Goal: Task Accomplishment & Management: Manage account settings

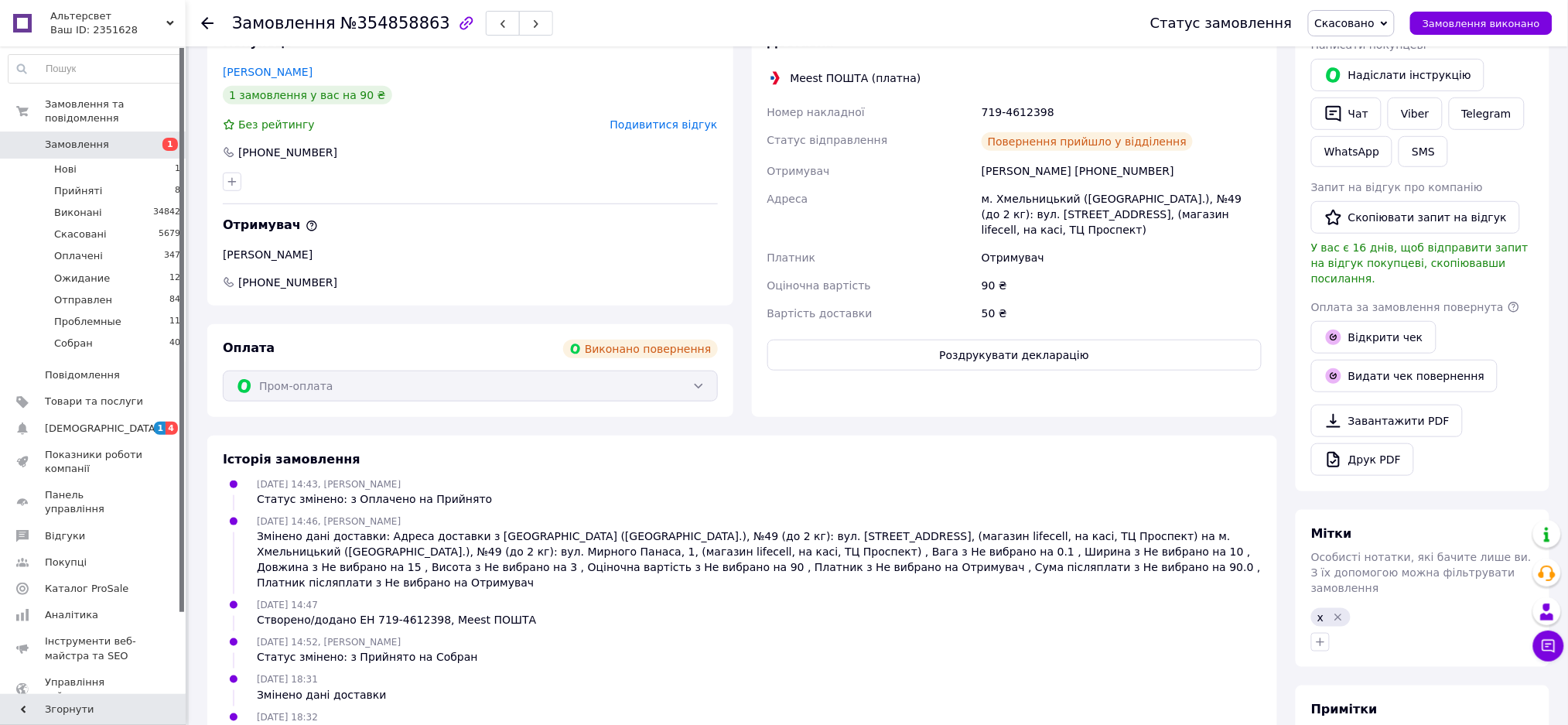
scroll to position [310, 0]
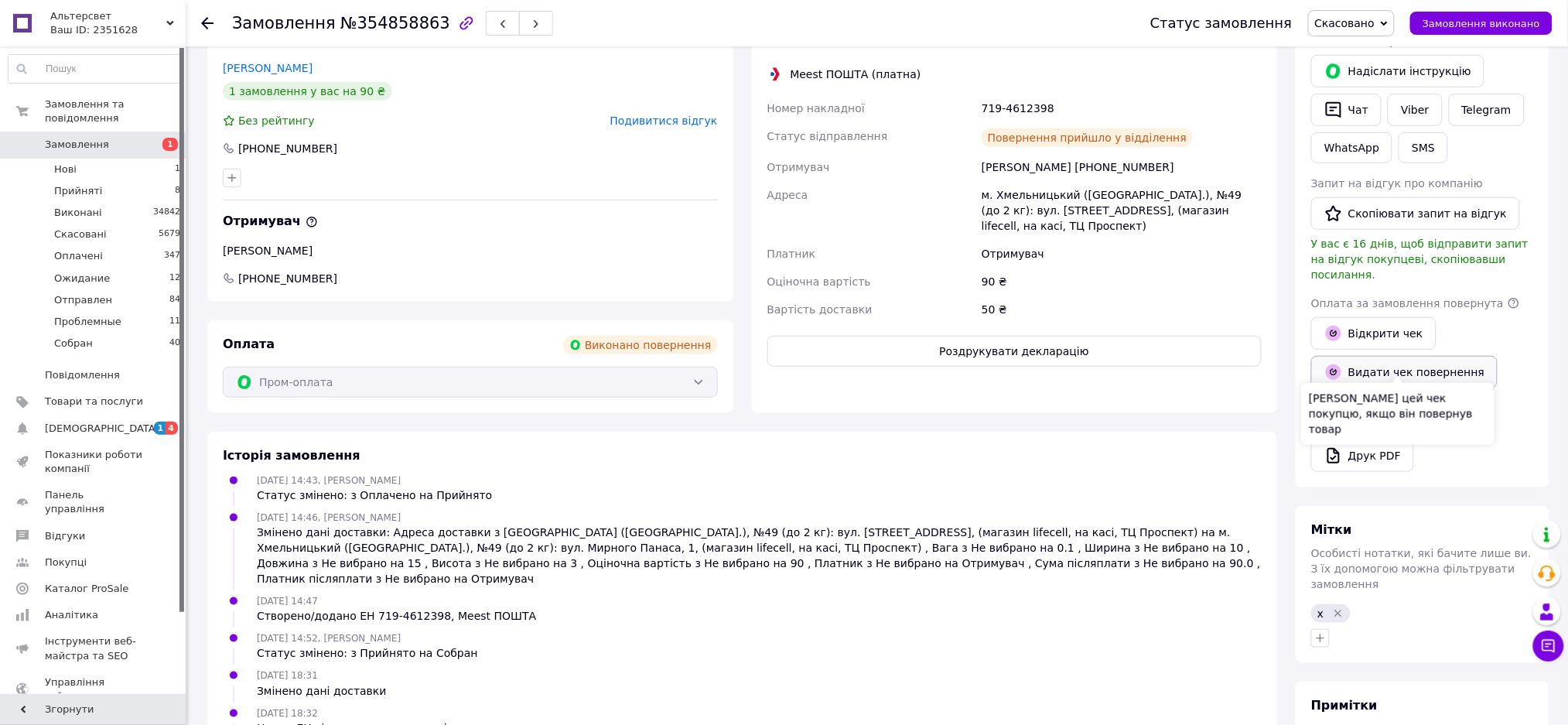
click at [1358, 356] on button "Видати чек повернення" at bounding box center [1405, 372] width 187 height 32
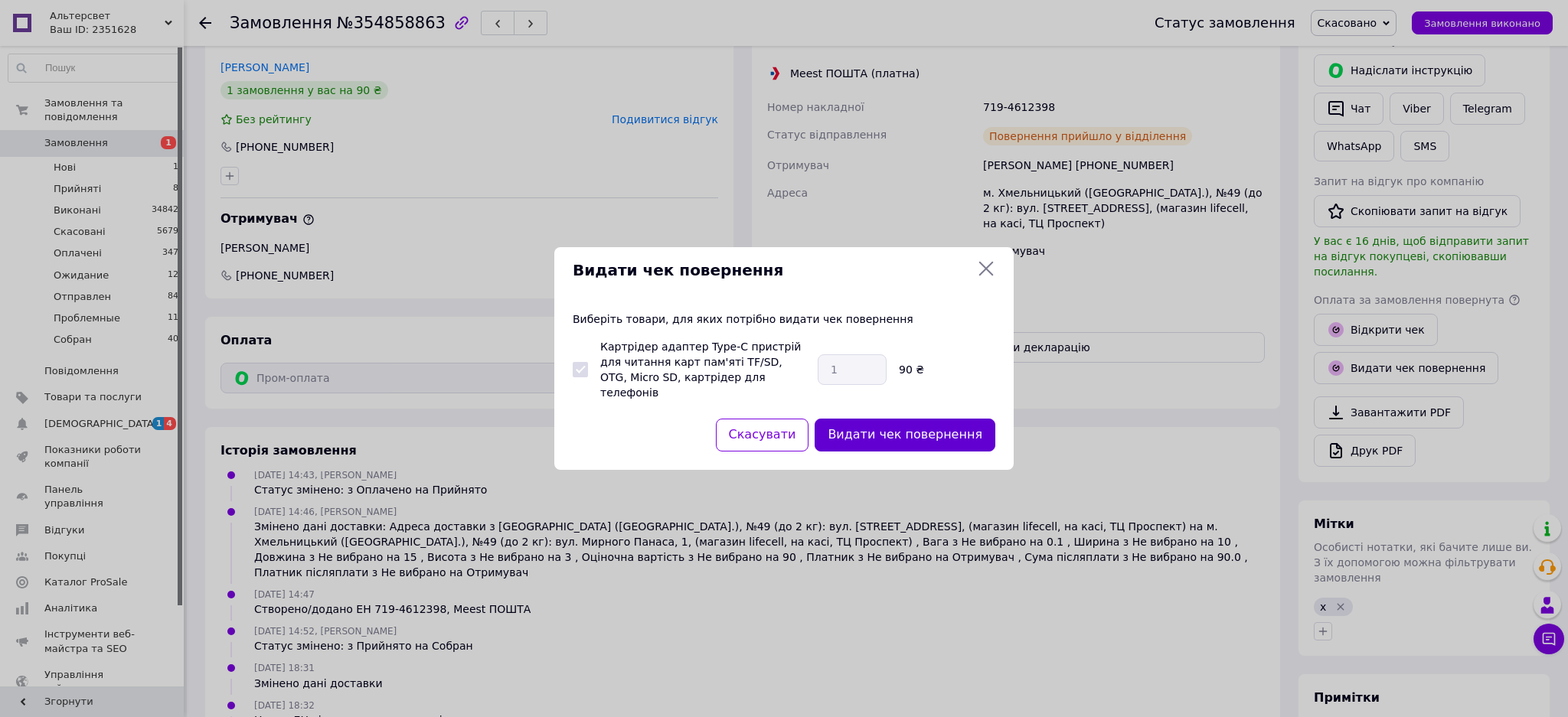
click at [875, 428] on button "Видати чек повернення" at bounding box center [904, 435] width 180 height 33
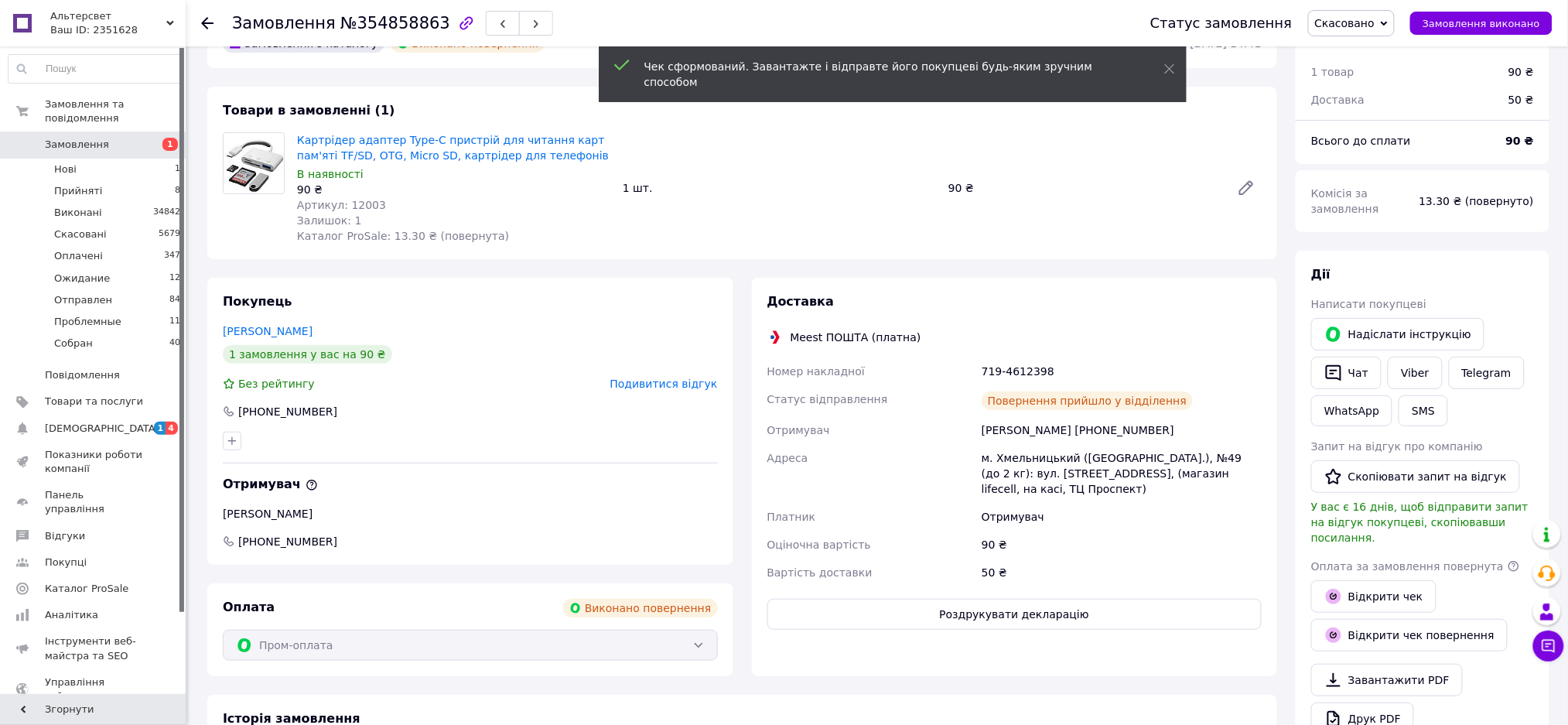
scroll to position [0, 0]
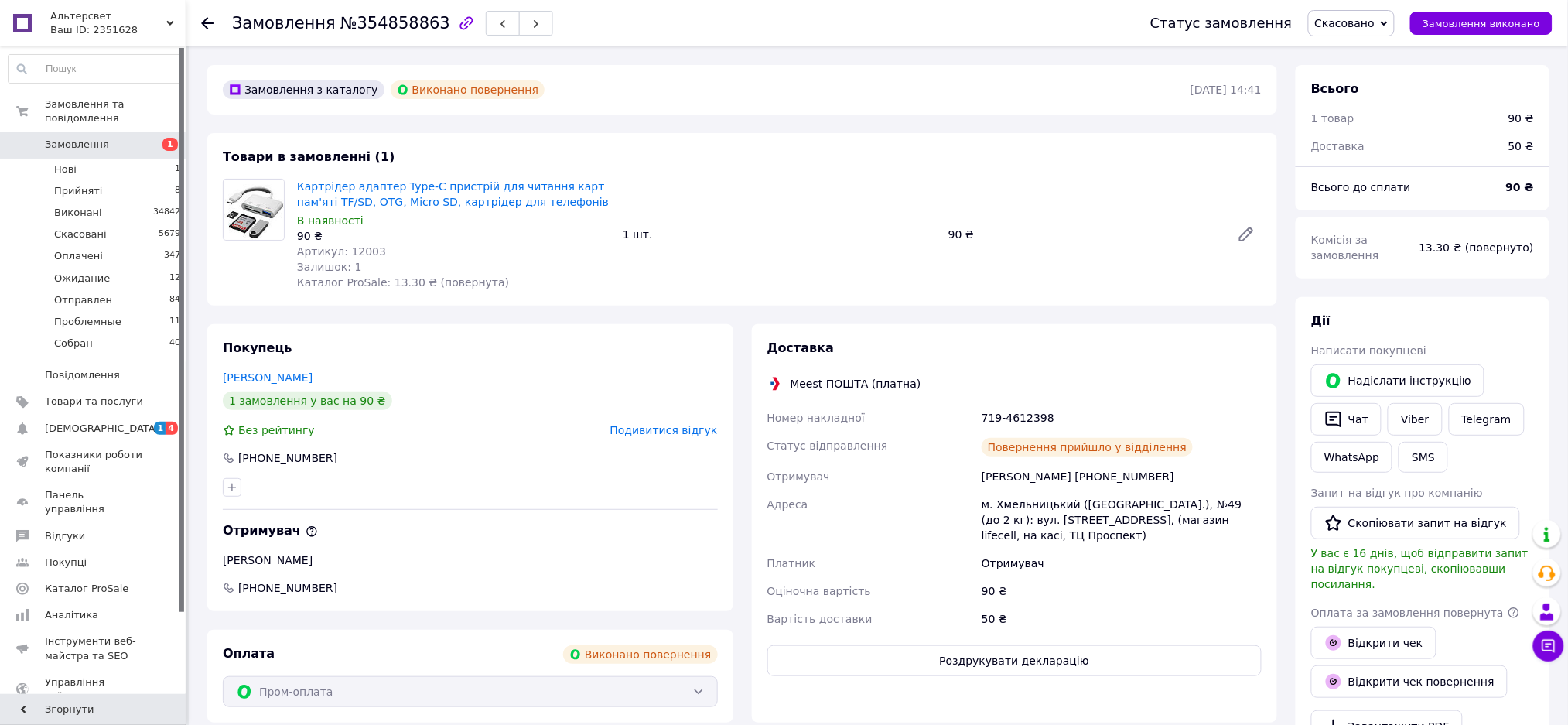
click at [643, 428] on span "Подивитися відгук" at bounding box center [664, 431] width 108 height 13
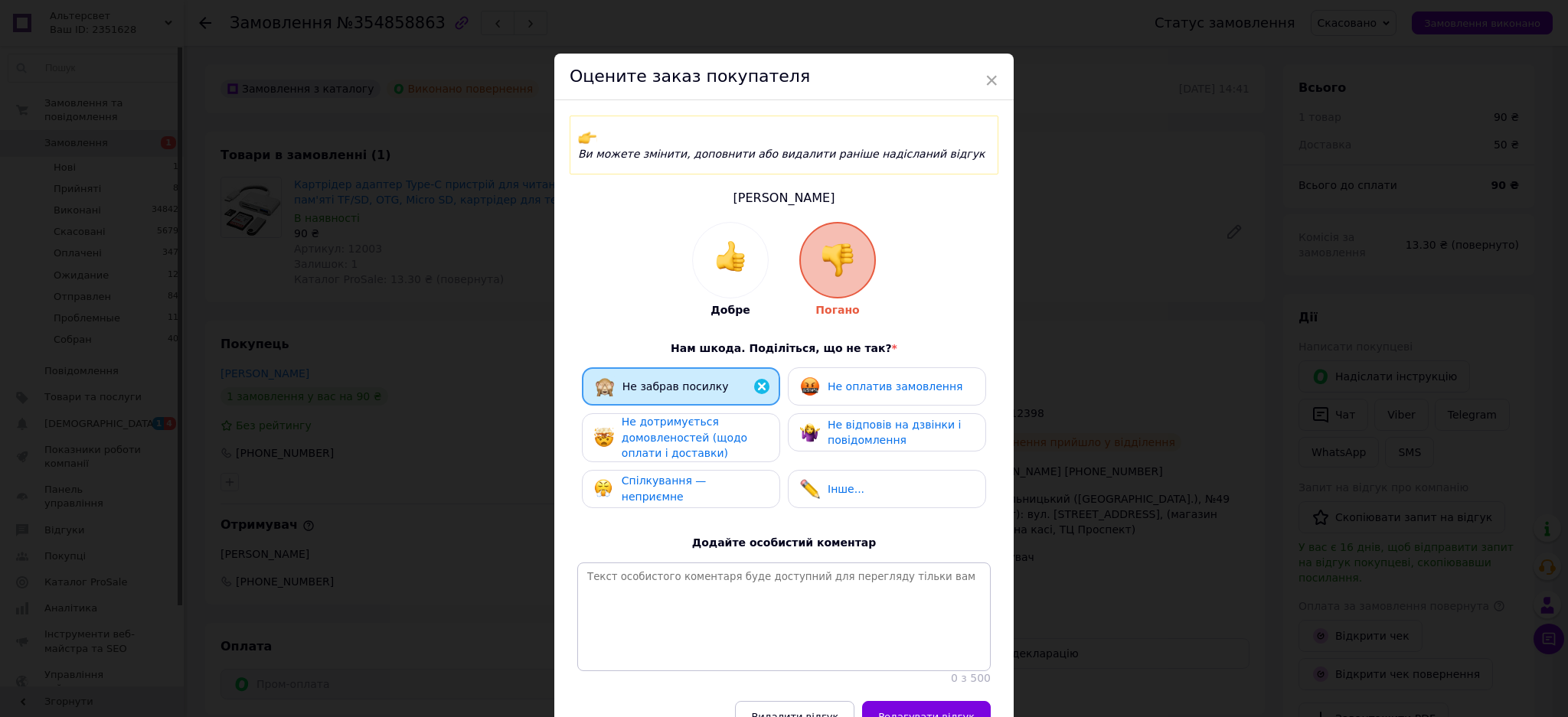
click at [850, 350] on div "Добре Погано Нам шкода. Поділіться, що не так? * Не забрав посилку Не оплатив з…" at bounding box center [784, 453] width 414 height 464
click at [848, 381] on span "Не оплатив замовлення" at bounding box center [895, 387] width 135 height 12
click at [705, 428] on div "Не дотримується домовленостей (щодо оплати і доставки)" at bounding box center [694, 437] width 146 height 47
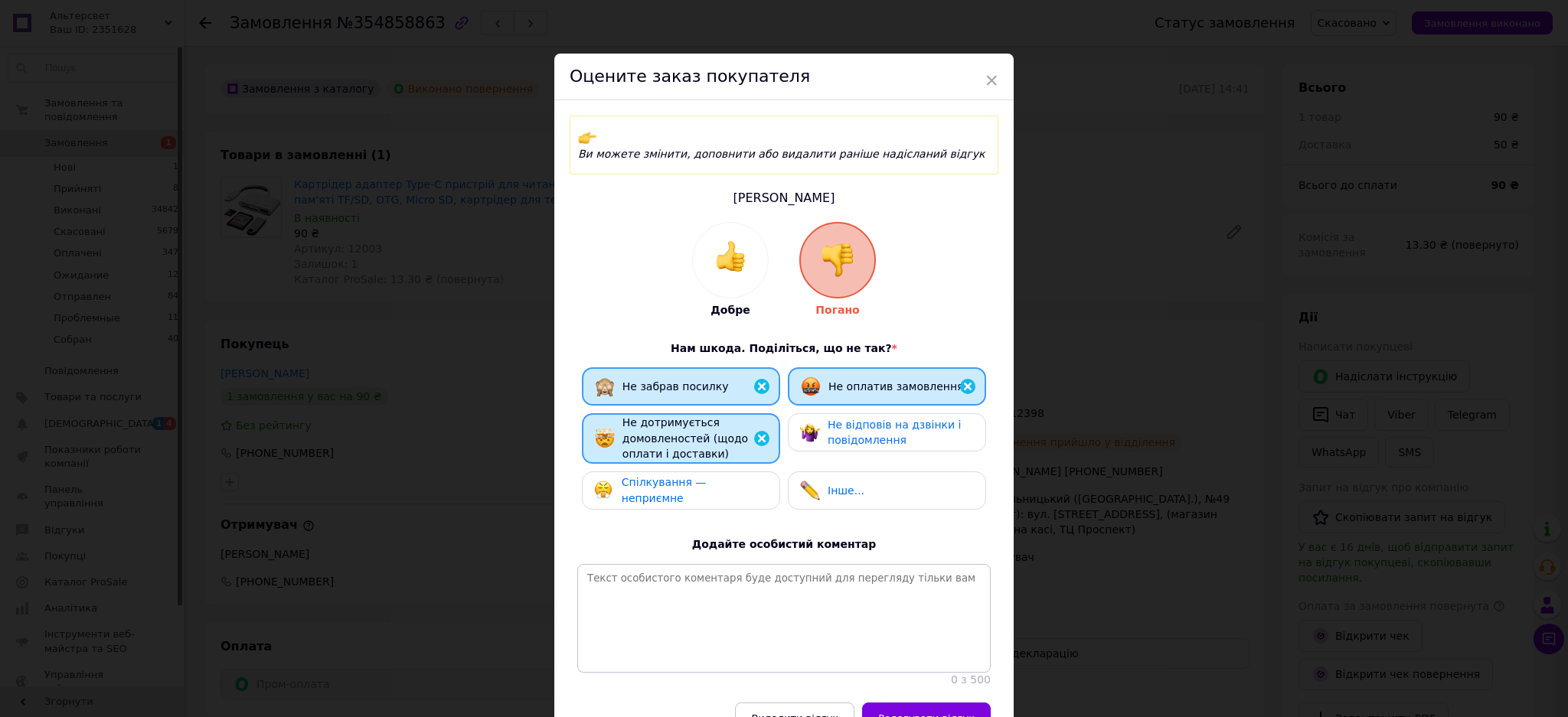
click at [840, 419] on span "Не відповів на дзвінки і повідомлення" at bounding box center [894, 433] width 133 height 28
click at [686, 476] on span "Спілкування — неприємне" at bounding box center [664, 490] width 85 height 28
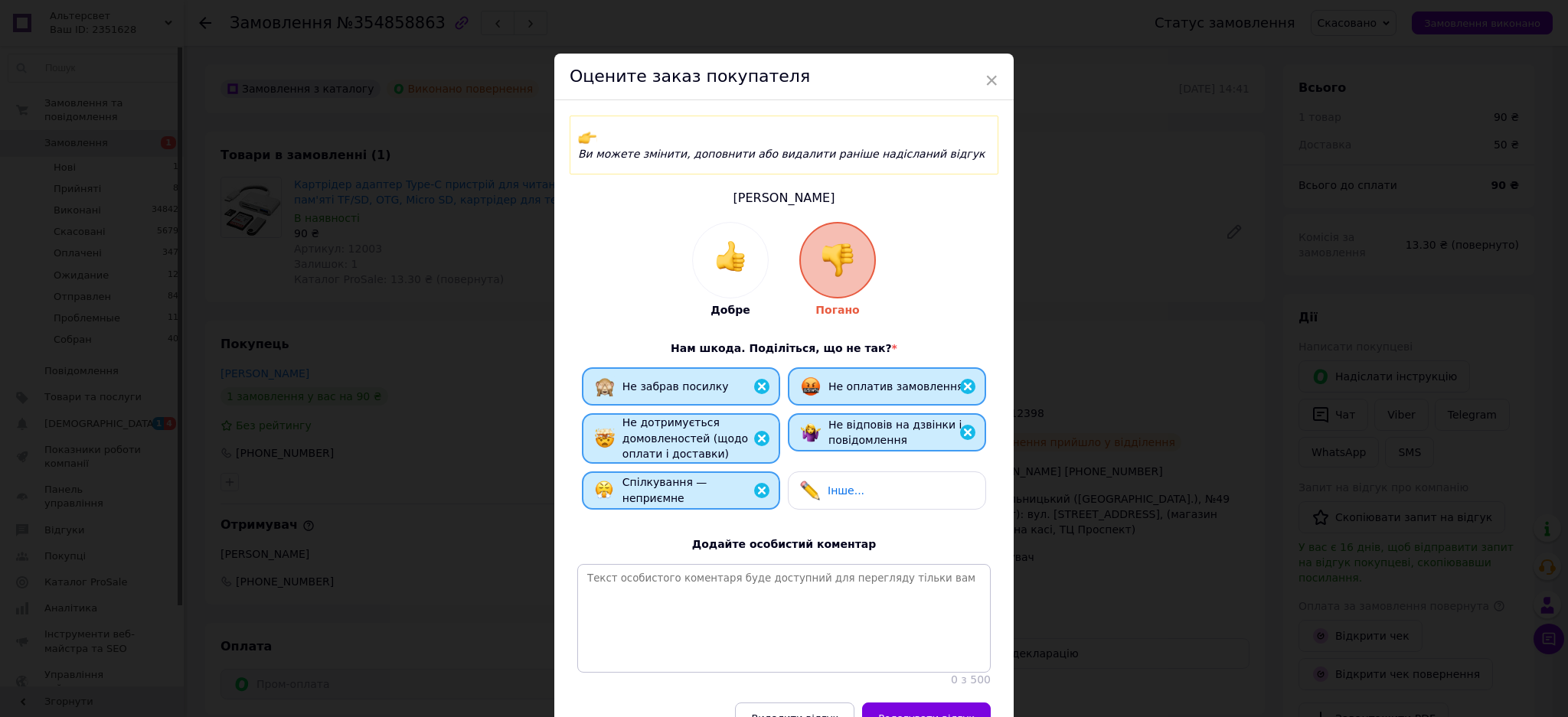
click at [706, 488] on div "Спілкування — неприємне" at bounding box center [680, 490] width 198 height 38
click at [922, 716] on span "Редагувати відгук" at bounding box center [926, 718] width 97 height 12
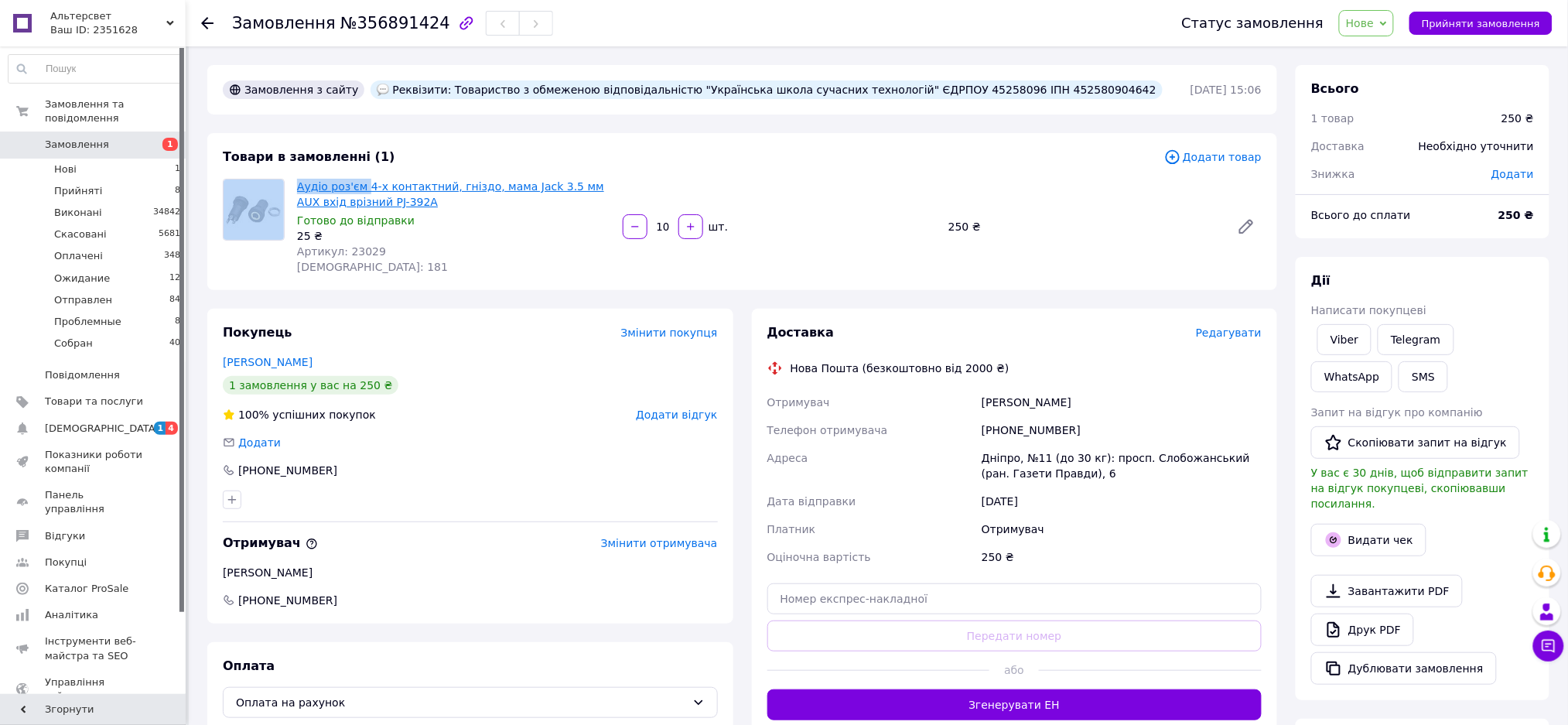
drag, startPoint x: 288, startPoint y: 181, endPoint x: 364, endPoint y: 187, distance: 76.2
click at [364, 187] on div "Аудіо роз'єм 4-х контактний, гніздо, мама Jack 3.5 мм AUX вхід врізний PJ-392A …" at bounding box center [742, 226] width 1051 height 96
click at [396, 170] on div "Товари в замовленні (1) Додати товар Аудіо роз'єм 4-х контактний, гніздо, мама …" at bounding box center [742, 211] width 1070 height 157
drag, startPoint x: 293, startPoint y: 185, endPoint x: 381, endPoint y: 199, distance: 89.1
click at [381, 199] on div "Аудіо роз'єм 4-х контактний, гніздо, мама Jack 3.5 мм AUX вхід врізний PJ-392A …" at bounding box center [453, 227] width 326 height 102
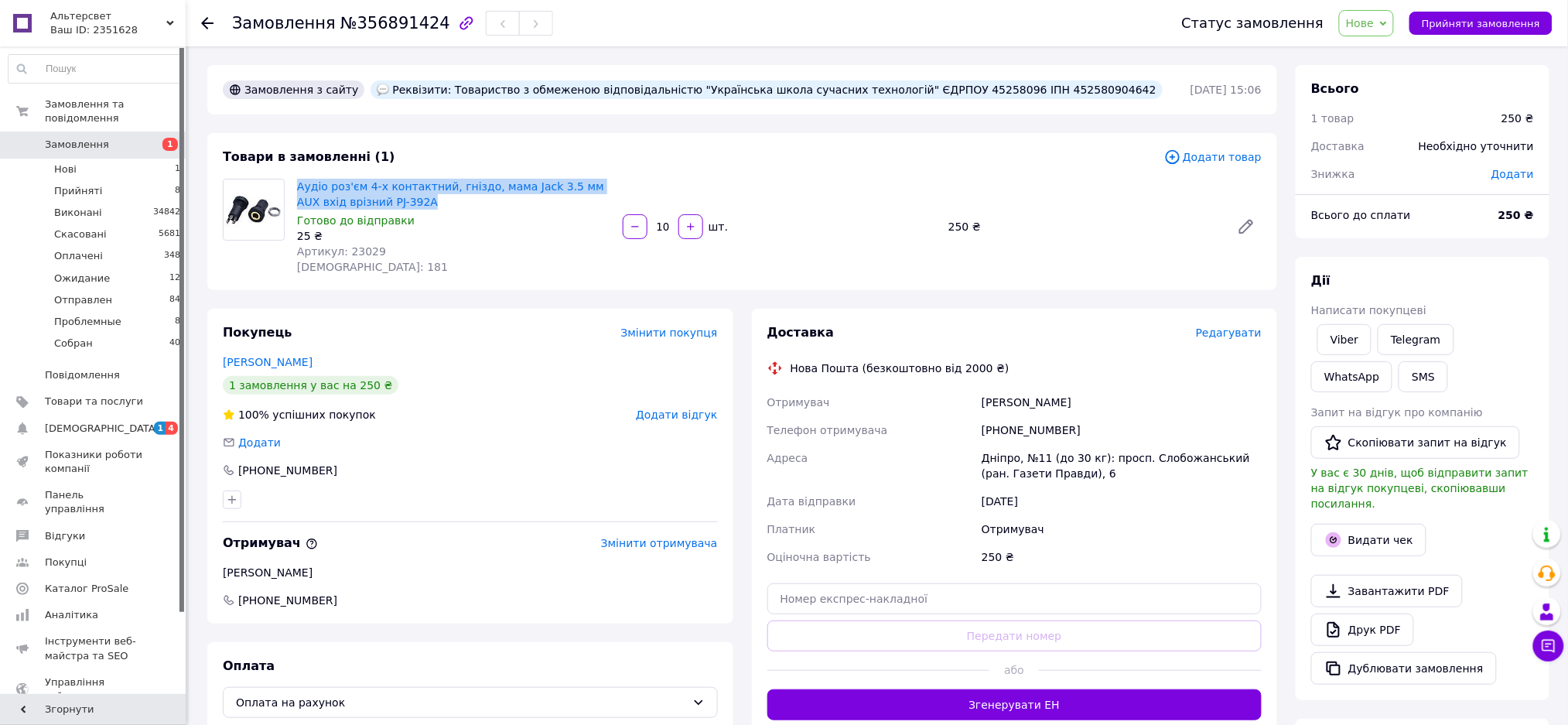
copy link "Аудіо роз'єм 4-х контактний, гніздо, мама Jack 3.5 мм AUX вхід врізний PJ-392A"
click at [368, 21] on span "№356891424" at bounding box center [395, 23] width 109 height 19
copy span "356891424"
click at [913, 90] on div "Реквізити: Товариство з обмеженою відповідальністю "Українська школа сучасних т…" at bounding box center [766, 90] width 792 height 19
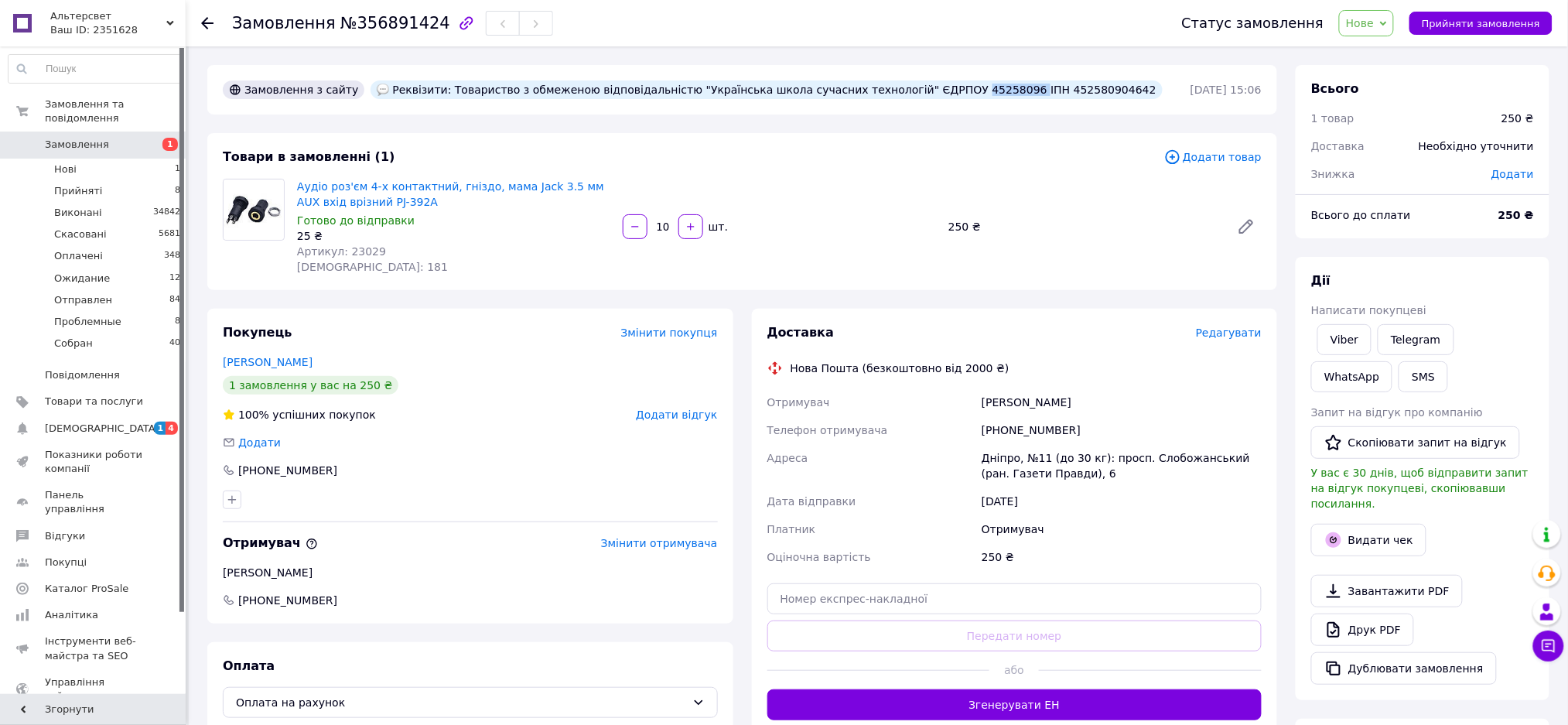
click at [913, 90] on div "Реквізити: Товариство з обмеженою відповідальністю "Українська школа сучасних т…" at bounding box center [766, 90] width 792 height 19
copy div "45258096"
drag, startPoint x: 653, startPoint y: 90, endPoint x: 843, endPoint y: 96, distance: 190.1
click at [843, 96] on div "Реквізити: Товариство з обмеженою відповідальністю "Українська школа сучасних т…" at bounding box center [766, 90] width 792 height 19
copy div "Українська школа сучасних технологій"
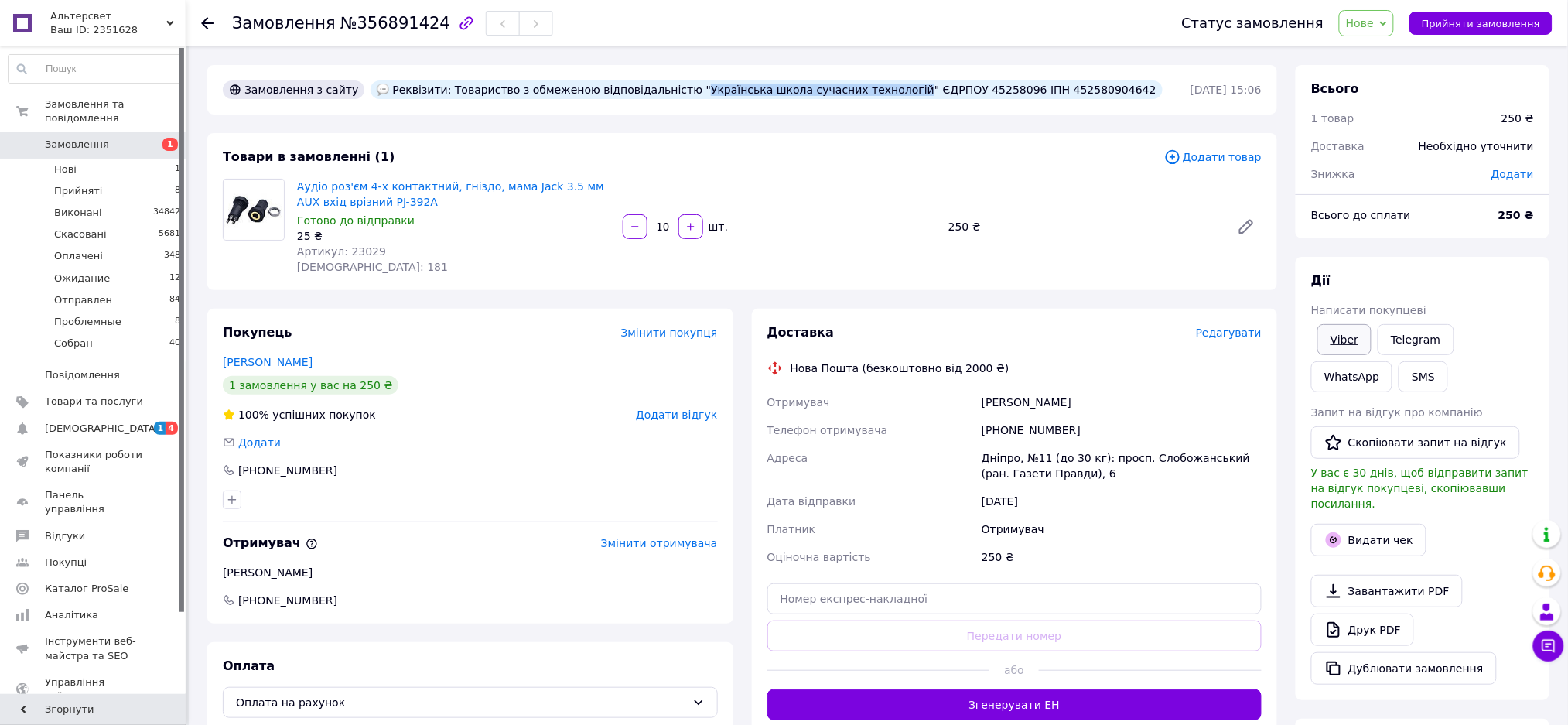
click at [1339, 338] on link "Viber" at bounding box center [1344, 339] width 54 height 31
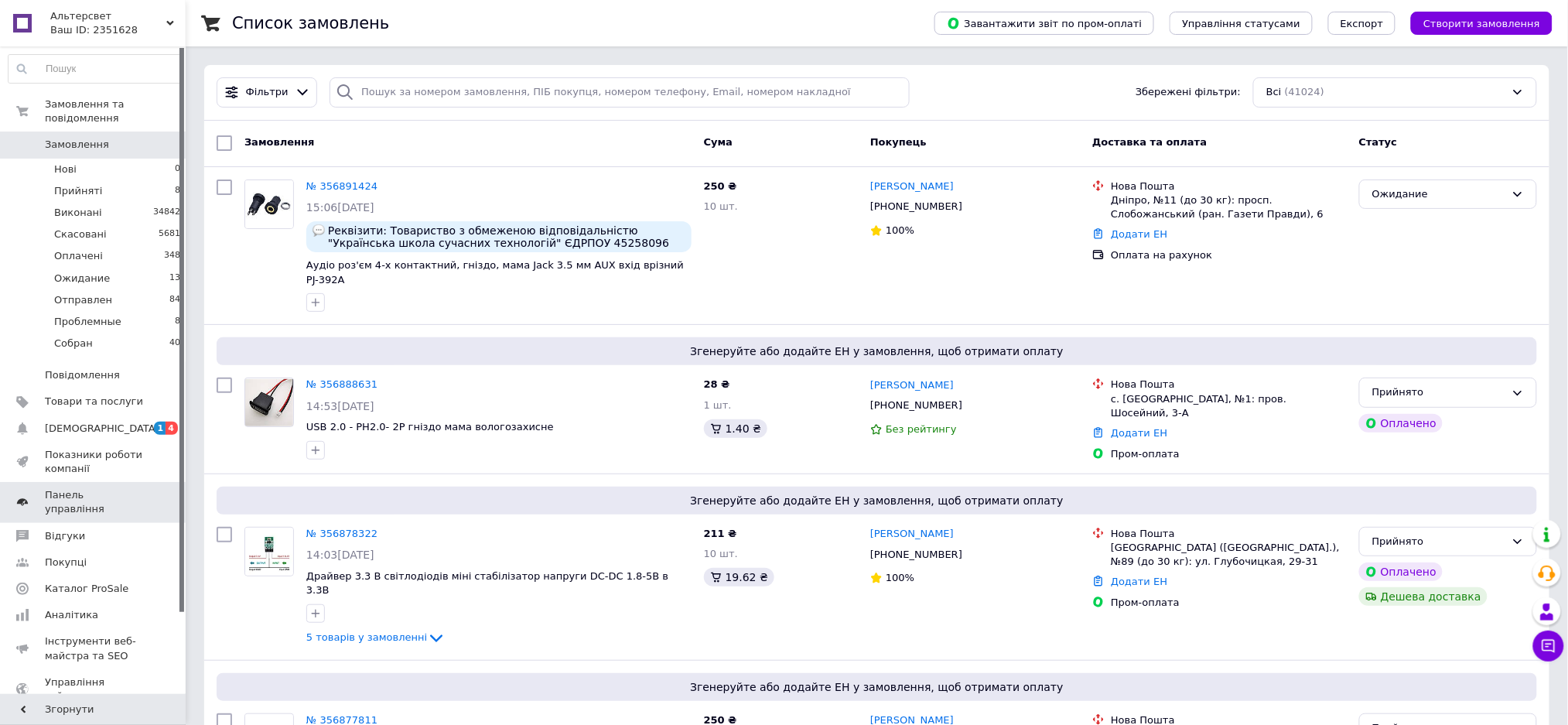
click at [111, 488] on span "Панель управління" at bounding box center [94, 502] width 99 height 28
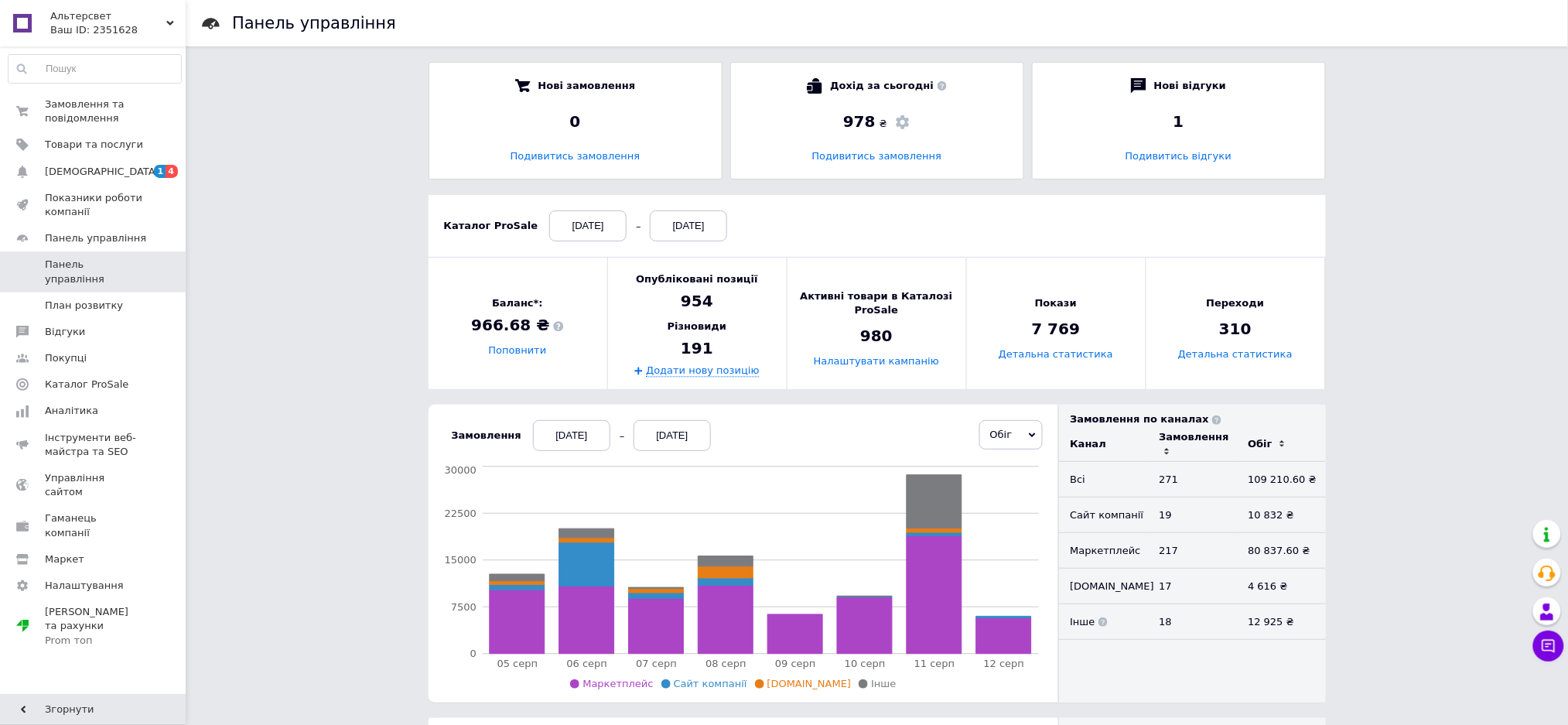
click at [555, 439] on div "05.08.2025" at bounding box center [571, 435] width 77 height 31
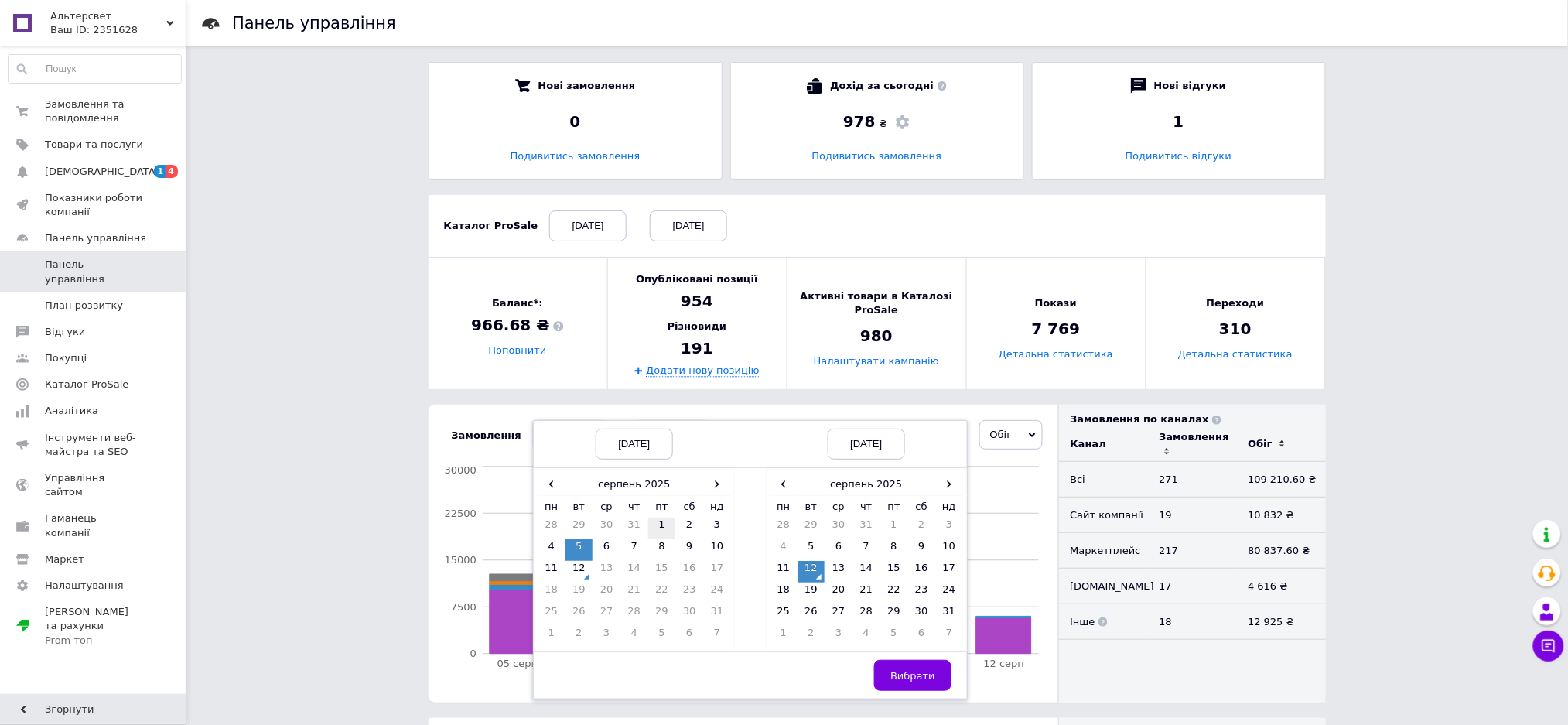
click at [653, 531] on td "1" at bounding box center [662, 528] width 28 height 22
click at [905, 683] on button "Вибрати" at bounding box center [912, 676] width 77 height 31
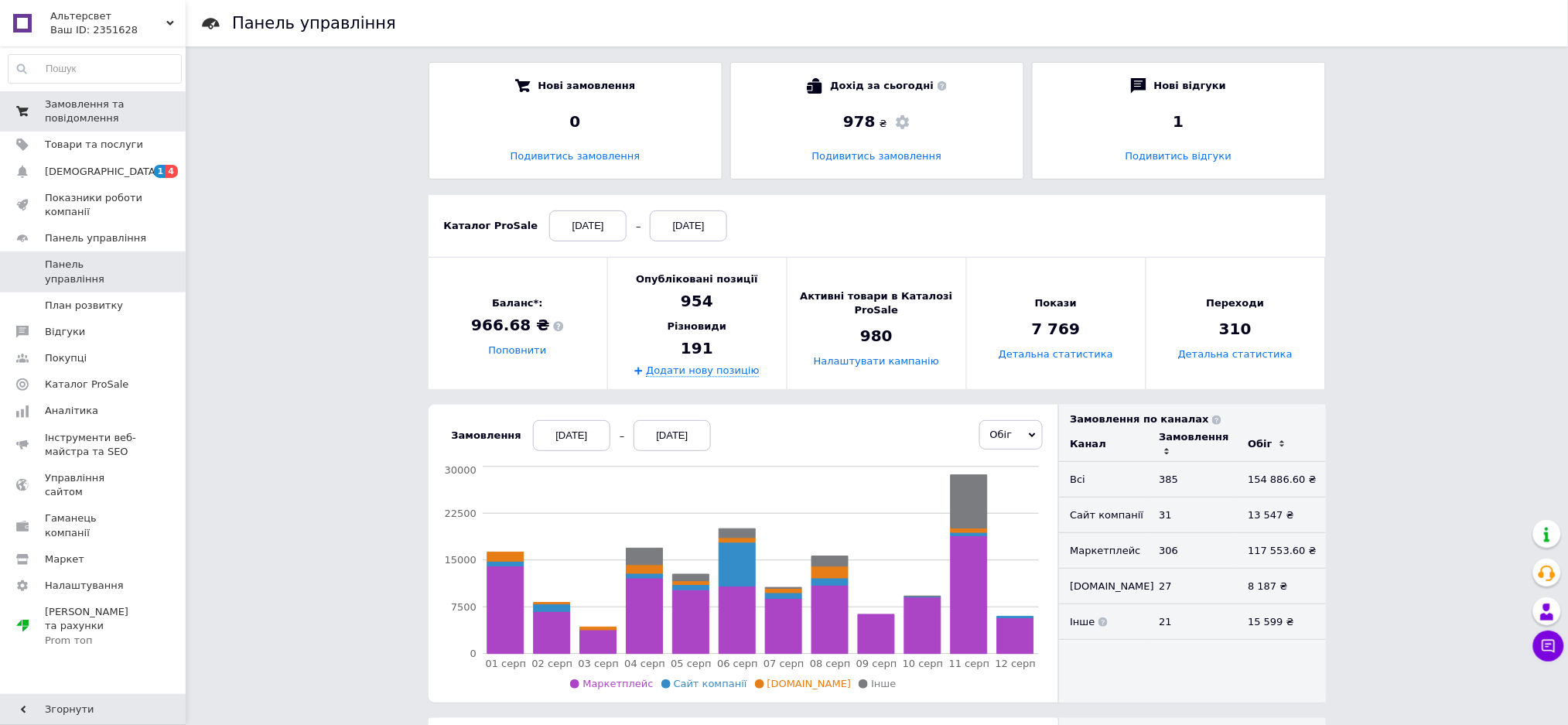
click at [42, 111] on span at bounding box center [22, 111] width 45 height 28
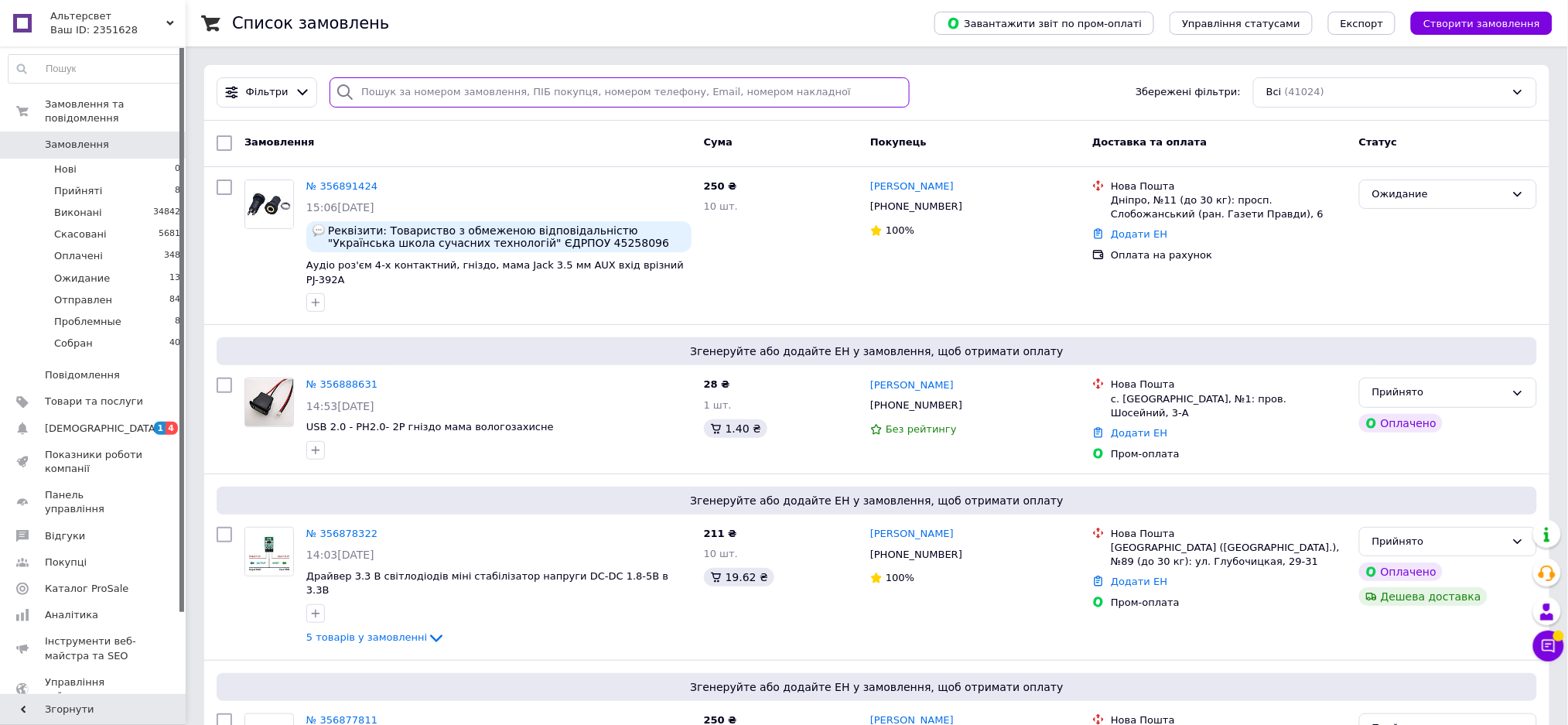
click at [396, 96] on input "search" at bounding box center [619, 92] width 580 height 31
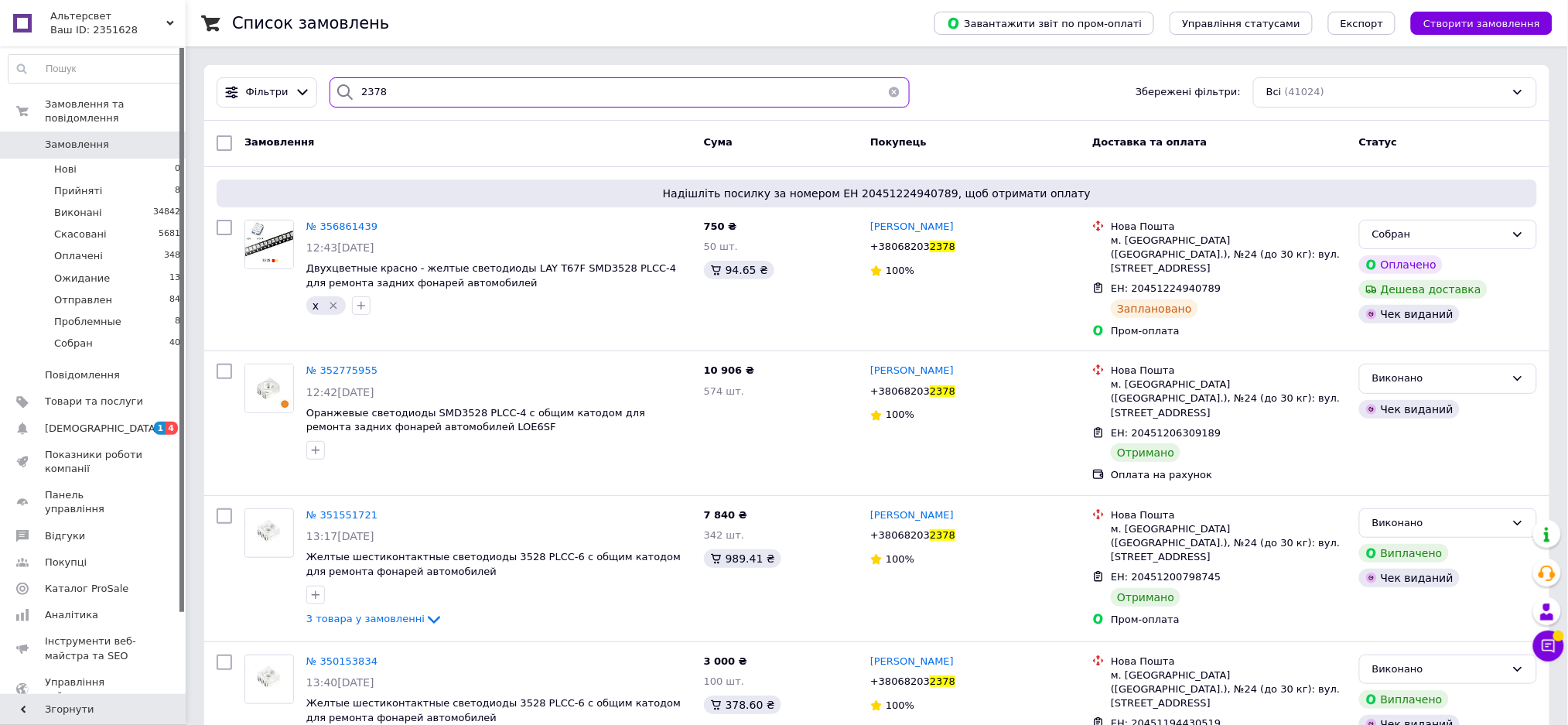
click at [361, 93] on input "2378" at bounding box center [619, 92] width 580 height 31
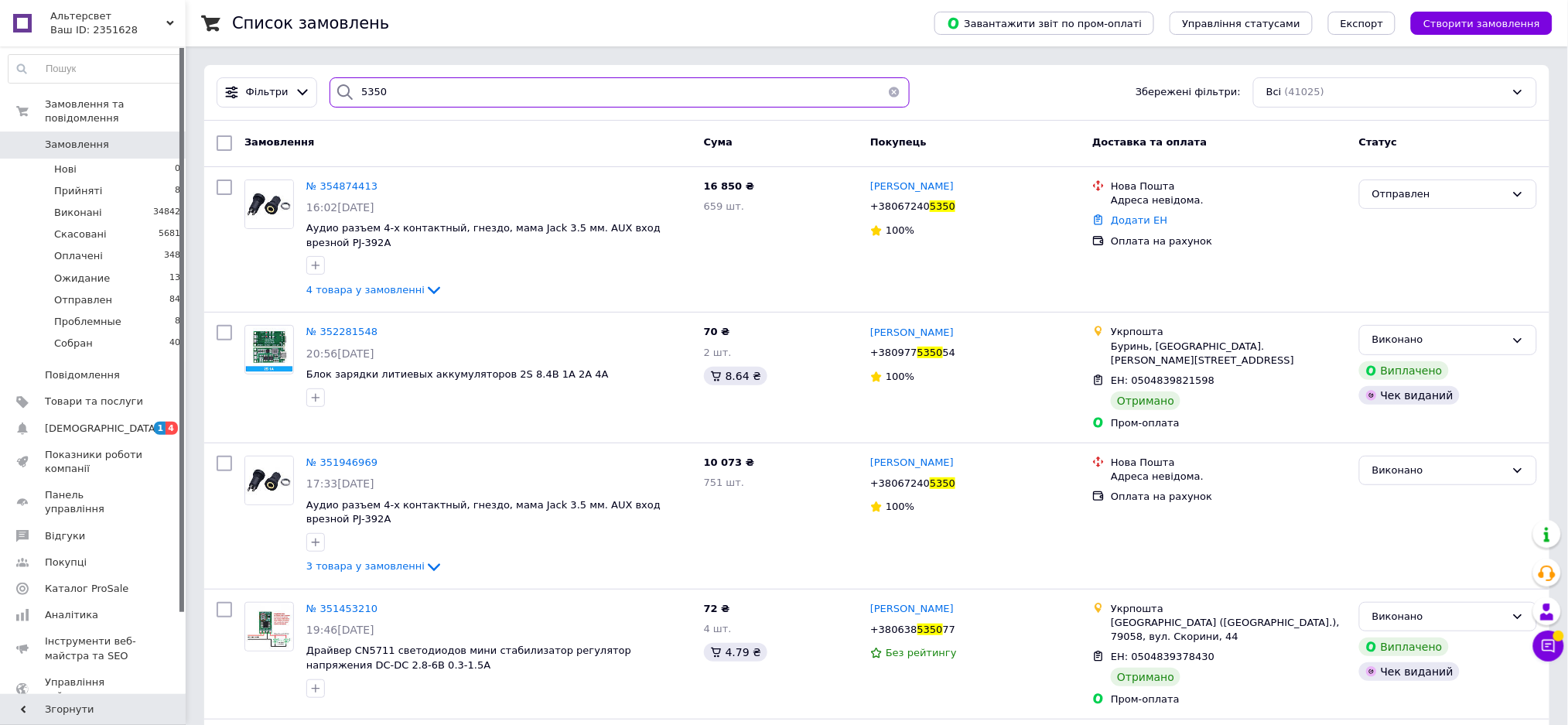
click at [368, 91] on input "5350" at bounding box center [619, 92] width 580 height 31
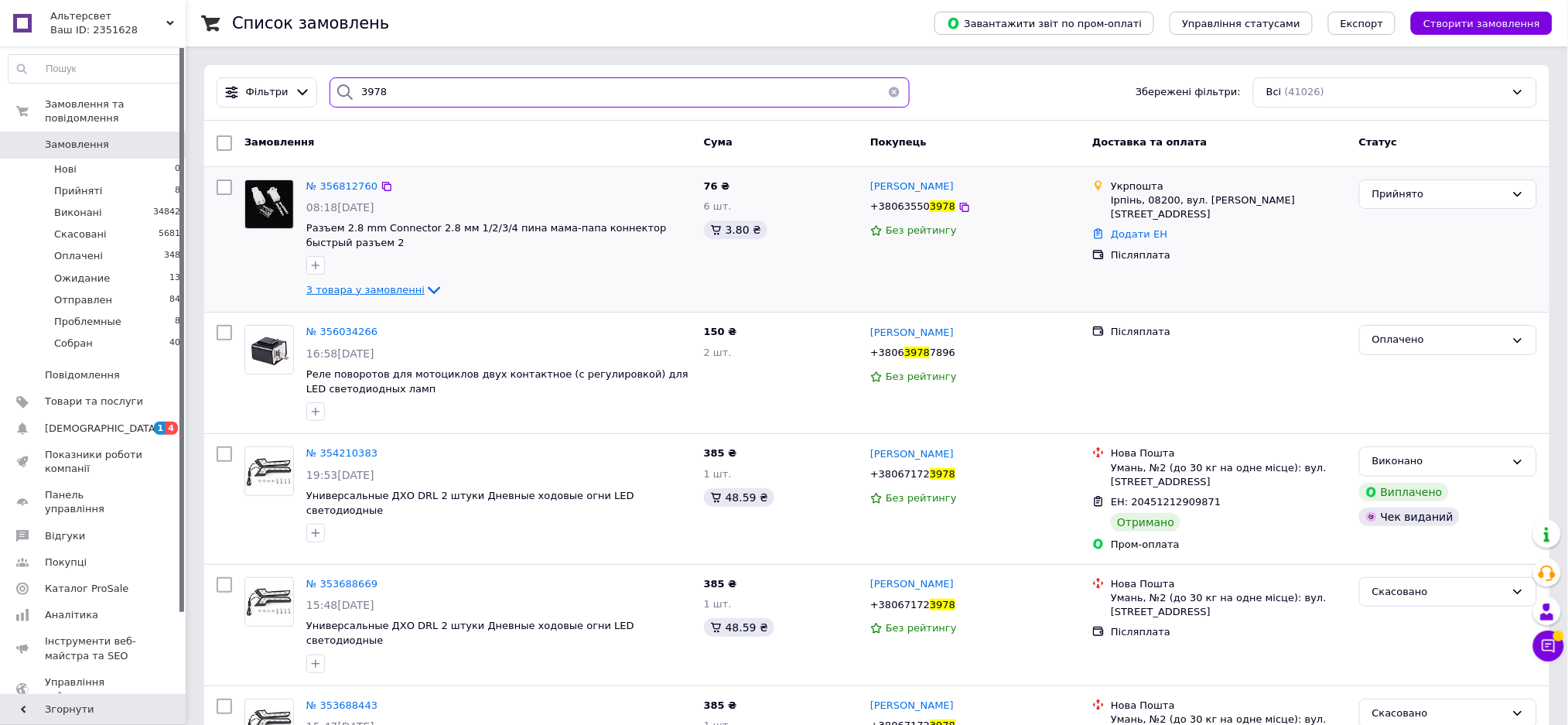
type input "3978"
click at [428, 289] on icon at bounding box center [434, 291] width 13 height 8
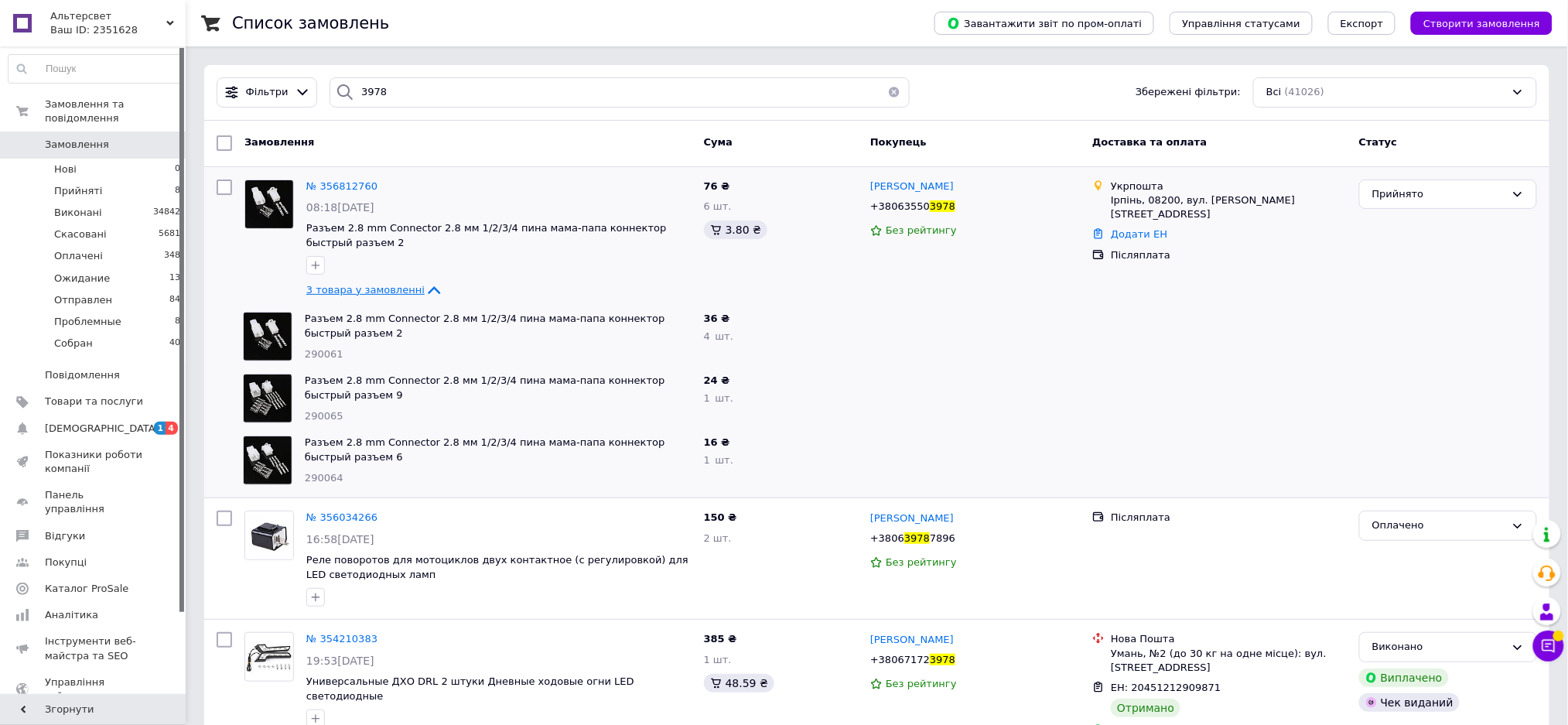
click at [342, 295] on span "3 товара у замовленні" at bounding box center [365, 289] width 118 height 12
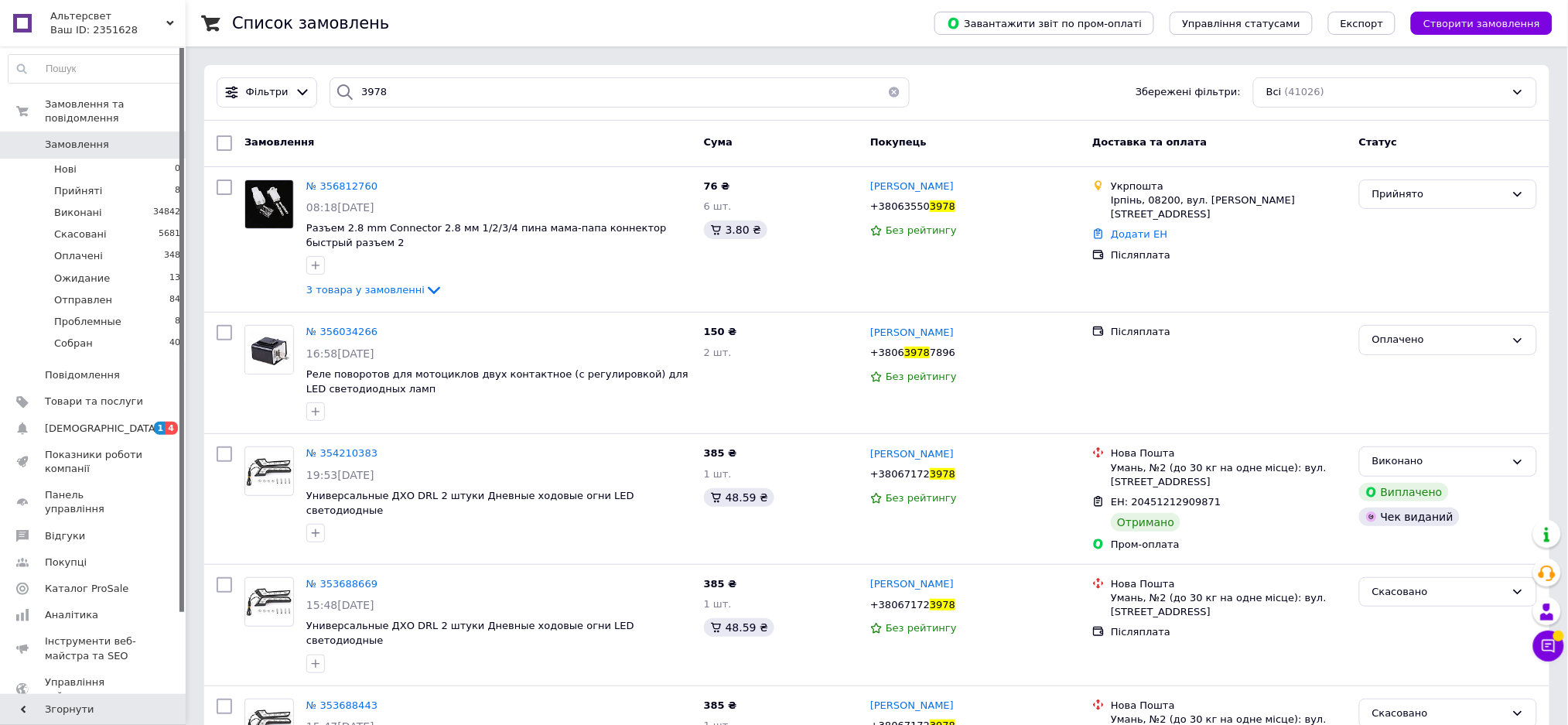
click at [93, 137] on span "Замовлення" at bounding box center [77, 144] width 65 height 14
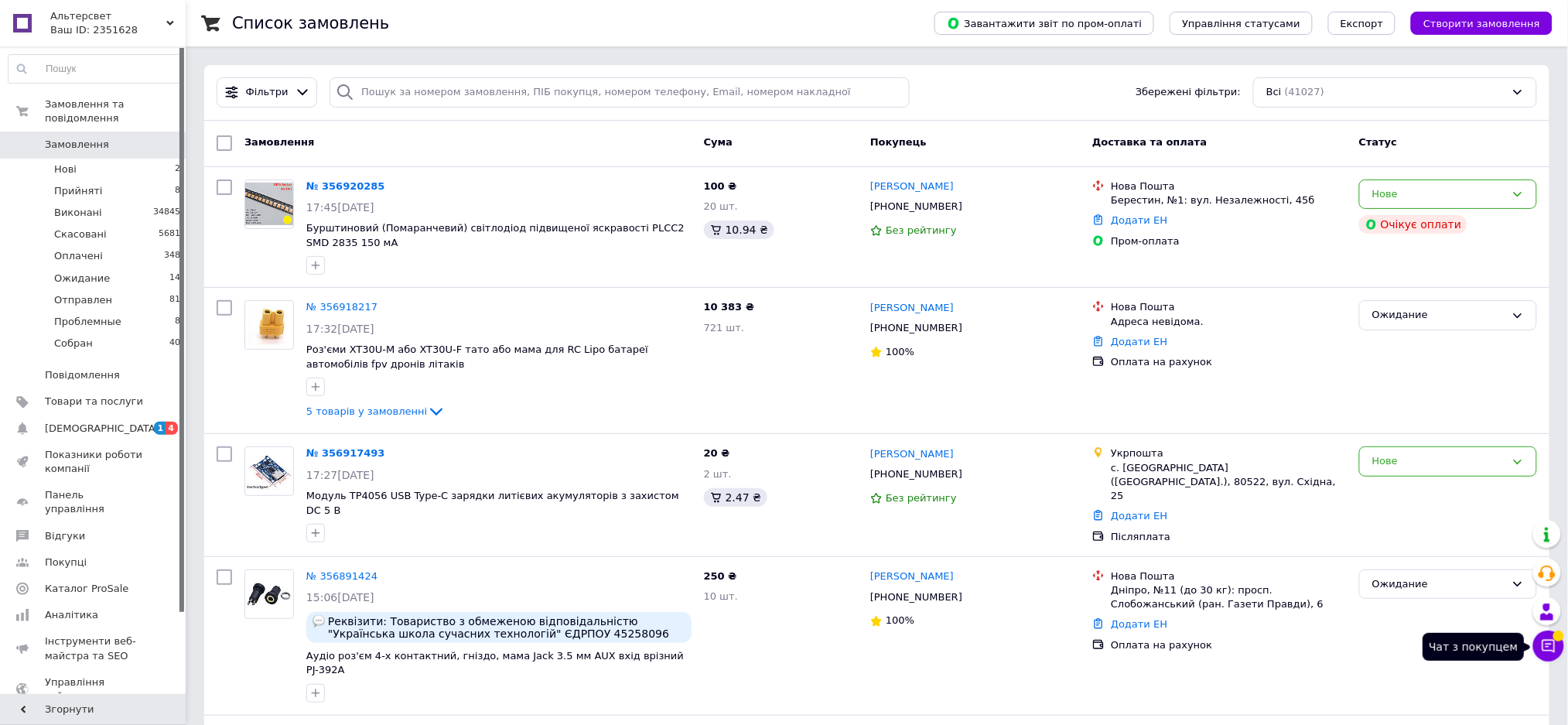
click at [1552, 651] on icon at bounding box center [1548, 645] width 15 height 15
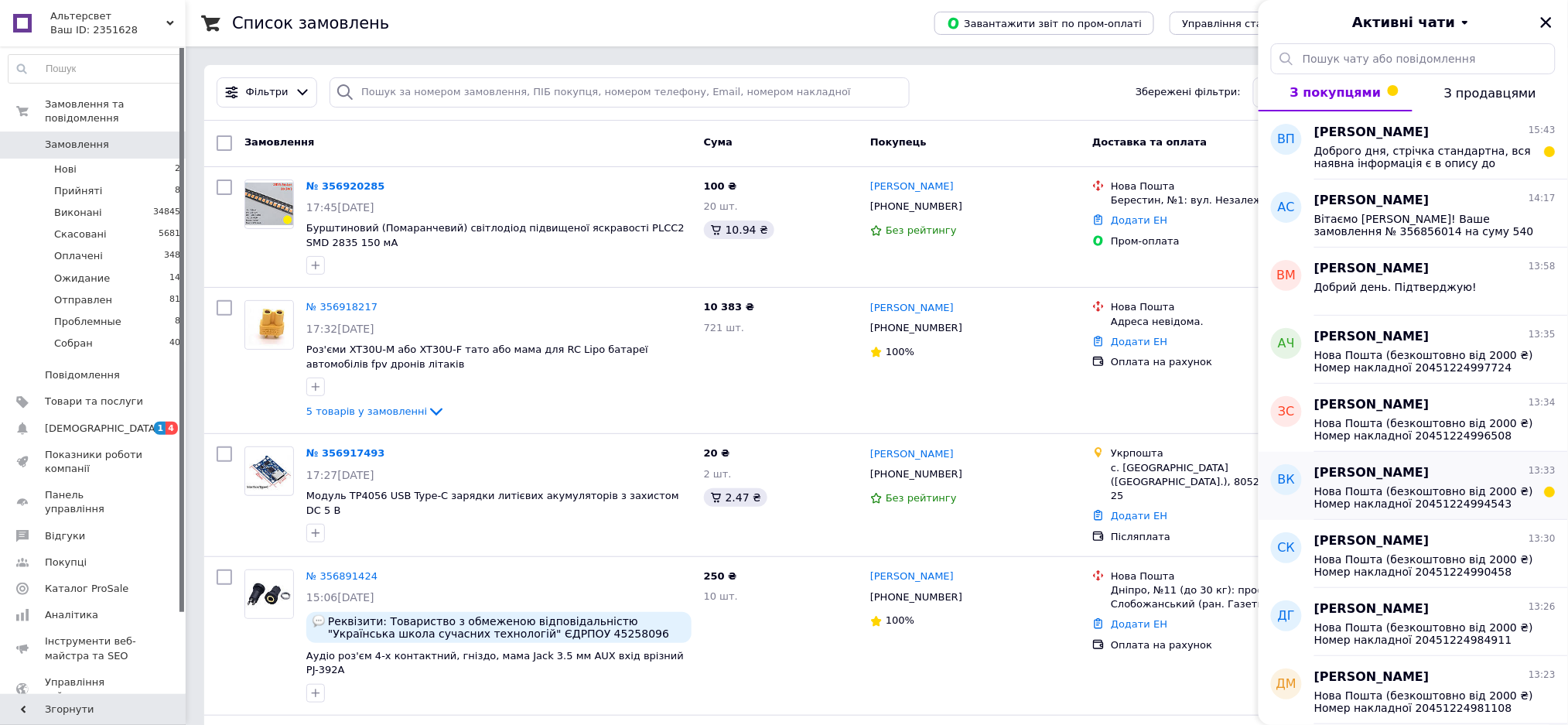
click at [1367, 502] on span "Нова Пошта (безкоштовно від 2000 ₴) Номер накладної 20451224994543 Статус відпр…" at bounding box center [1424, 498] width 220 height 25
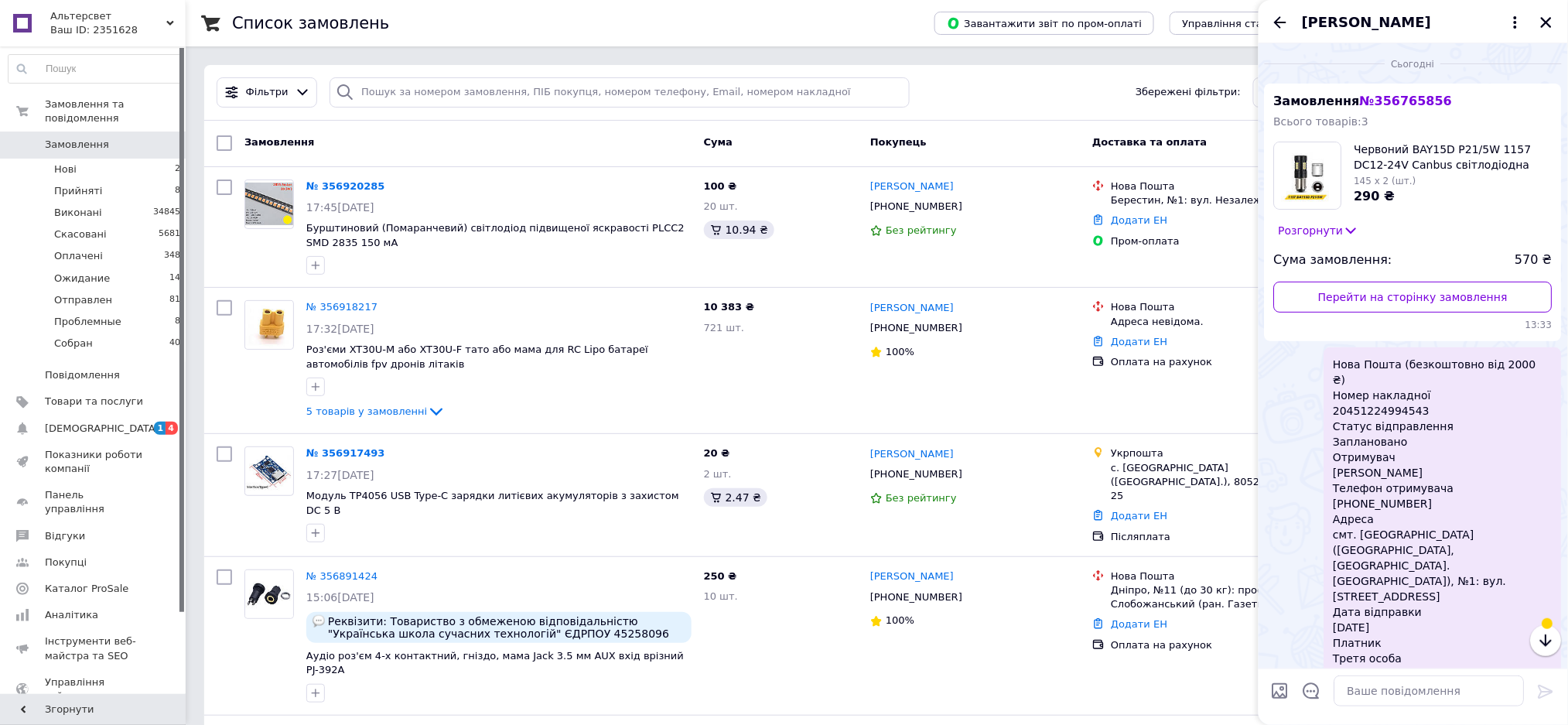
scroll to position [13, 0]
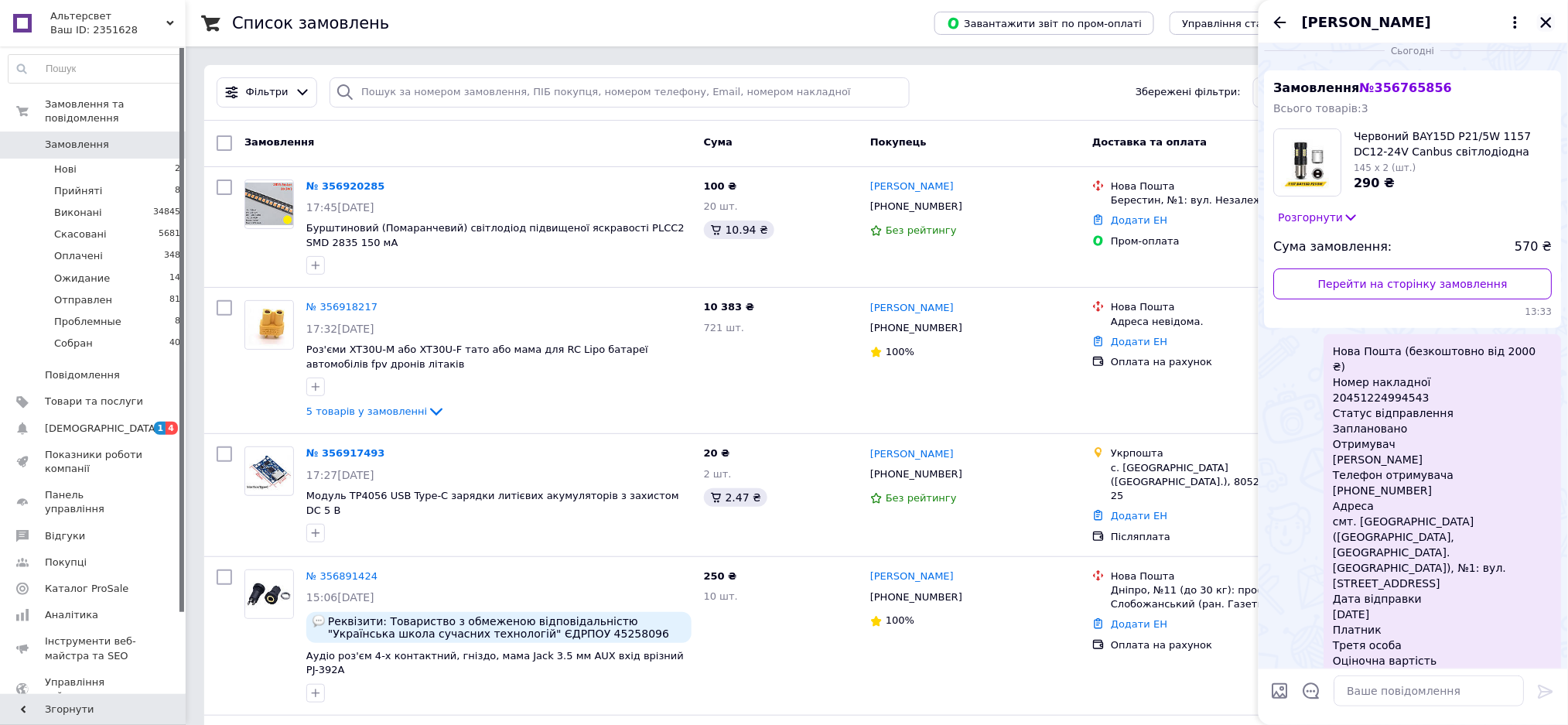
click at [1546, 23] on icon "Закрити" at bounding box center [1546, 22] width 11 height 11
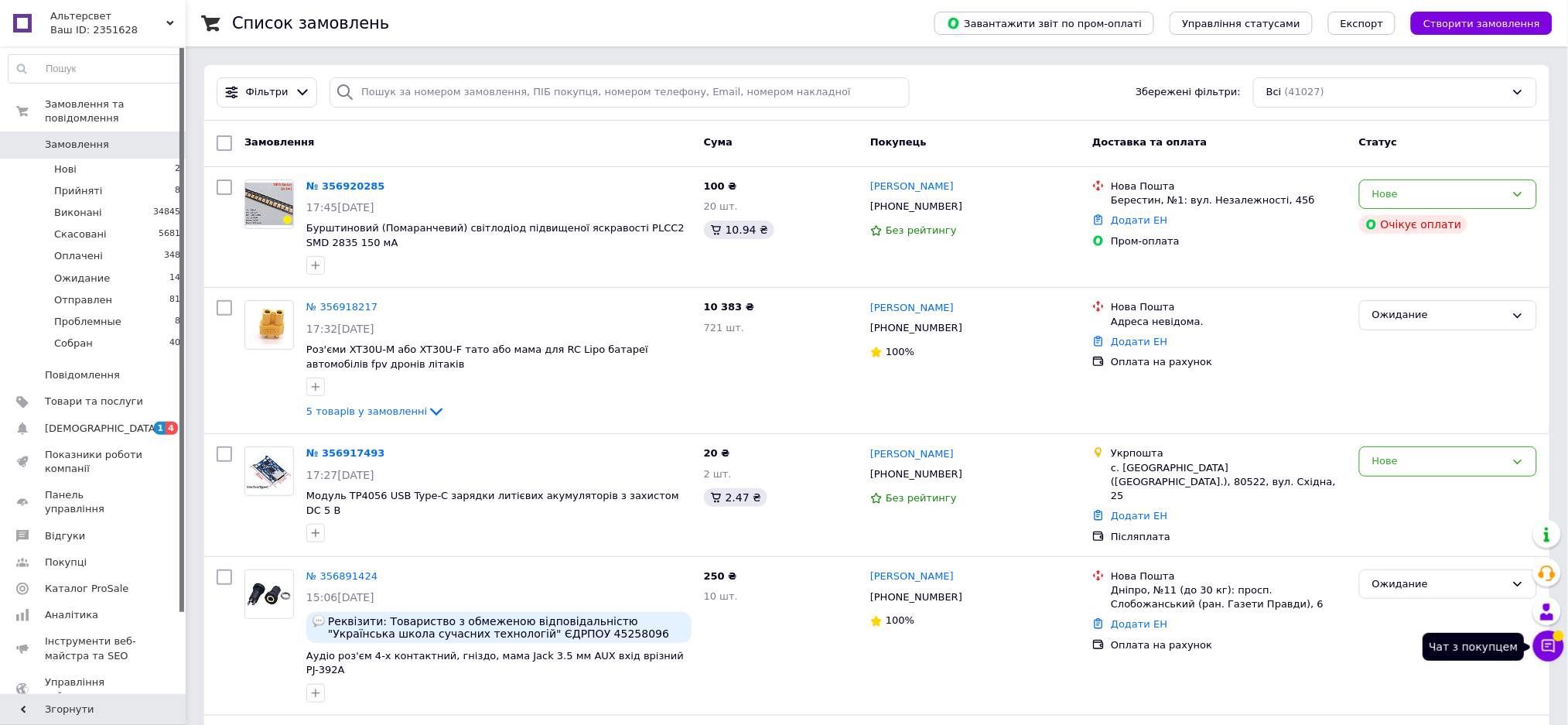
click at [1553, 652] on icon at bounding box center [1548, 645] width 15 height 15
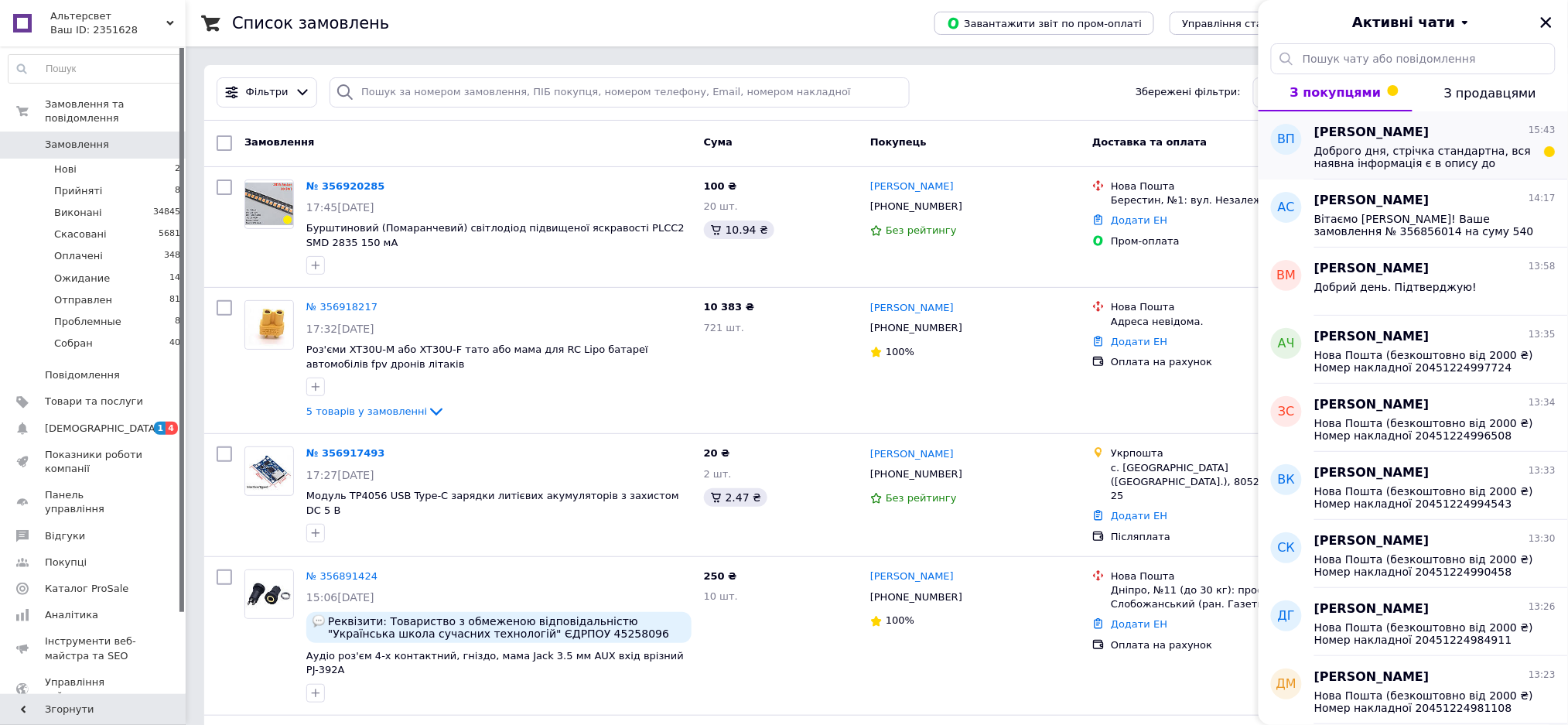
click at [1351, 146] on span "Доброго дня, стрічка стандартна, вся наявна інформація є в опису до товару. Амп…" at bounding box center [1424, 157] width 220 height 25
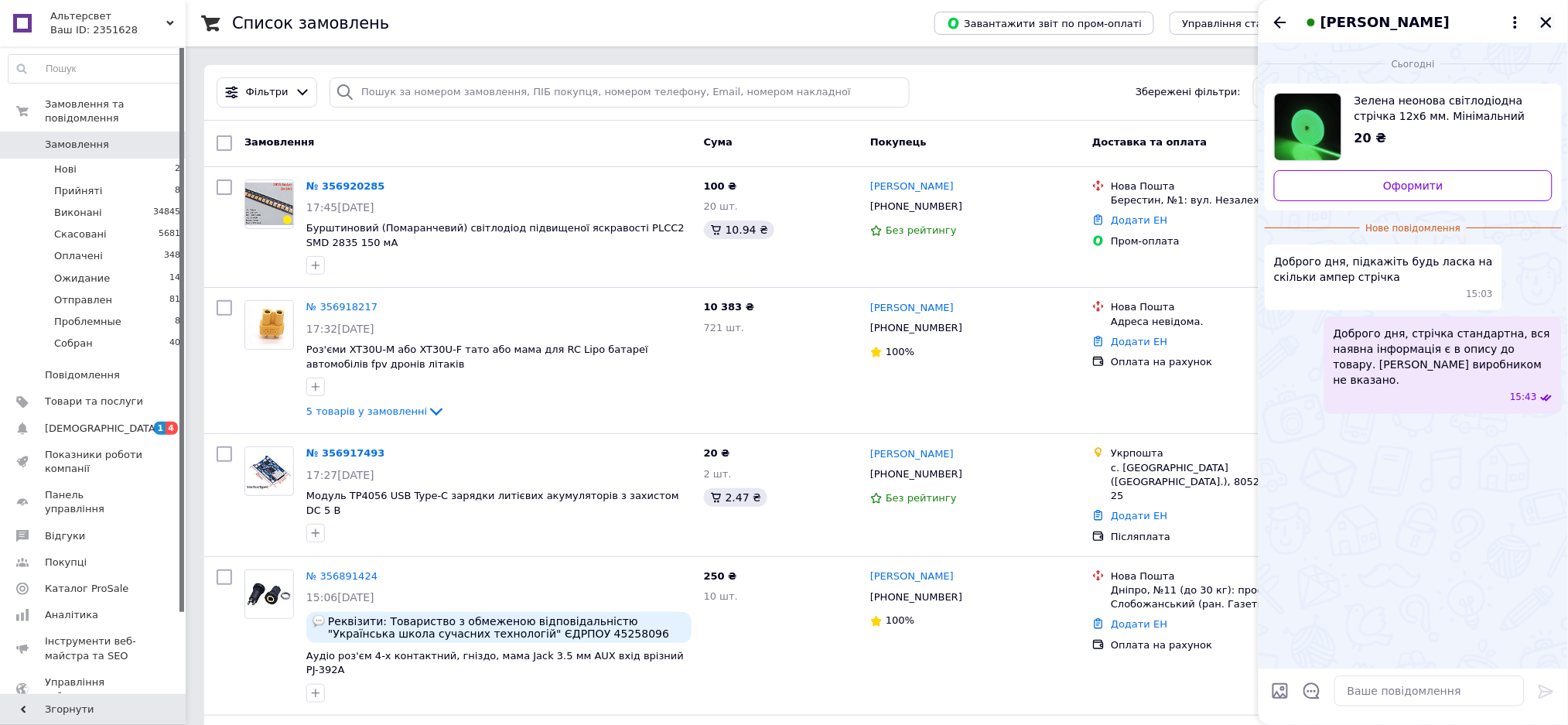
click at [1549, 20] on icon "Закрити" at bounding box center [1546, 22] width 11 height 11
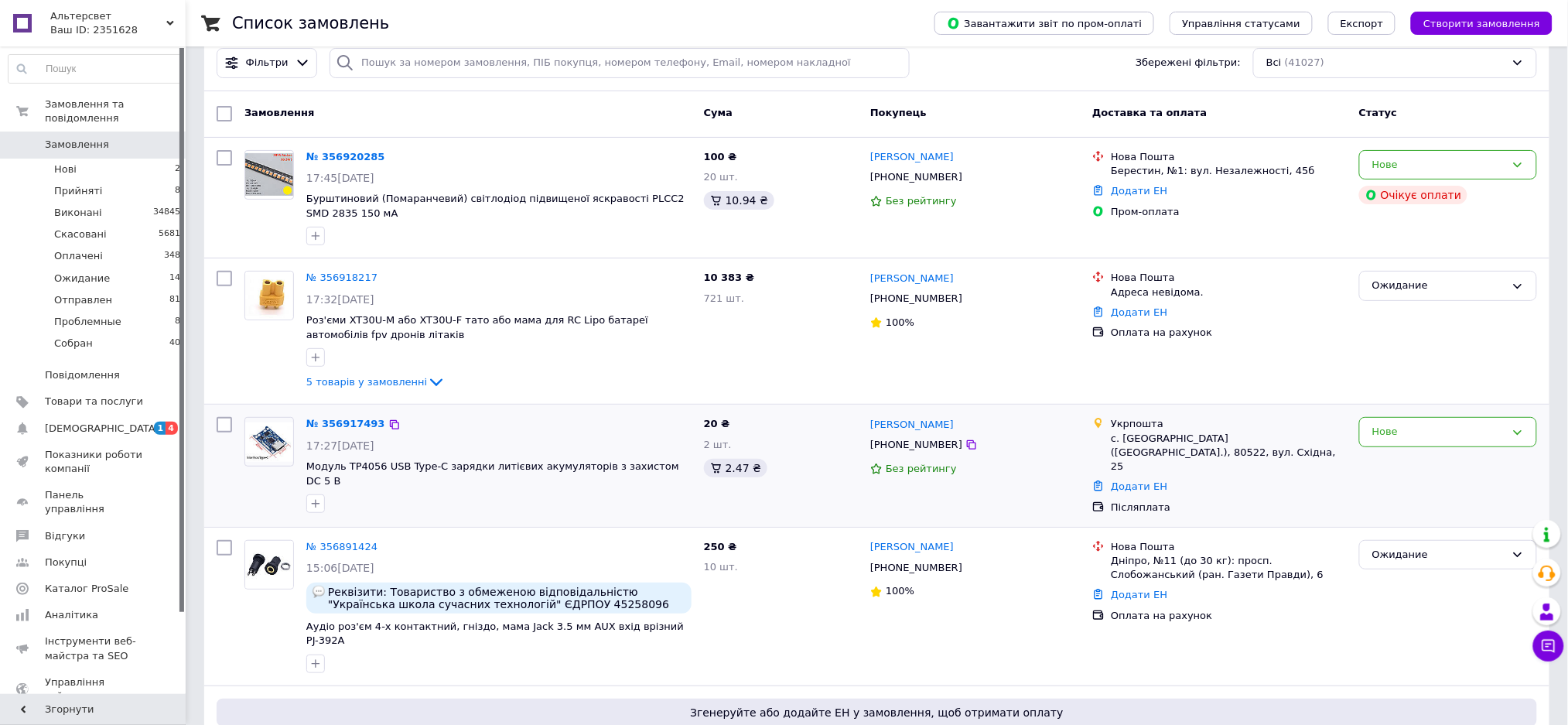
scroll to position [0, 0]
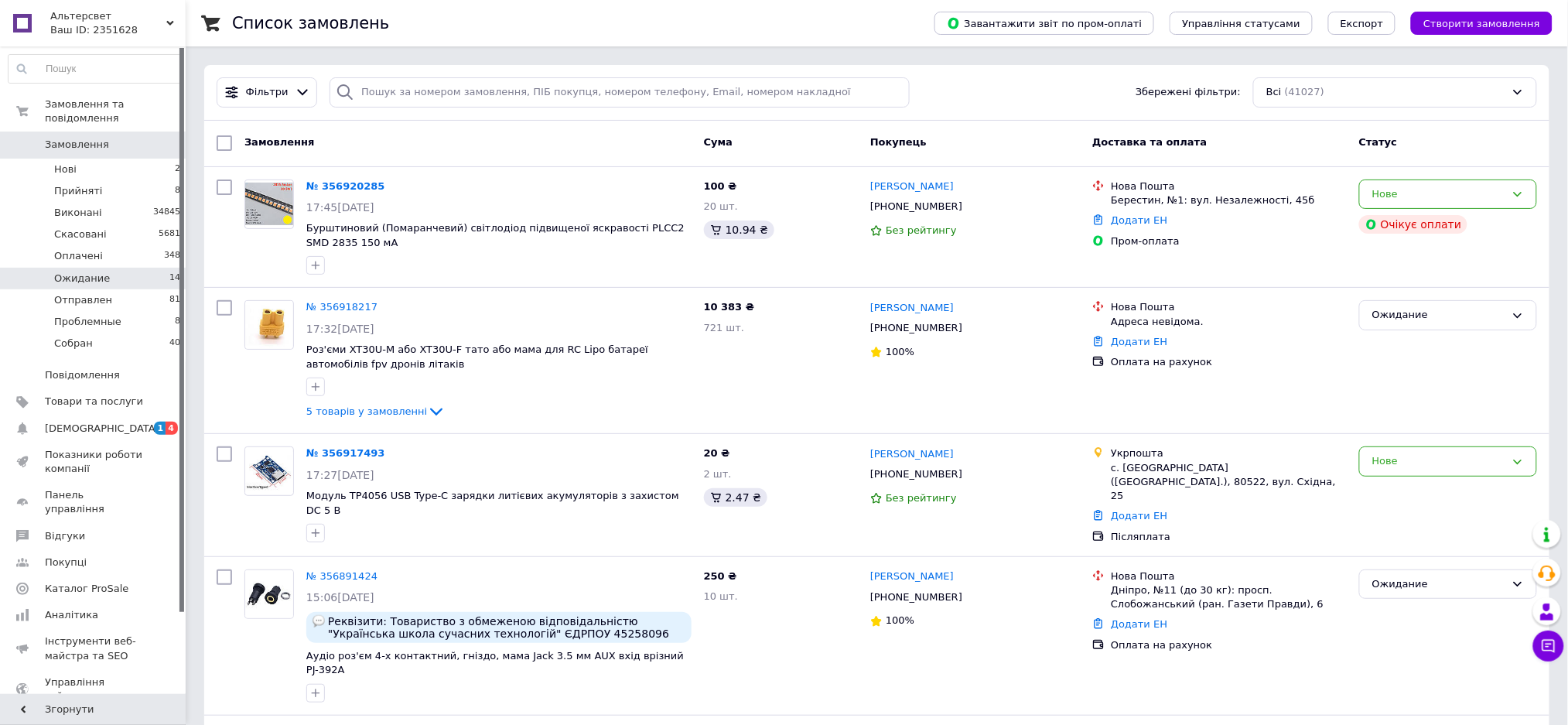
click at [79, 272] on span "Ожидание" at bounding box center [82, 279] width 56 height 14
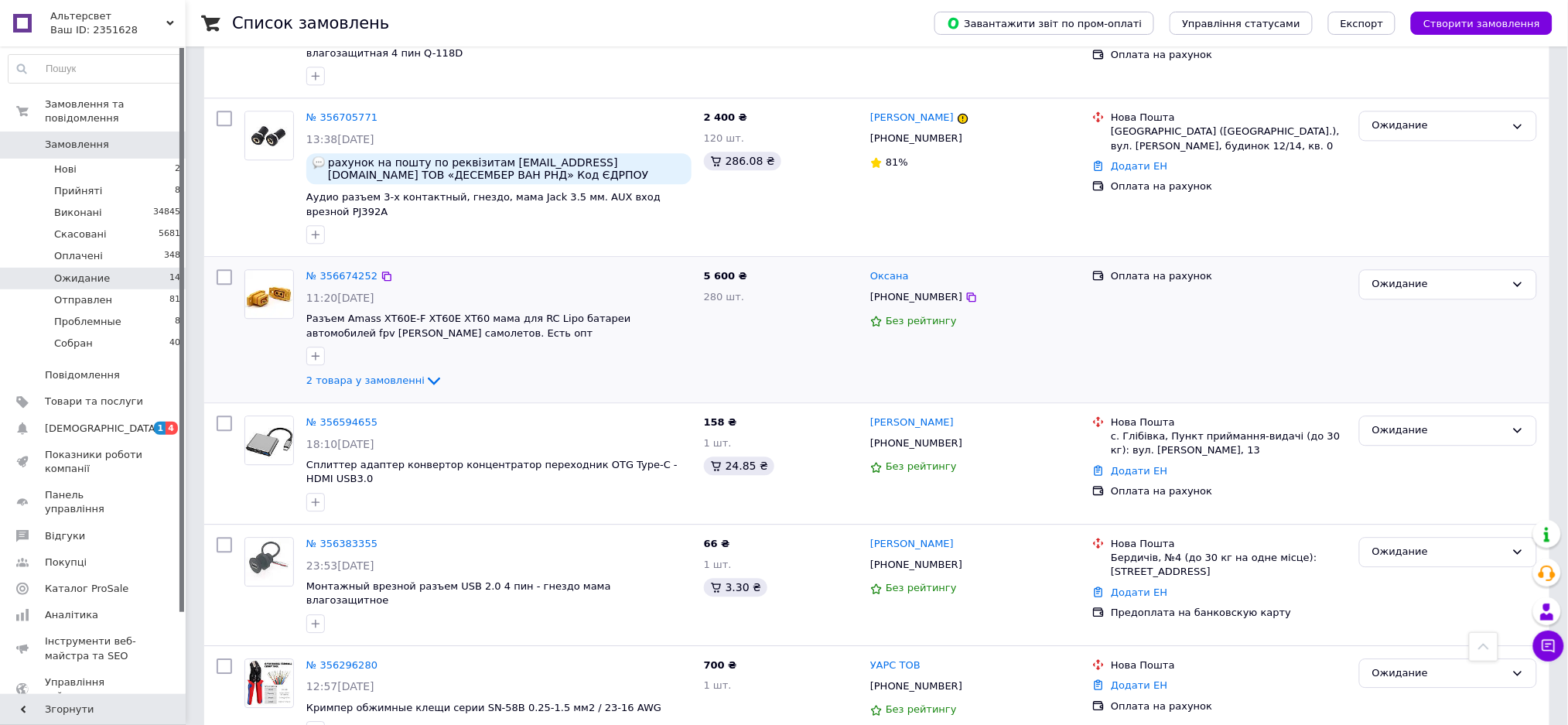
scroll to position [1340, 0]
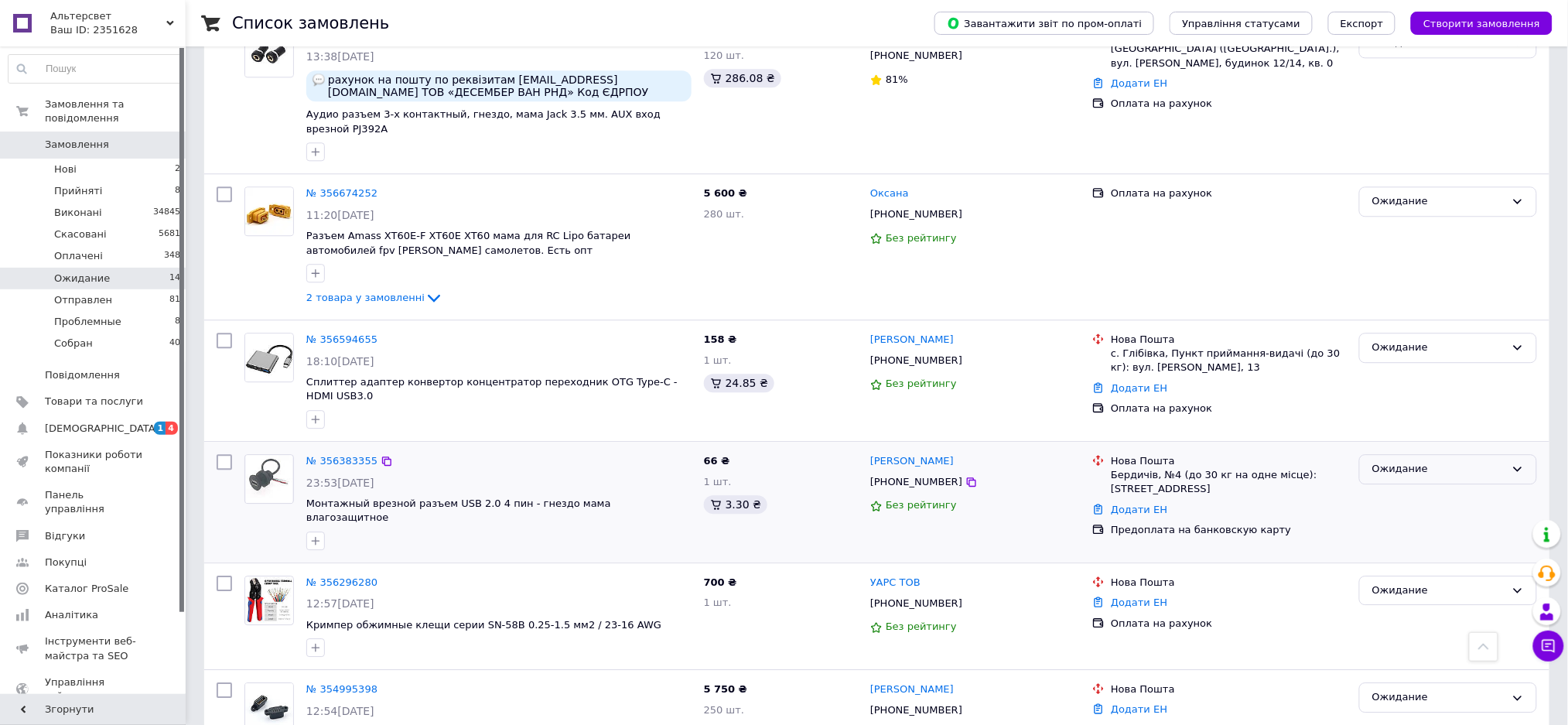
click at [1418, 461] on div "Ожидание" at bounding box center [1439, 469] width 133 height 16
click at [1409, 544] on li "Скасовано" at bounding box center [1448, 558] width 177 height 29
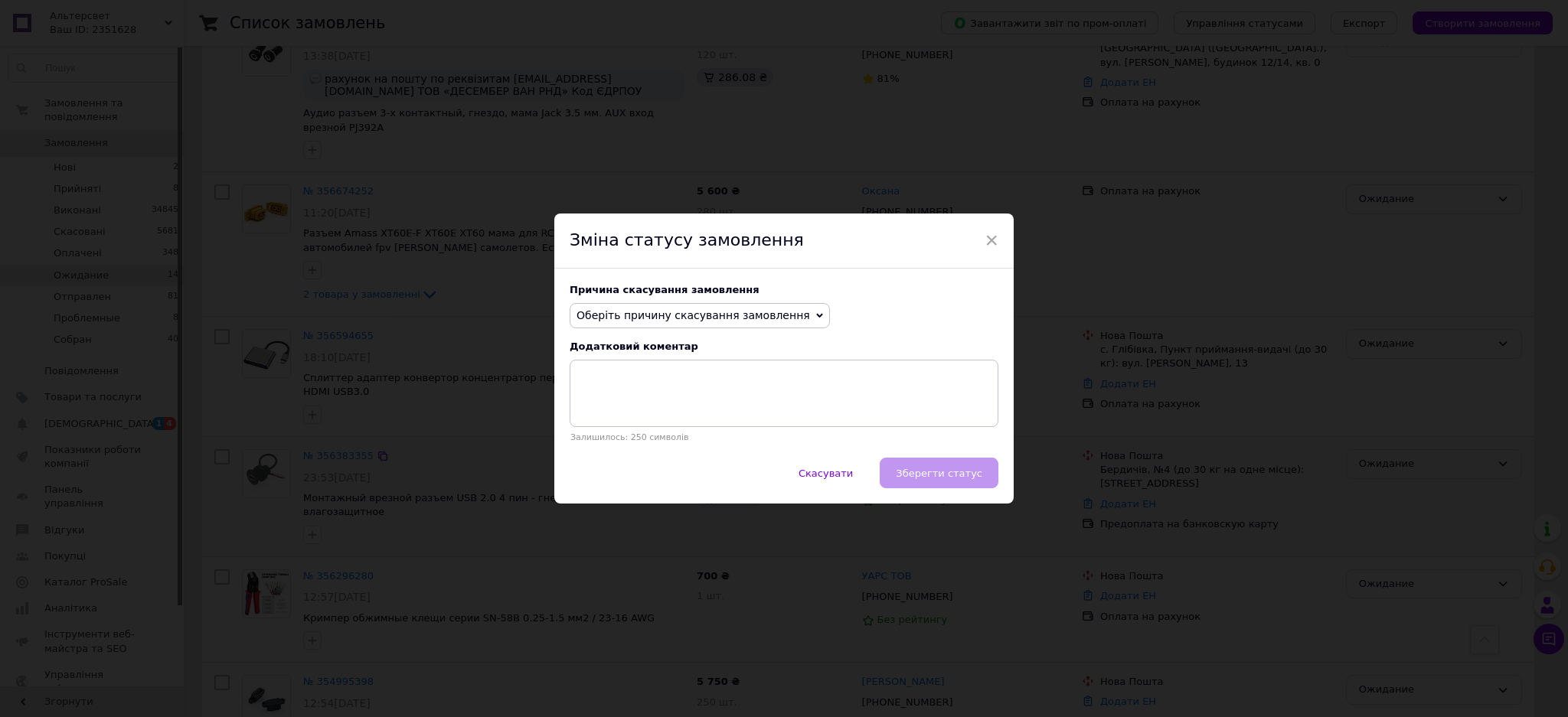
click at [629, 314] on span "Оберіть причину скасування замовлення" at bounding box center [693, 315] width 234 height 12
click at [606, 388] on li "Оплата не надійшла" at bounding box center [699, 388] width 258 height 21
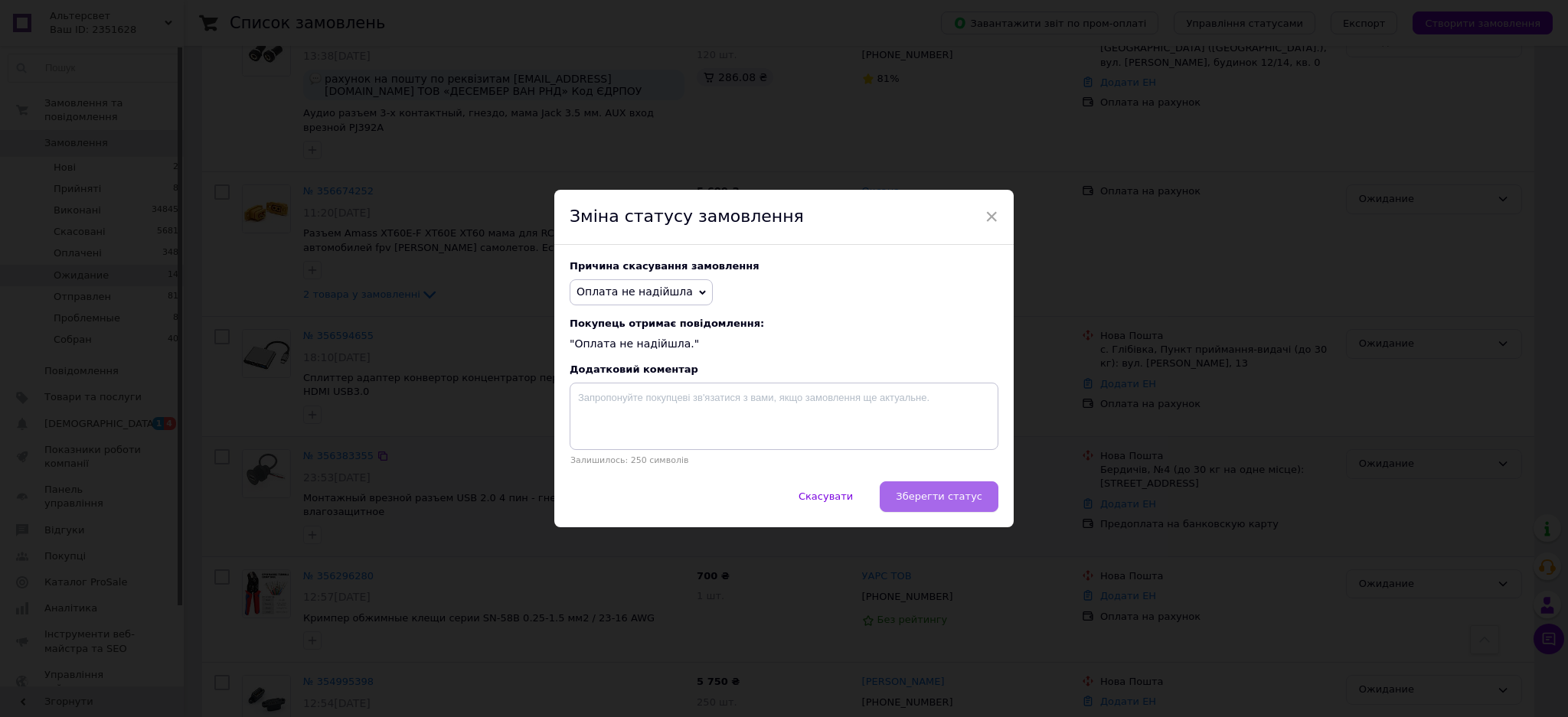
click at [925, 493] on span "Зберегти статус" at bounding box center [938, 496] width 86 height 12
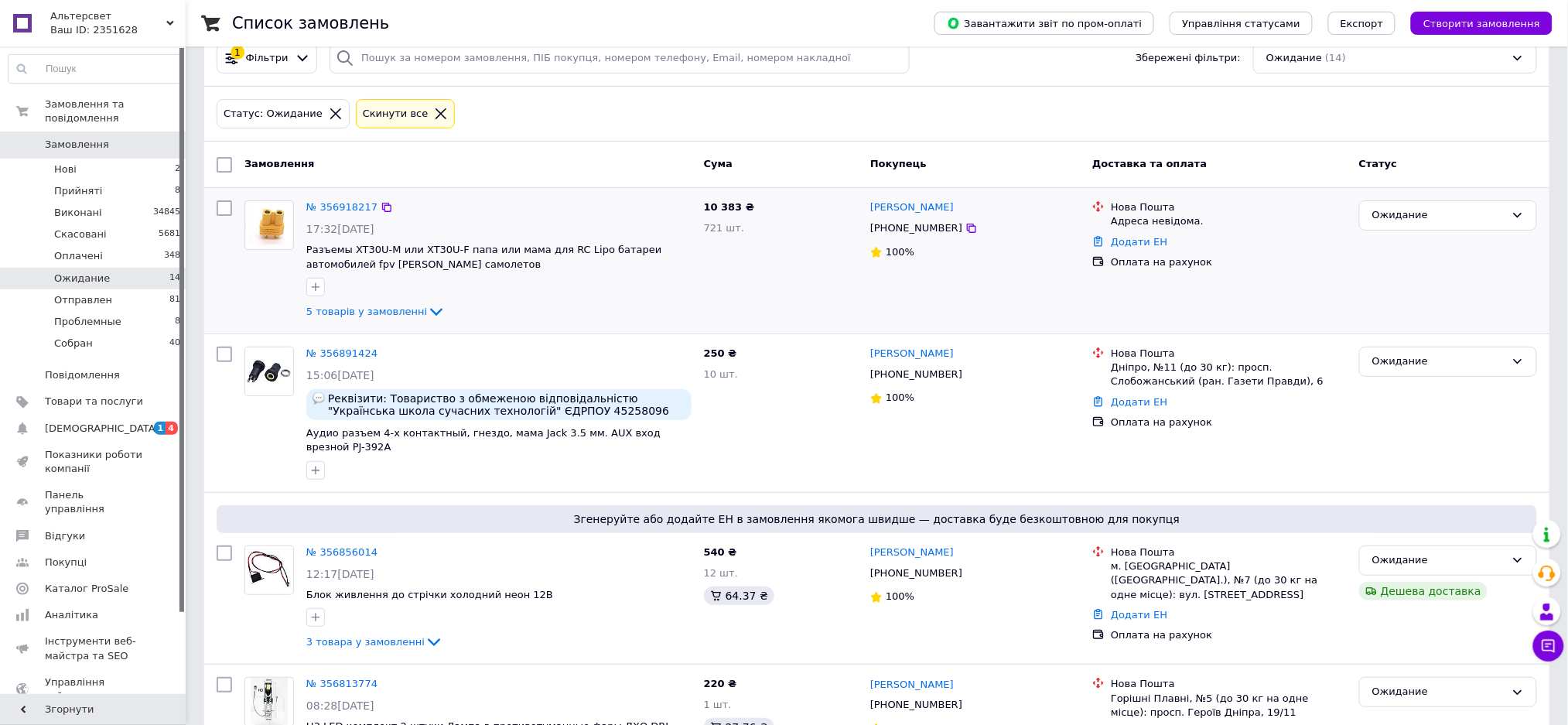
scroll to position [0, 0]
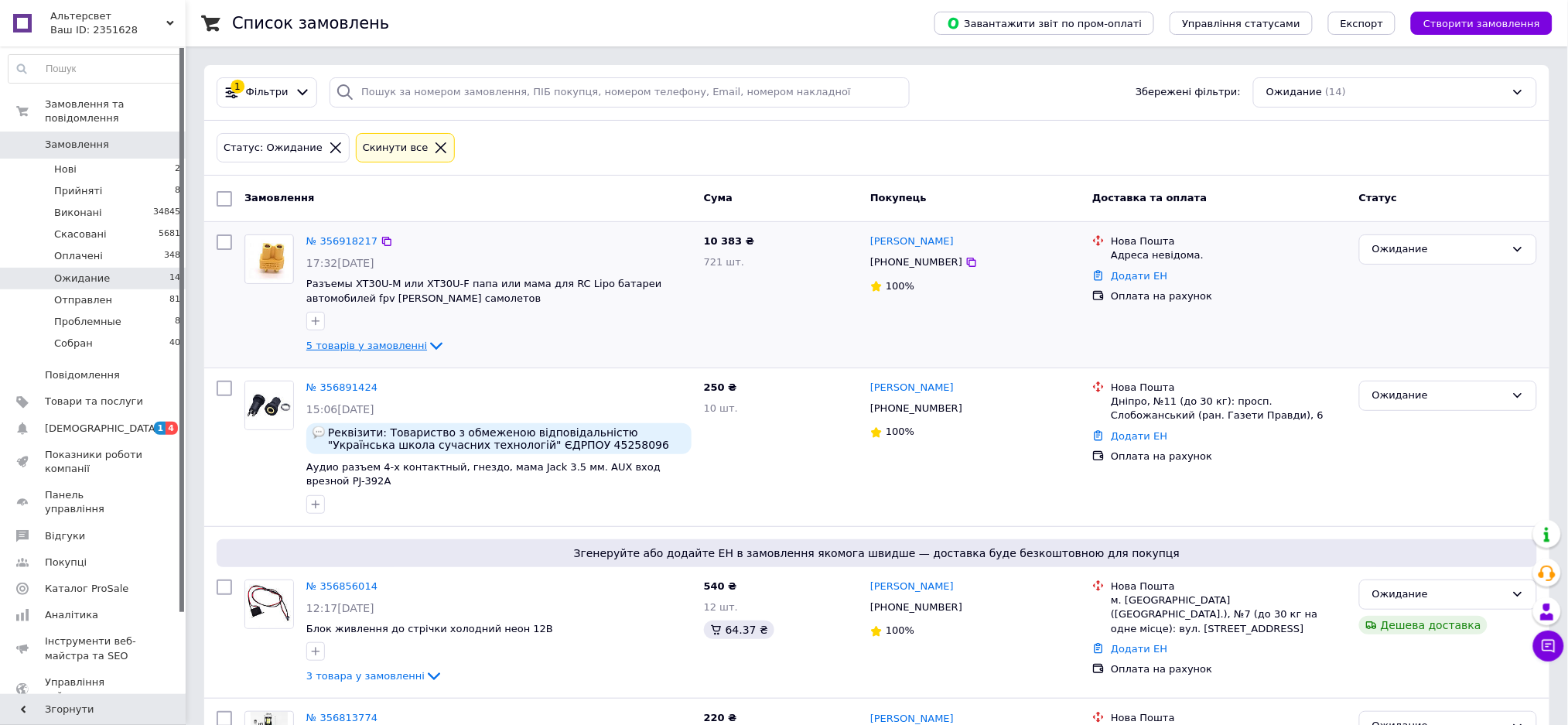
click at [404, 341] on span "5 товарів у замовленні" at bounding box center [366, 345] width 121 height 12
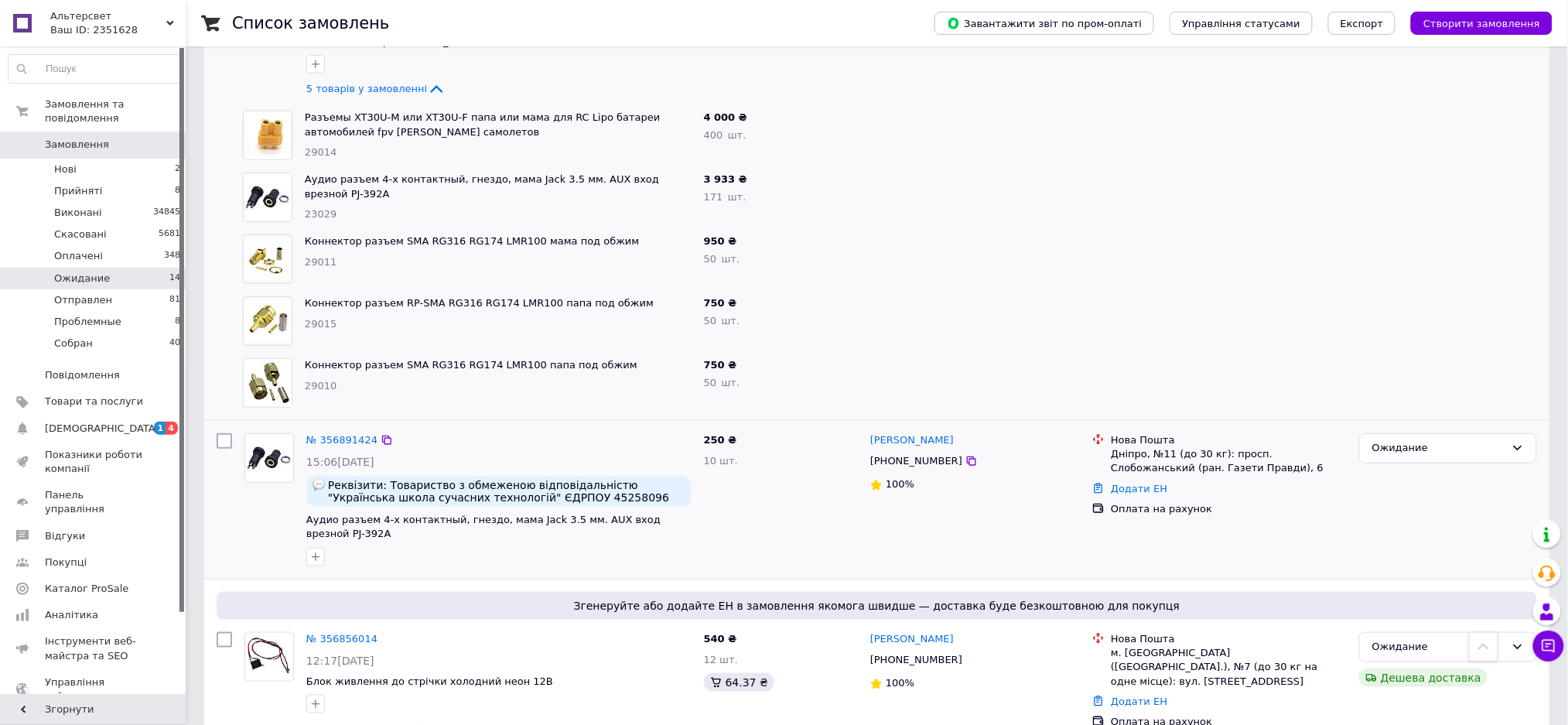
scroll to position [205, 0]
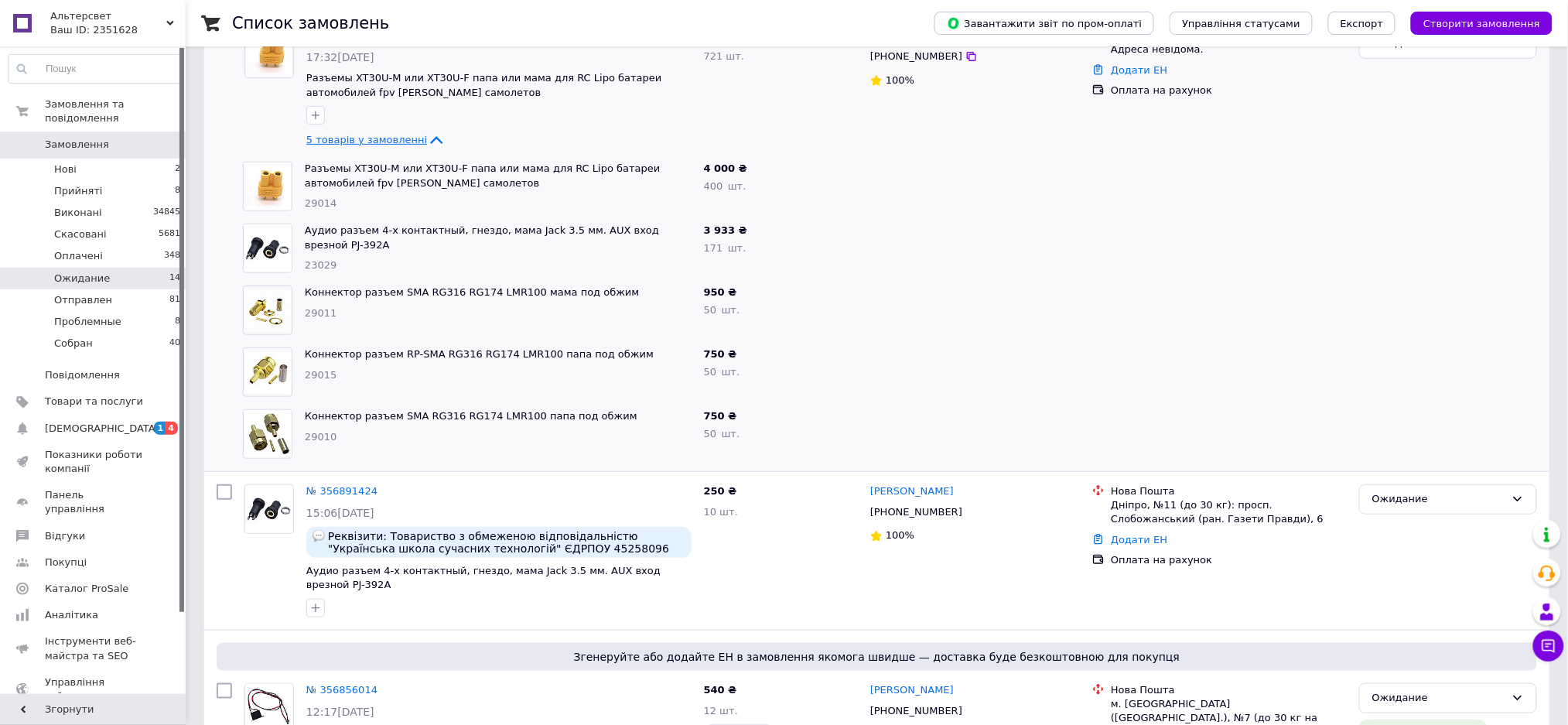
click at [372, 136] on span "5 товарів у замовленні" at bounding box center [366, 139] width 121 height 12
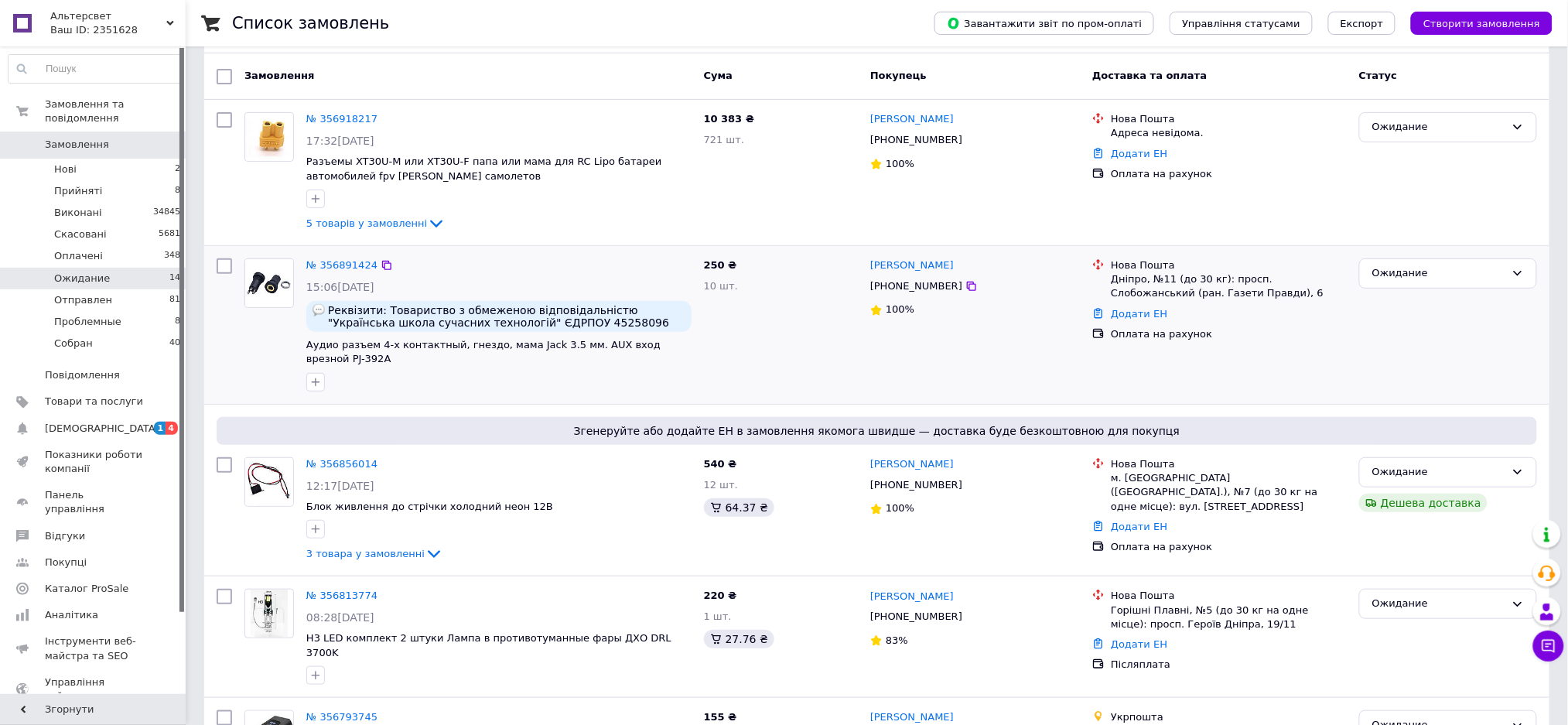
scroll to position [0, 0]
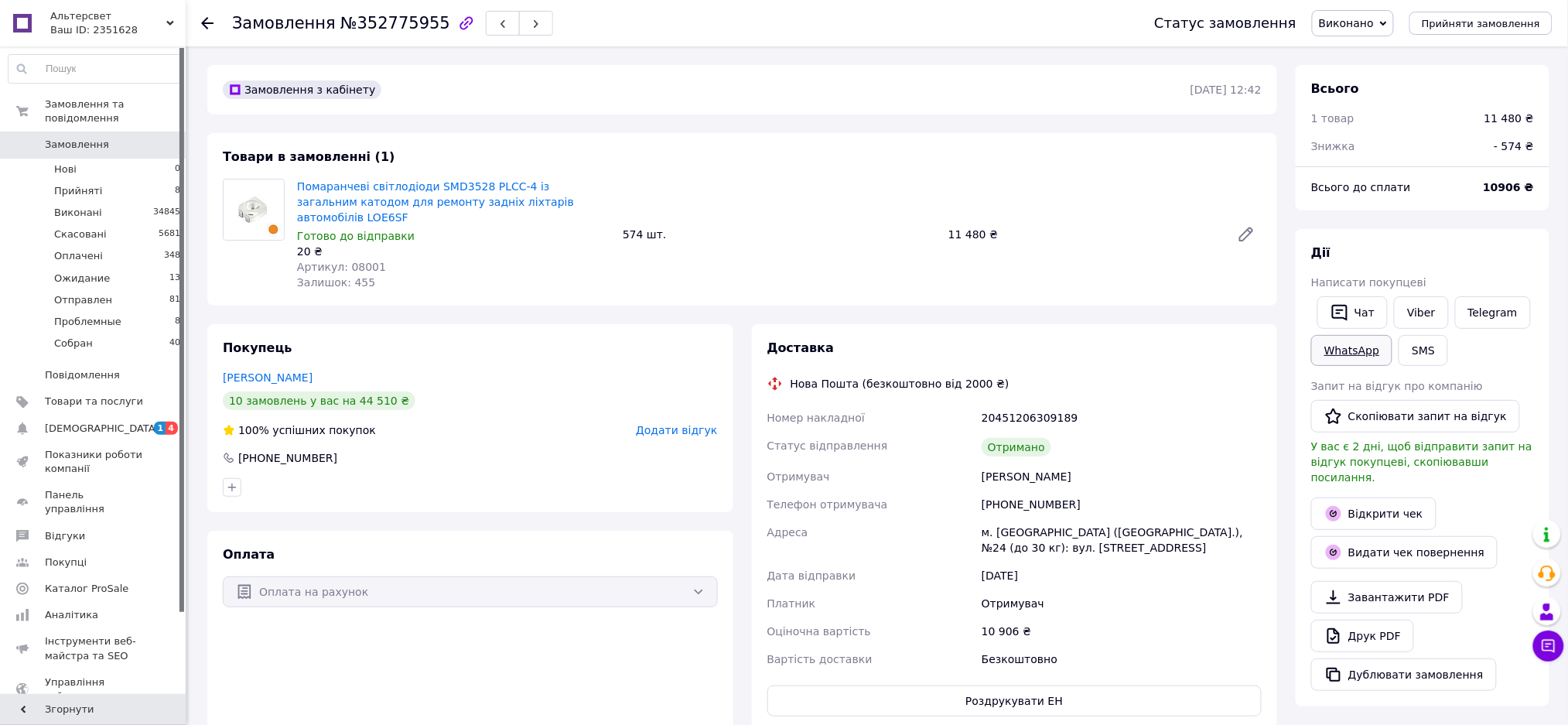
scroll to position [80, 0]
click at [1421, 310] on link "Viber" at bounding box center [1421, 312] width 54 height 32
click at [1413, 313] on link "Viber" at bounding box center [1421, 312] width 54 height 32
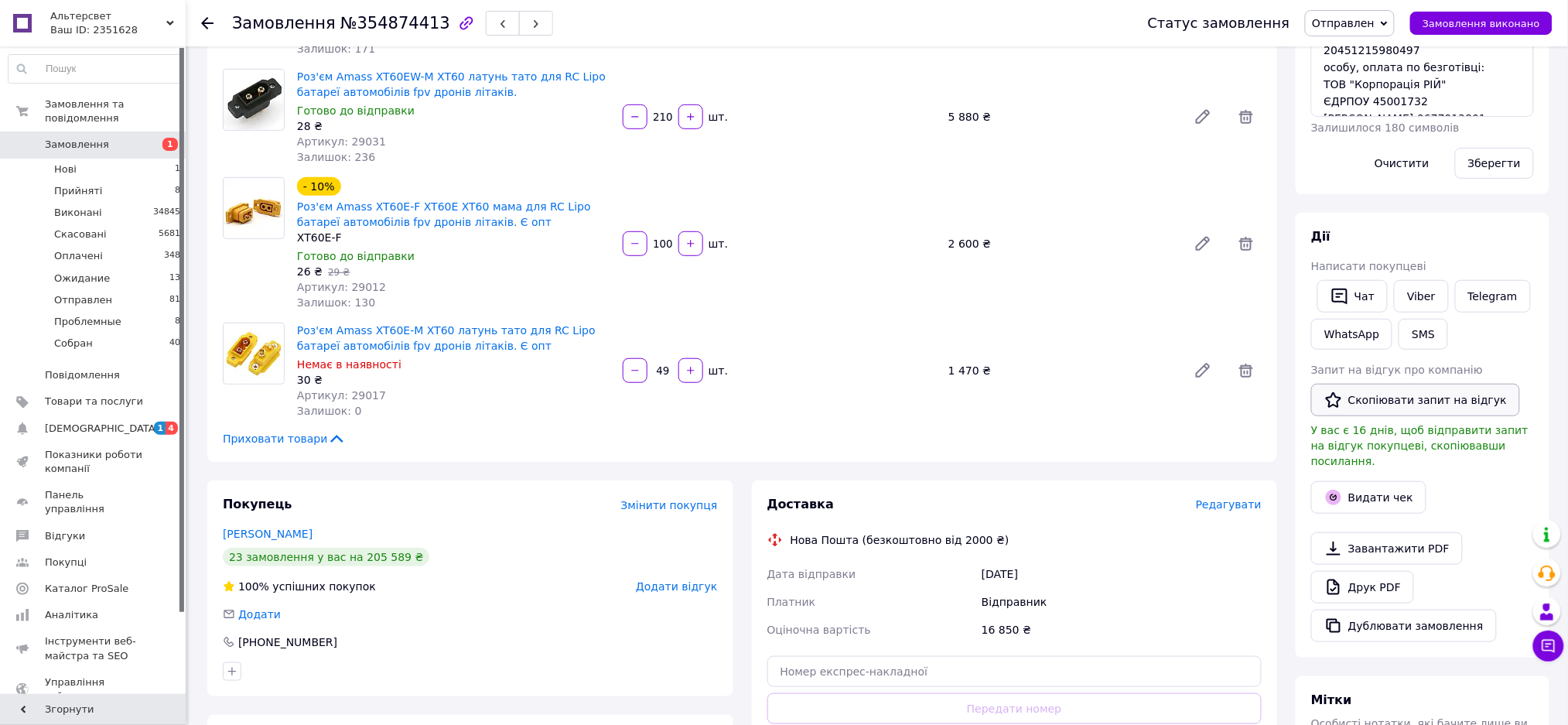
scroll to position [310, 0]
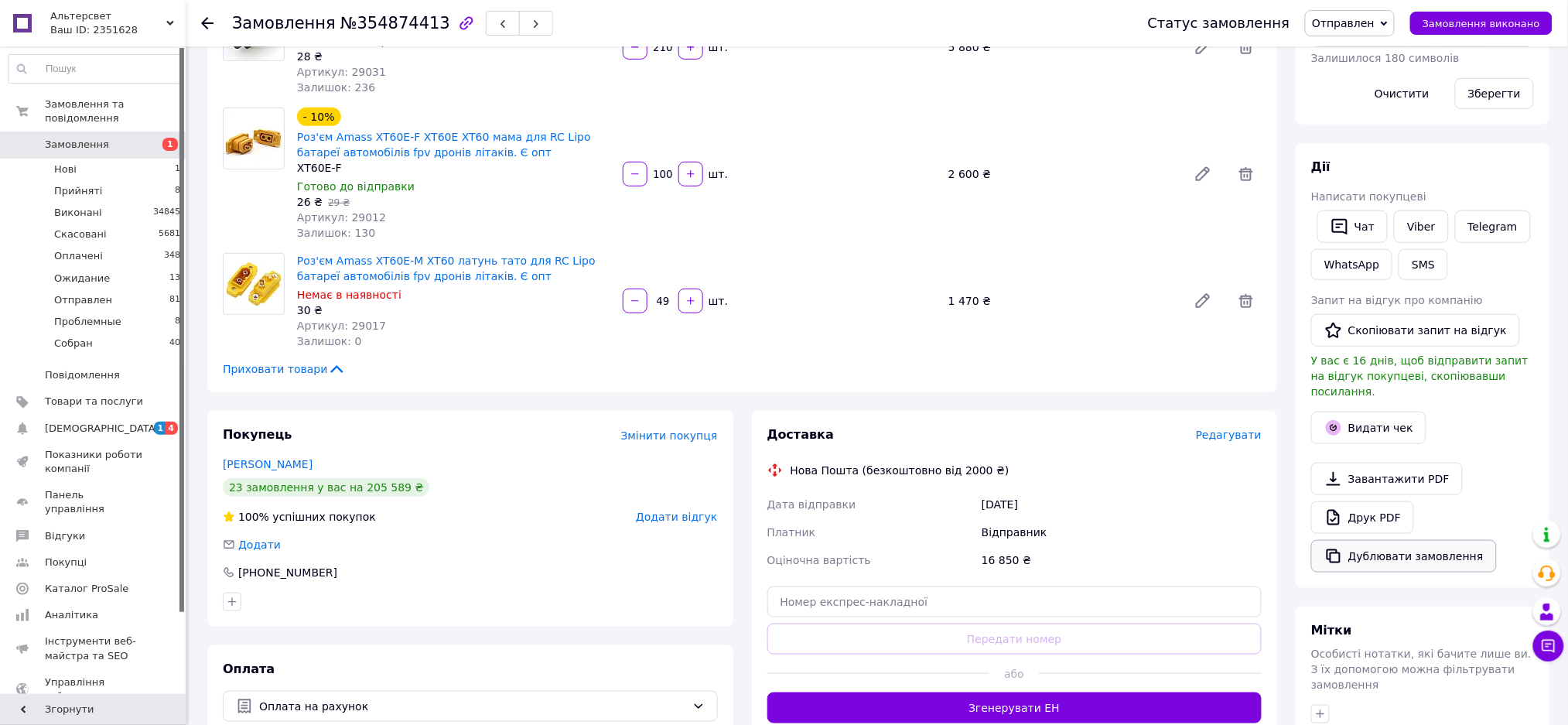
click at [1367, 545] on button "Дублювати замовлення" at bounding box center [1404, 556] width 186 height 32
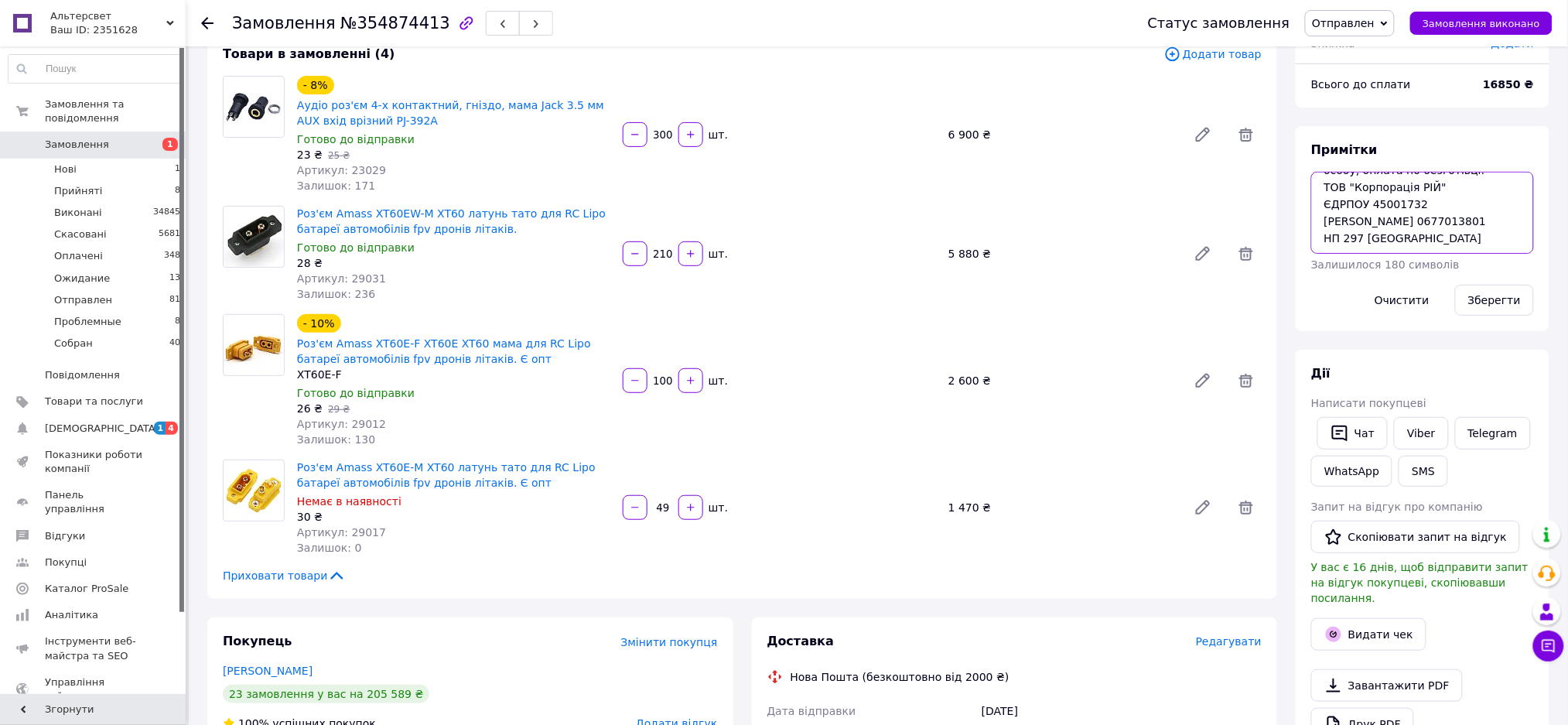
scroll to position [34, 0]
drag, startPoint x: 1358, startPoint y: 205, endPoint x: 1394, endPoint y: 248, distance: 56.1
click at [1394, 248] on textarea "20451215980497 особу, оплата по безготівці: ТОВ "Корпорація РІЙ" ЄДРПОУ 4500173…" at bounding box center [1423, 212] width 222 height 82
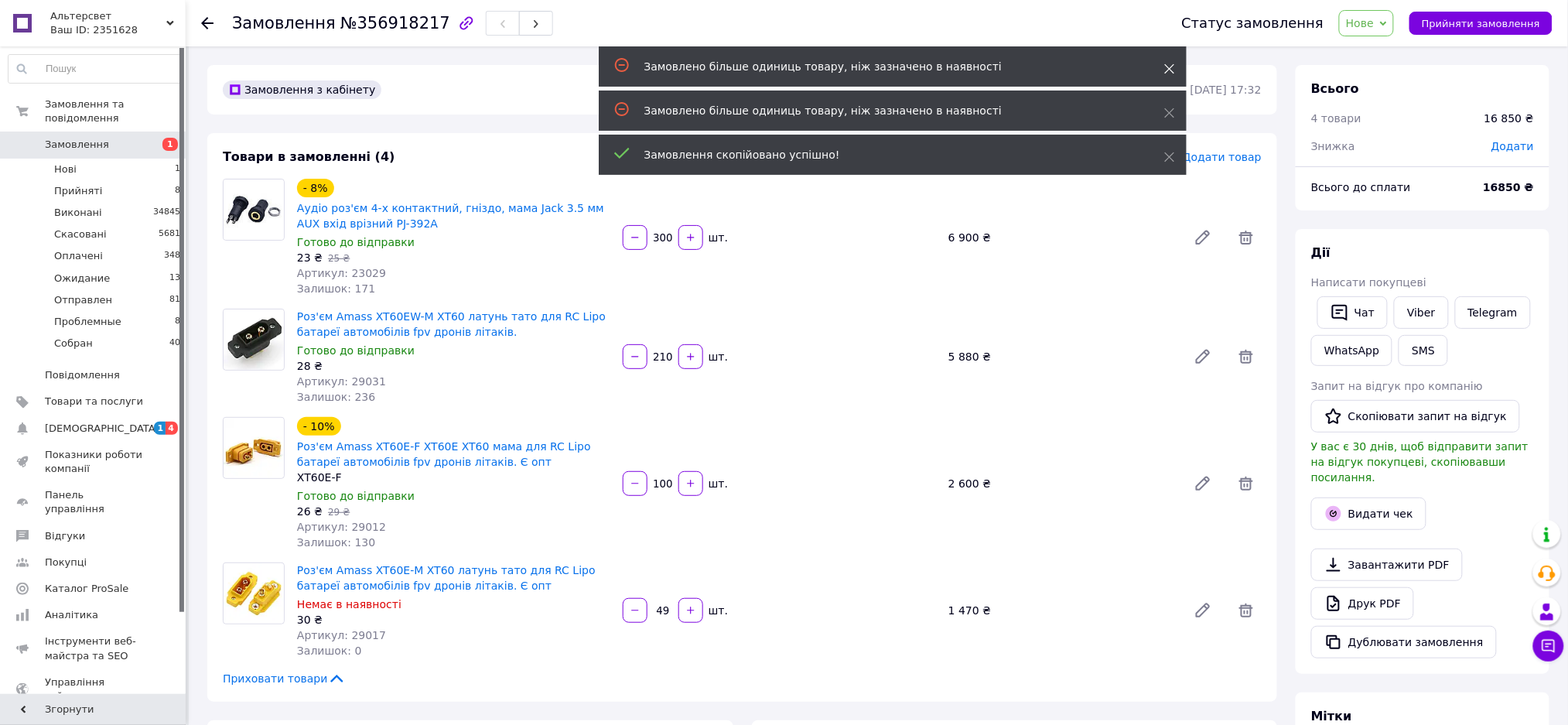
click at [1169, 70] on icon at bounding box center [1170, 69] width 11 height 11
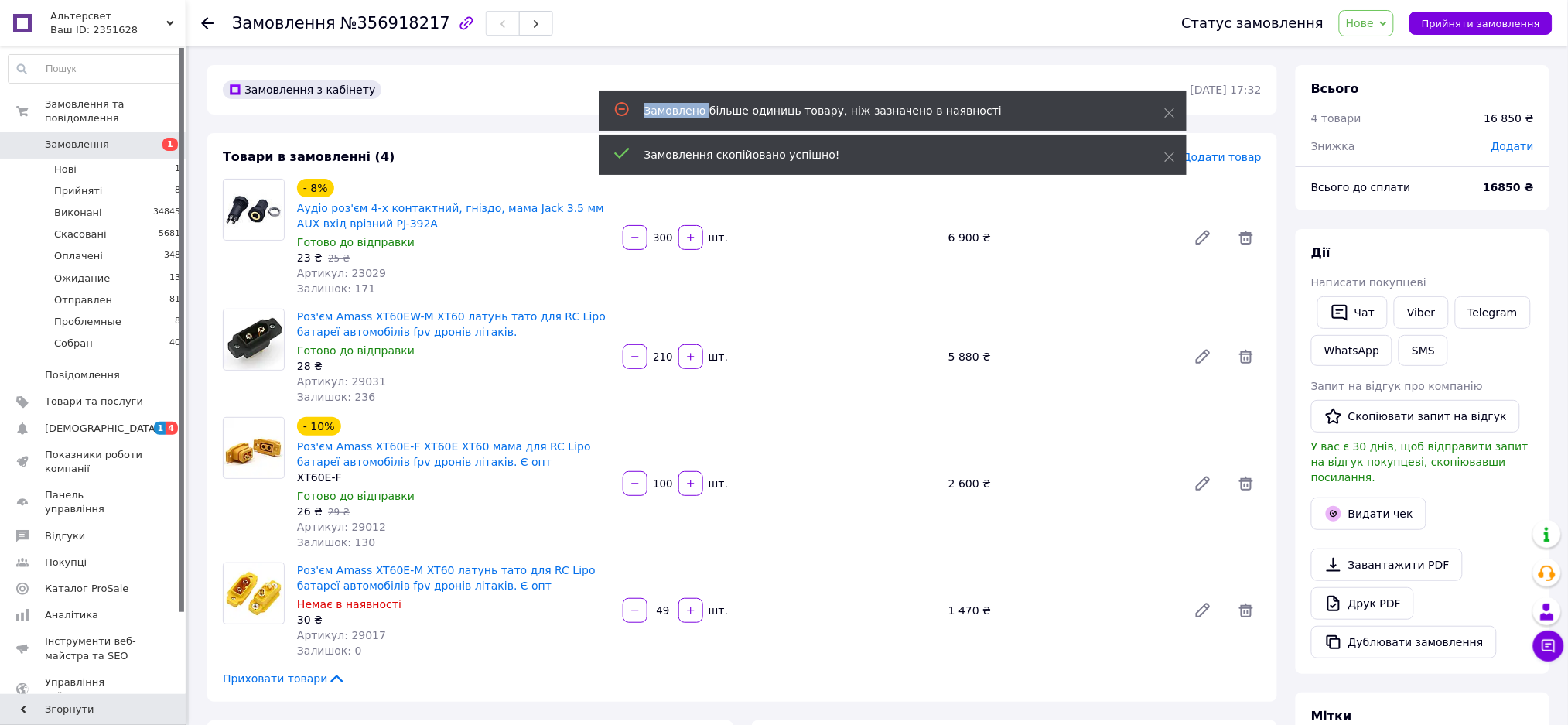
click at [1169, 70] on icon at bounding box center [1170, 69] width 11 height 11
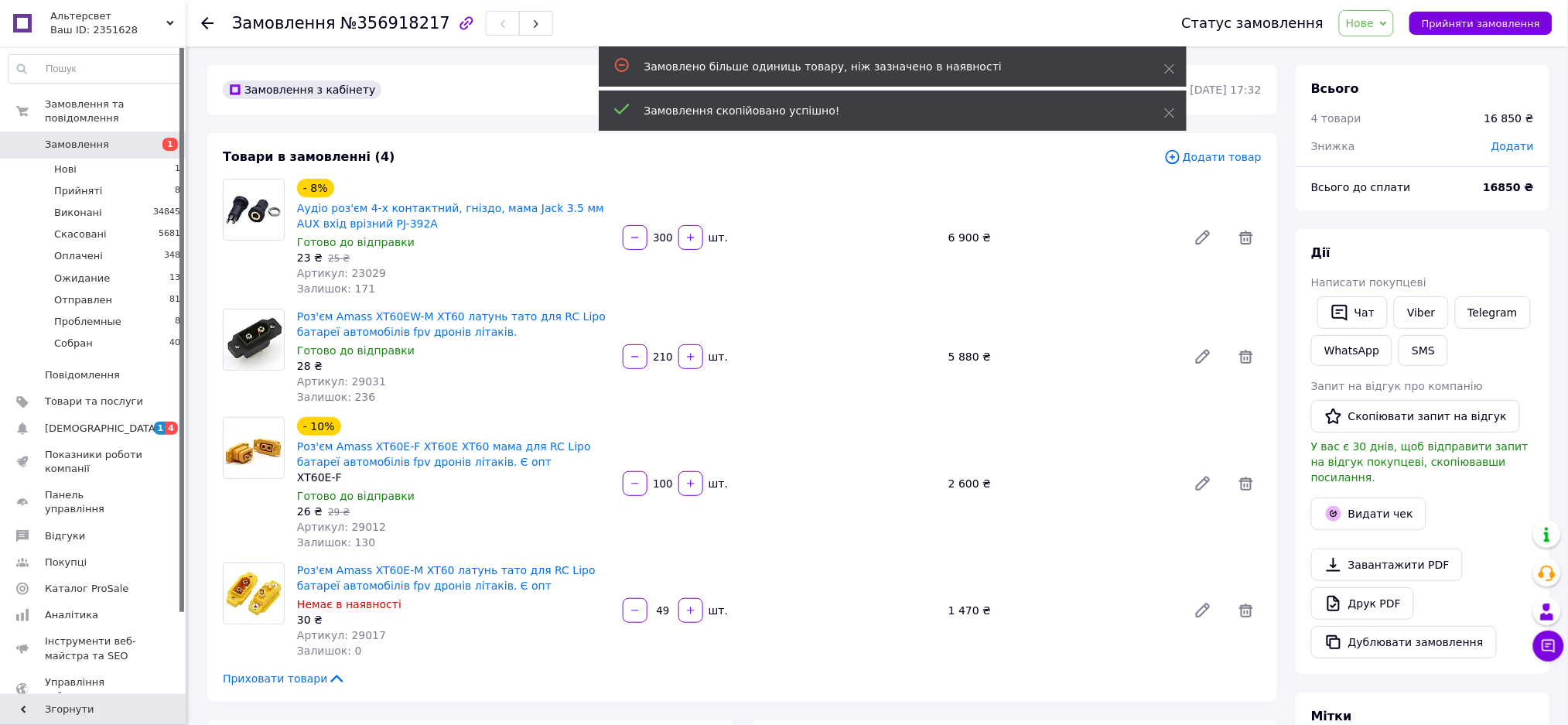
click at [1169, 70] on icon at bounding box center [1170, 69] width 11 height 11
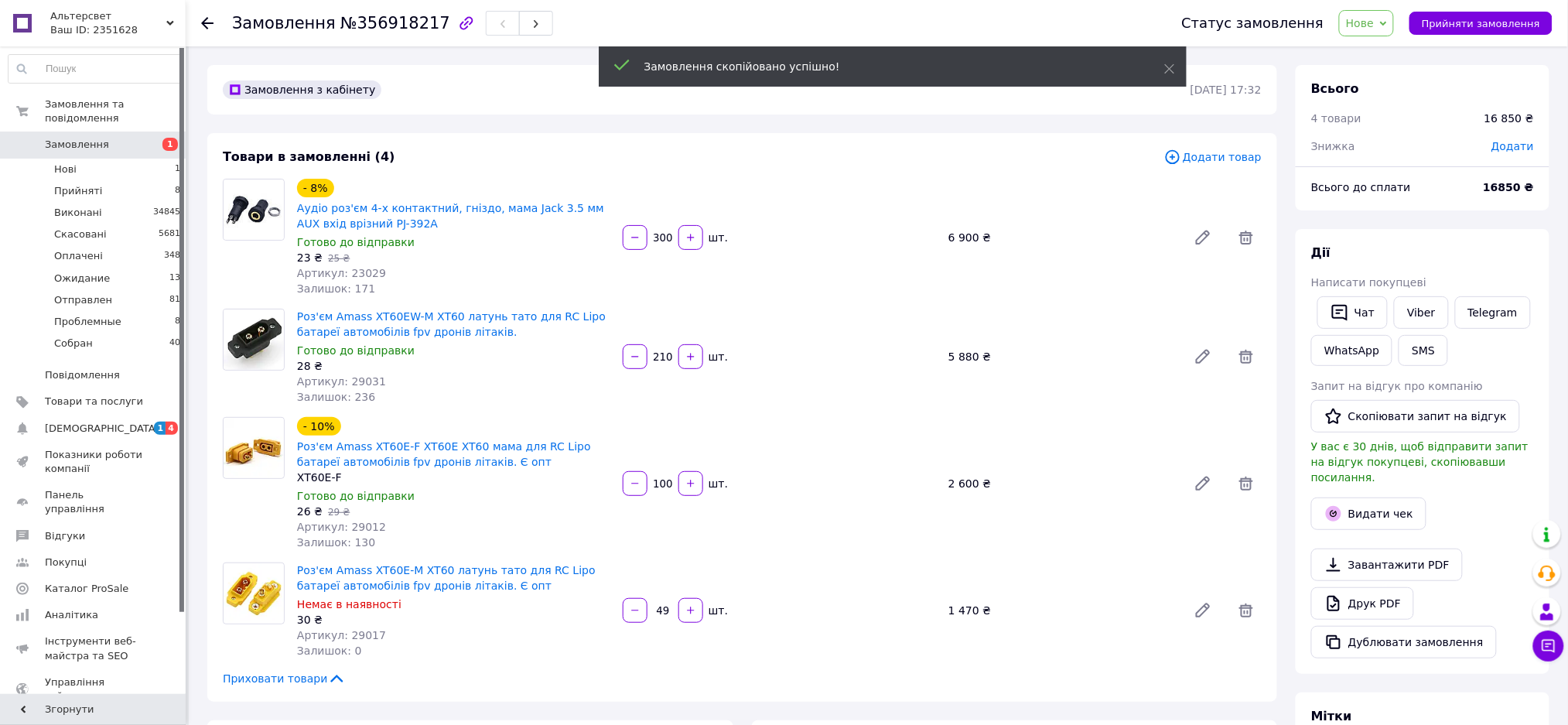
click at [1169, 70] on icon at bounding box center [1170, 69] width 11 height 11
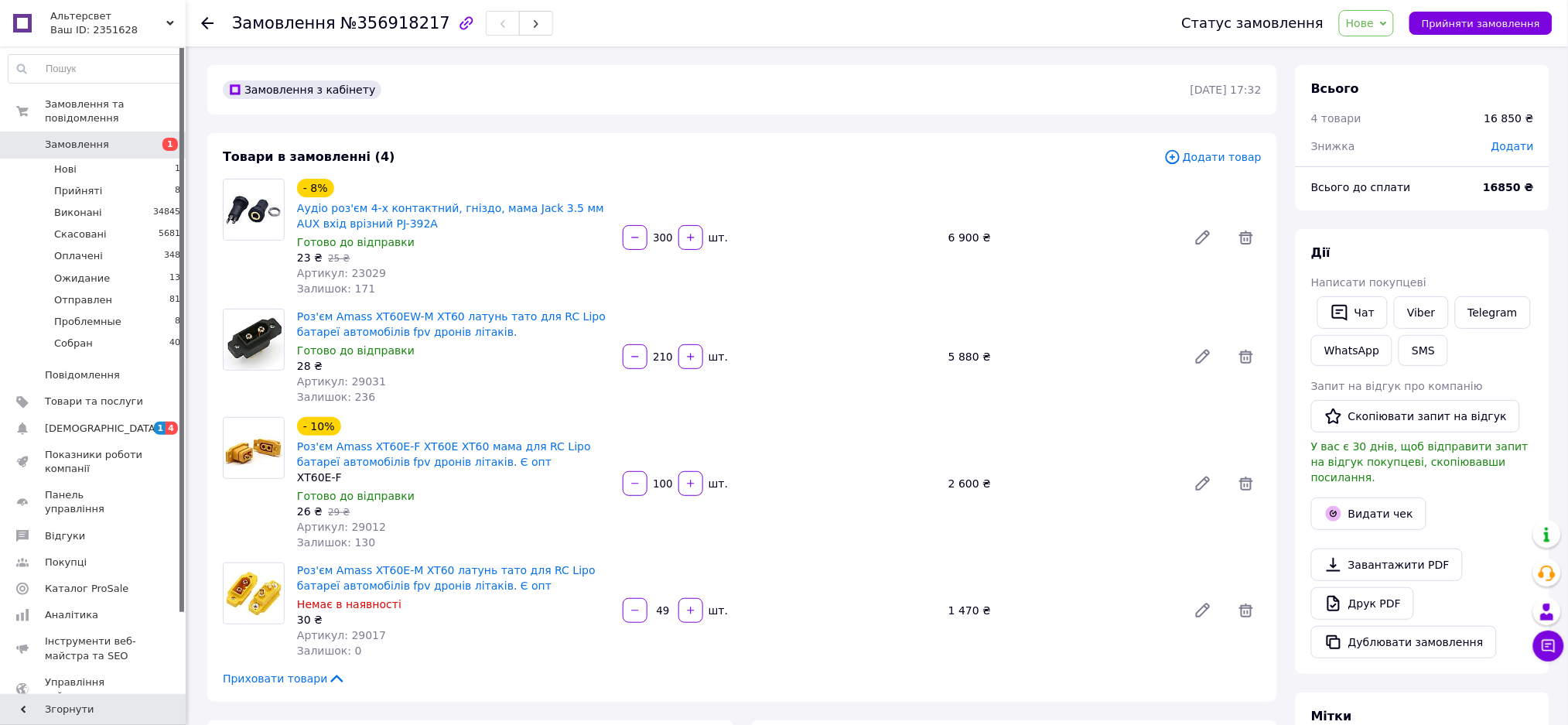
drag, startPoint x: 657, startPoint y: 236, endPoint x: 671, endPoint y: 239, distance: 14.3
click at [671, 239] on input "300" at bounding box center [663, 238] width 25 height 12
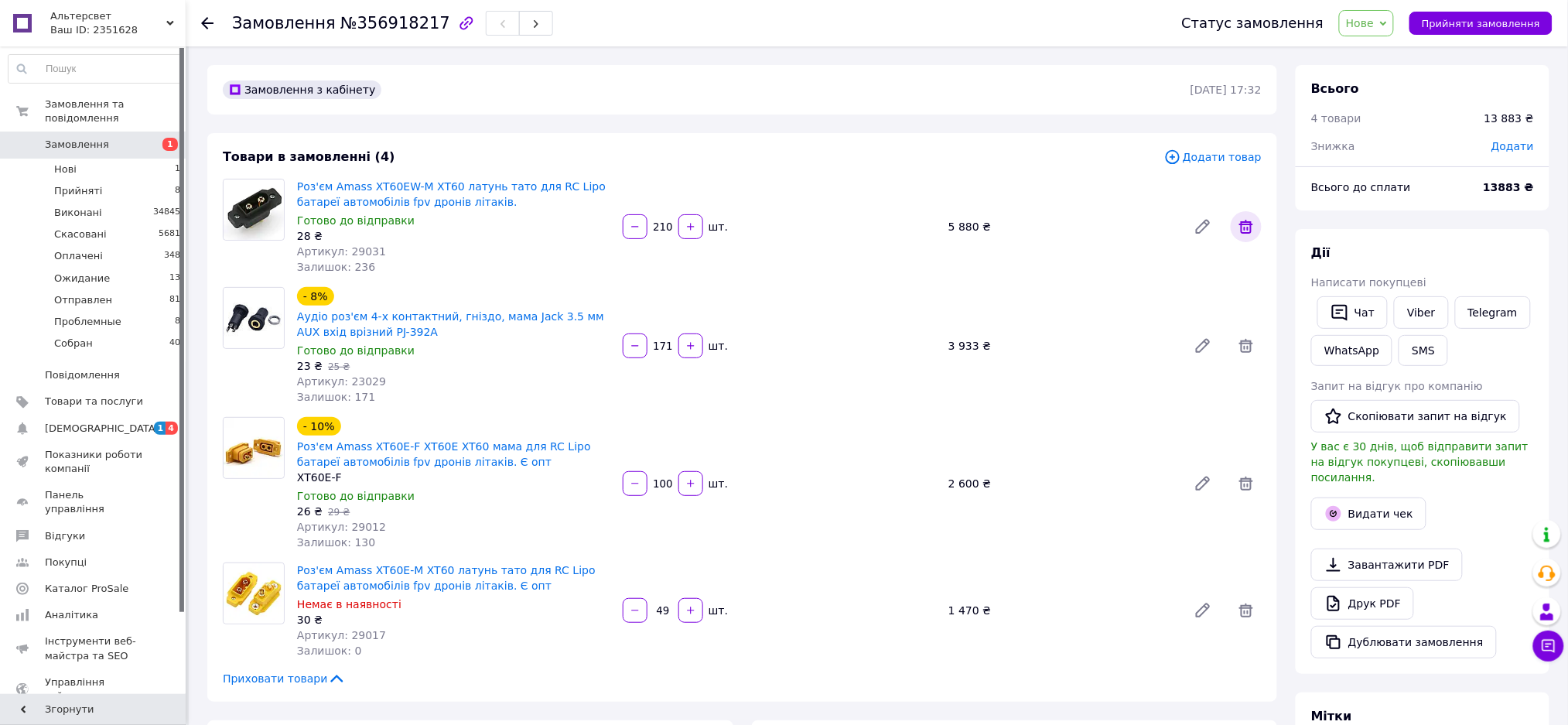
click at [1243, 231] on icon at bounding box center [1246, 226] width 19 height 19
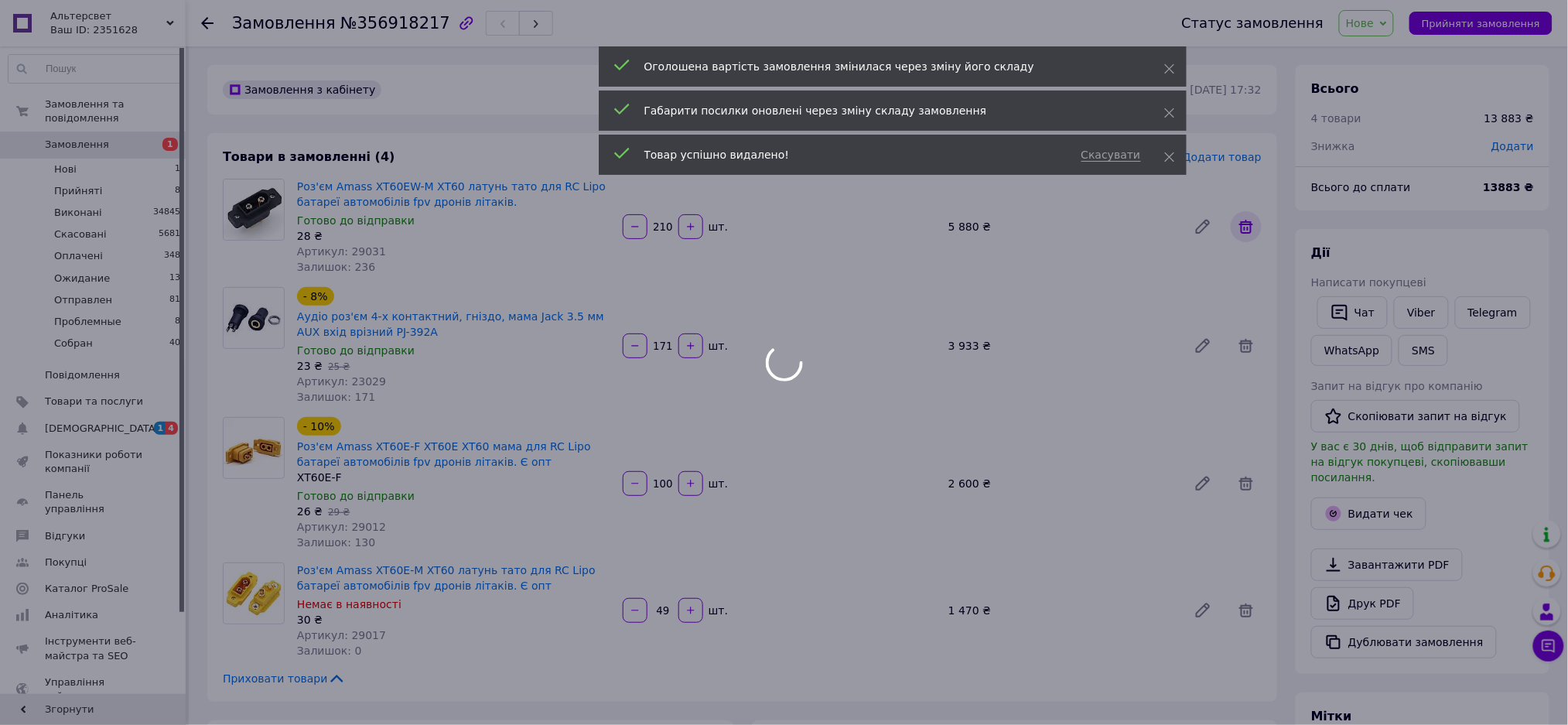
type input "171"
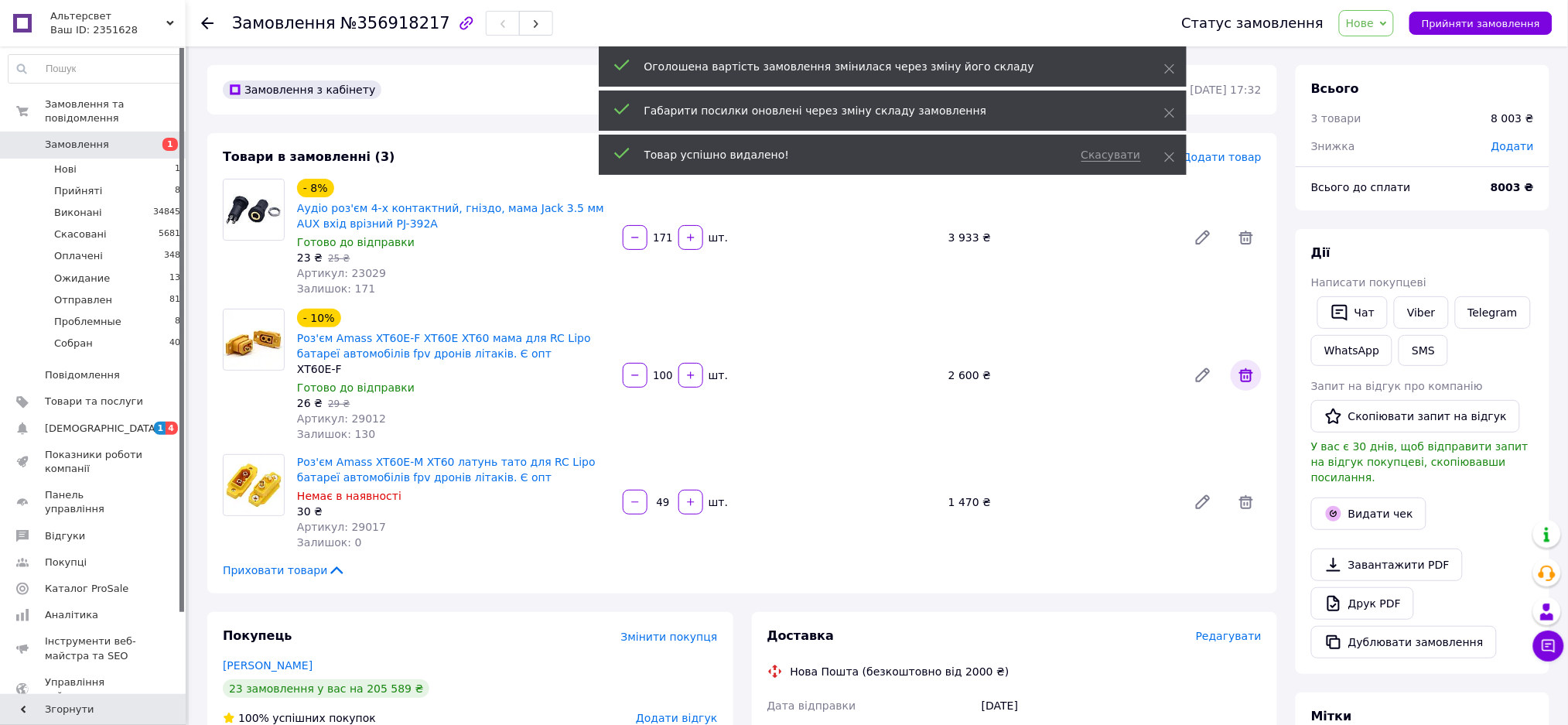
click at [1250, 376] on icon at bounding box center [1246, 375] width 19 height 19
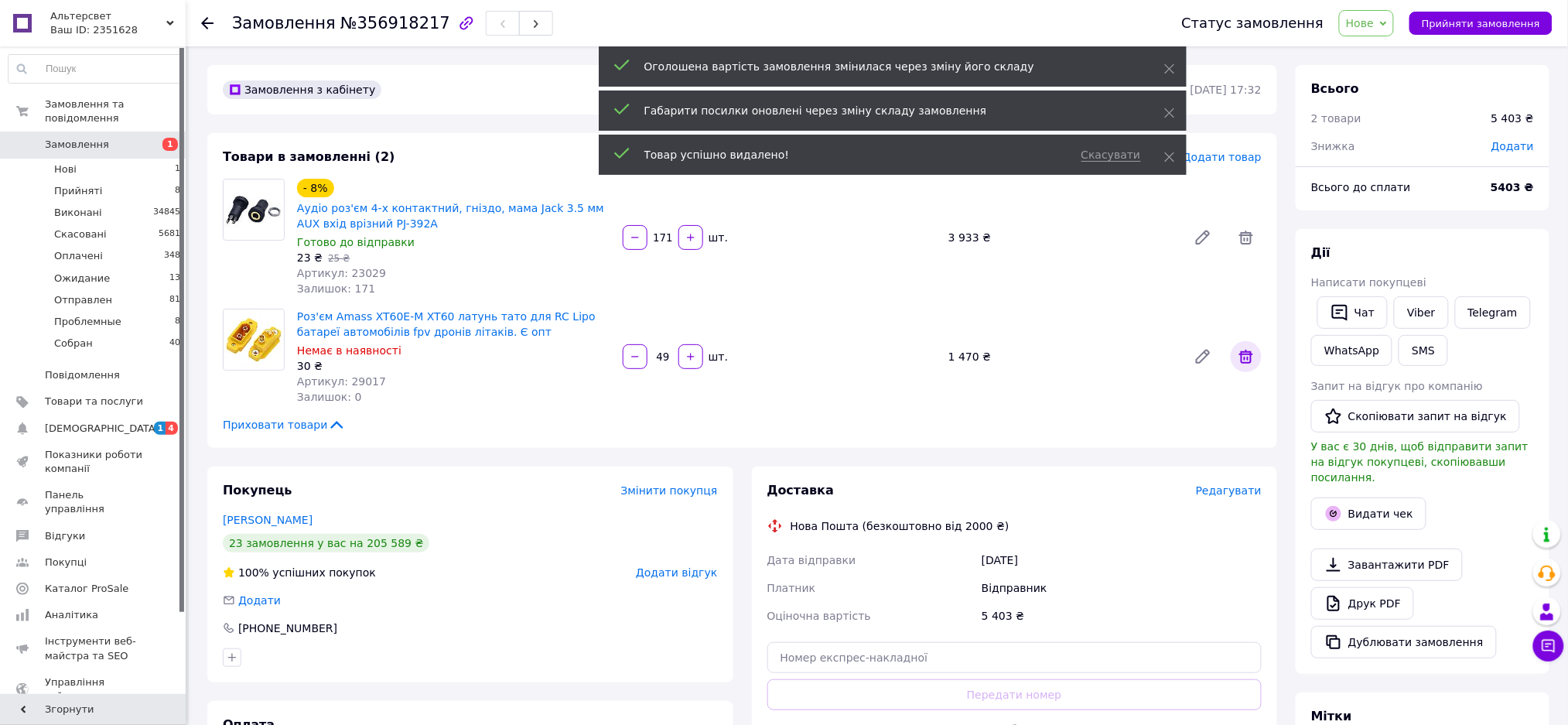
click at [1249, 360] on icon at bounding box center [1246, 356] width 19 height 19
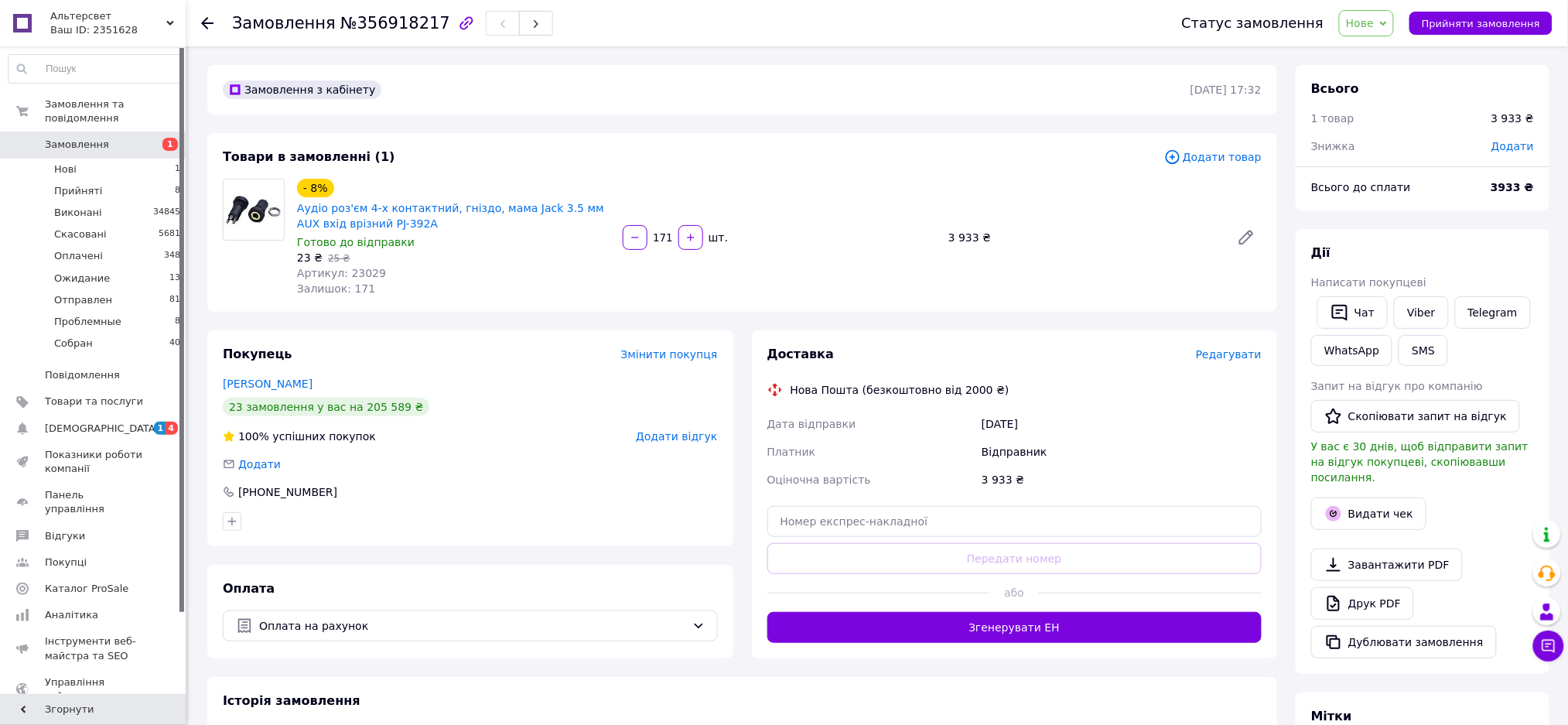
click at [231, 127] on div "Замовлення з кабінету 12.08.2025 | 17:32 Товари в замовленні (1) Додати товар -…" at bounding box center [742, 556] width 1088 height 983
click at [1198, 159] on span "Додати товар" at bounding box center [1213, 157] width 98 height 17
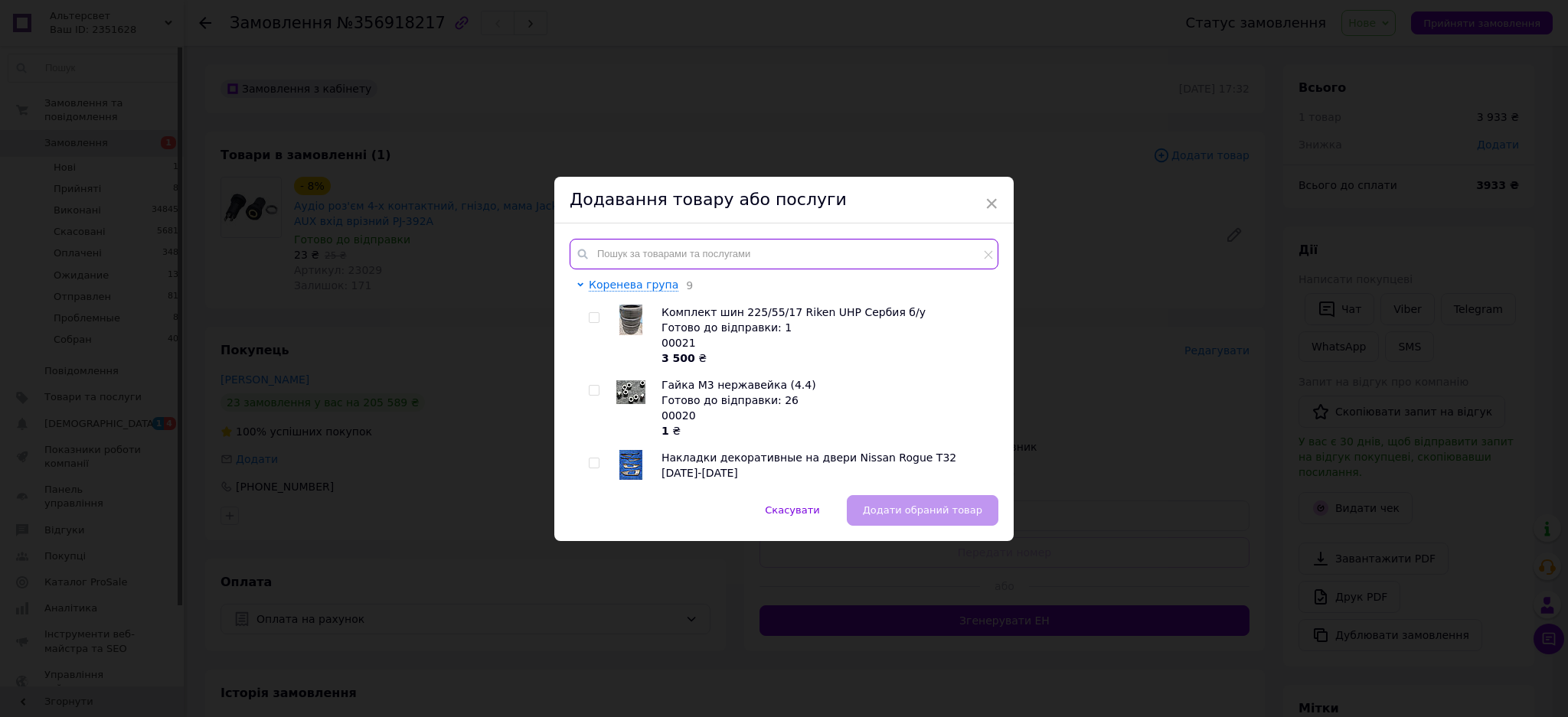
click at [631, 256] on input "text" at bounding box center [784, 254] width 429 height 30
paste input "29014"
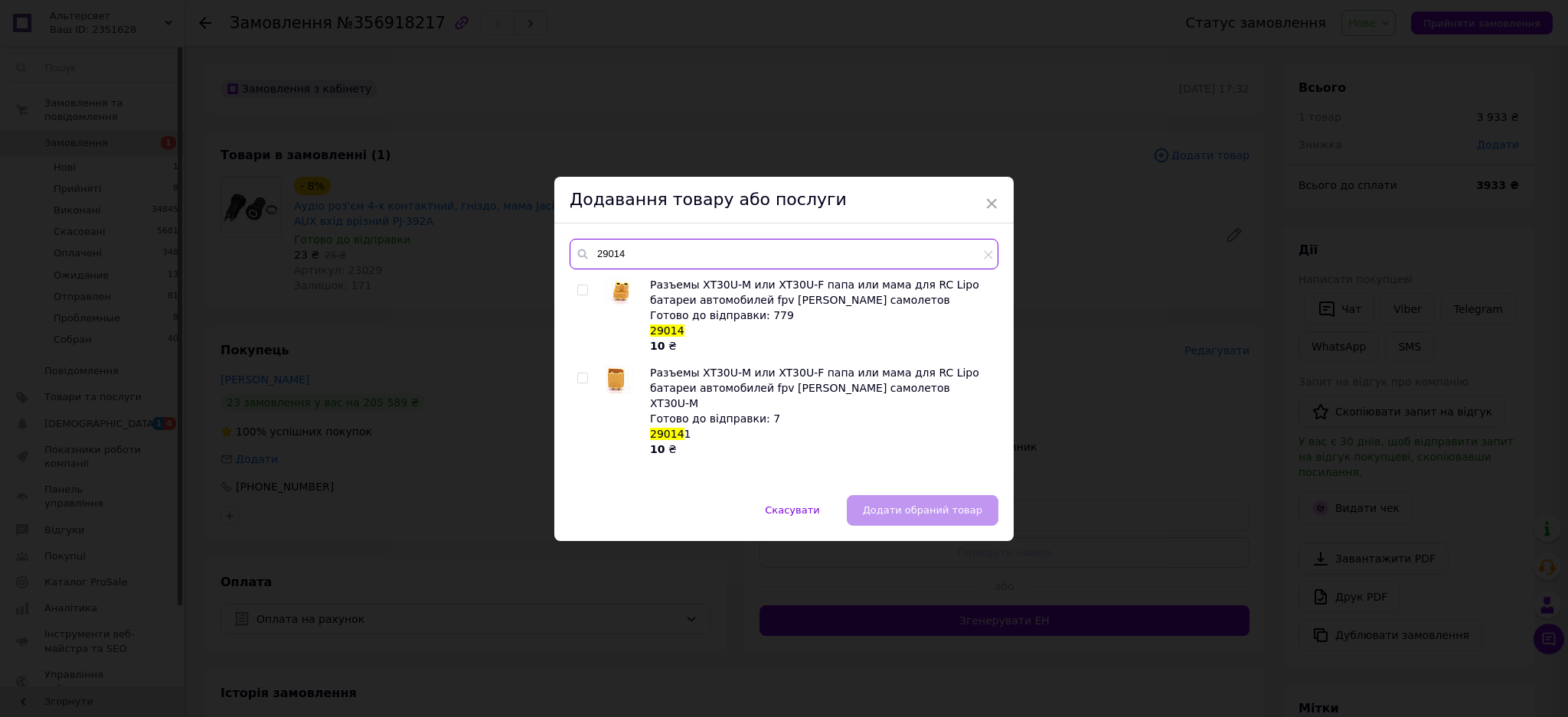
type input "29014"
click at [578, 286] on input "checkbox" at bounding box center [582, 290] width 10 height 10
checkbox input "true"
click at [601, 255] on input "29014" at bounding box center [784, 254] width 429 height 30
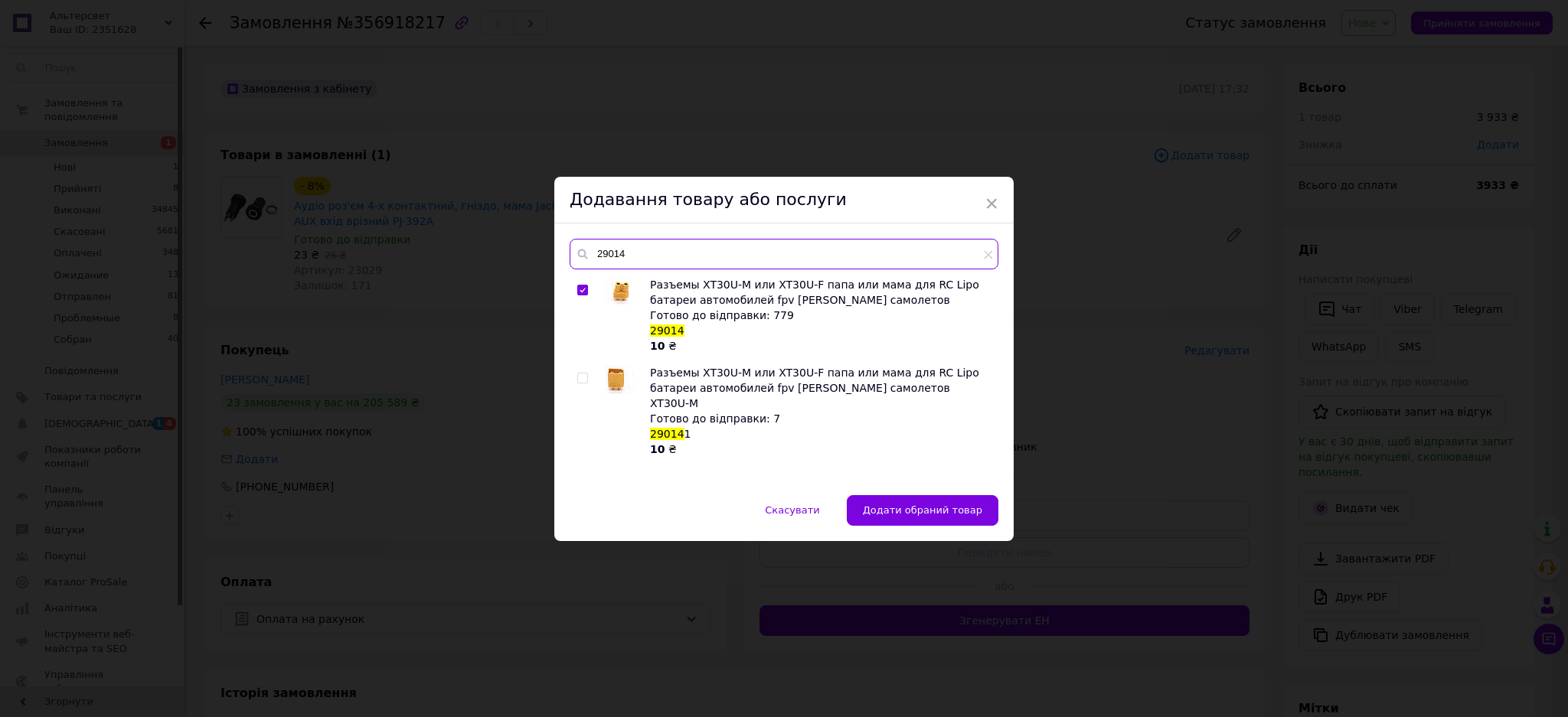
paste input "0"
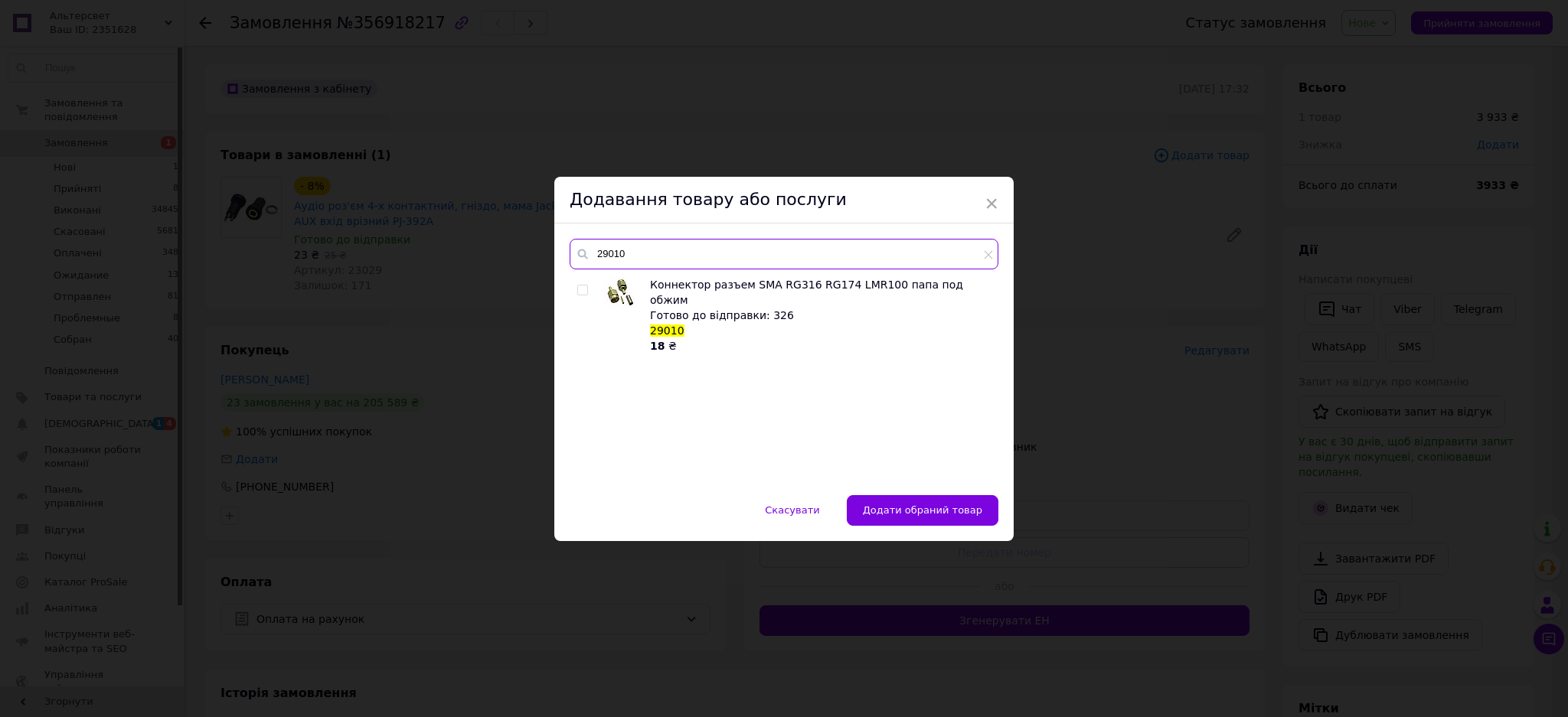
type input "29010"
click at [578, 290] on input "checkbox" at bounding box center [582, 290] width 10 height 10
checkbox input "true"
click at [634, 258] on input "29010" at bounding box center [784, 254] width 429 height 30
type input "29011"
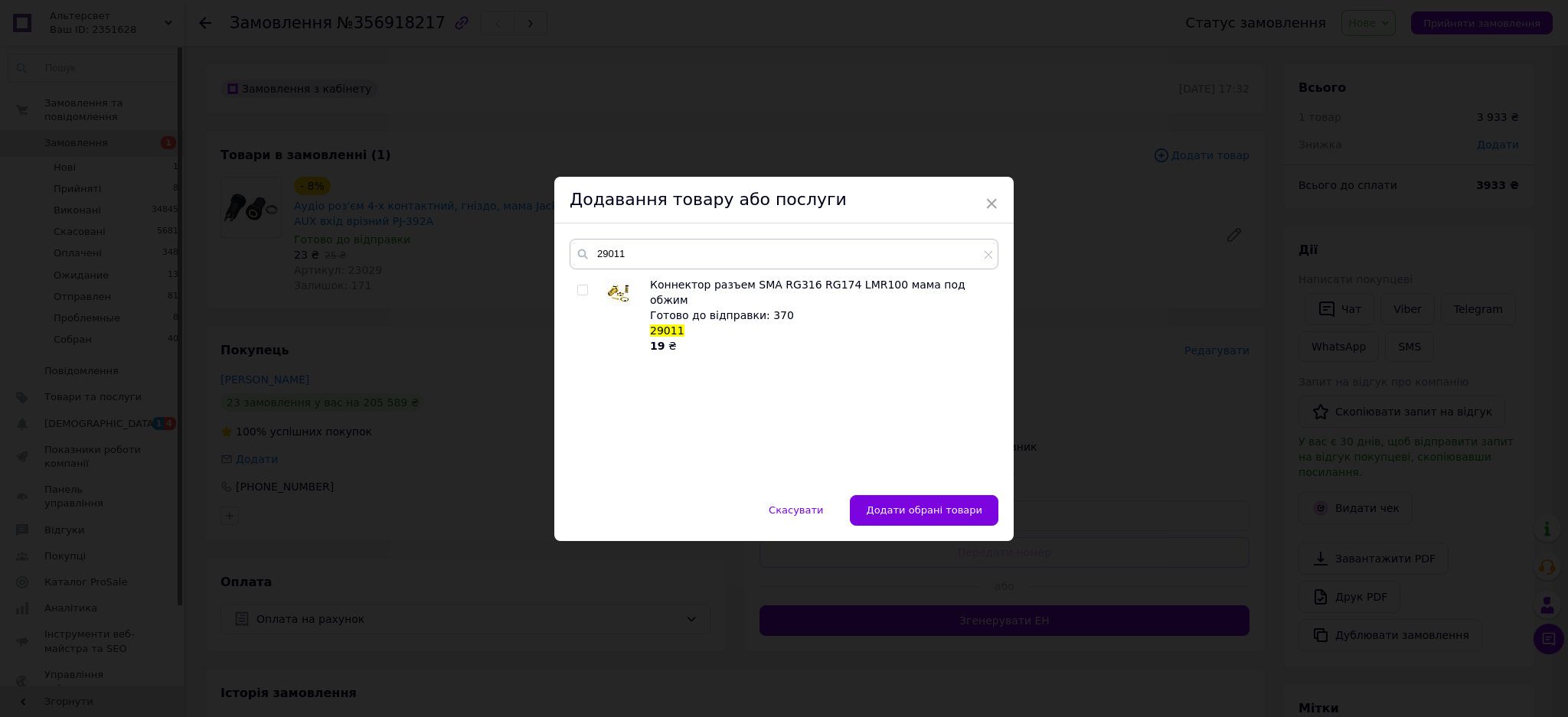
click at [578, 290] on input "checkbox" at bounding box center [582, 290] width 10 height 10
checkbox input "true"
click at [640, 258] on input "29011" at bounding box center [784, 254] width 429 height 30
type input "29015"
click at [580, 289] on input "checkbox" at bounding box center [582, 290] width 10 height 10
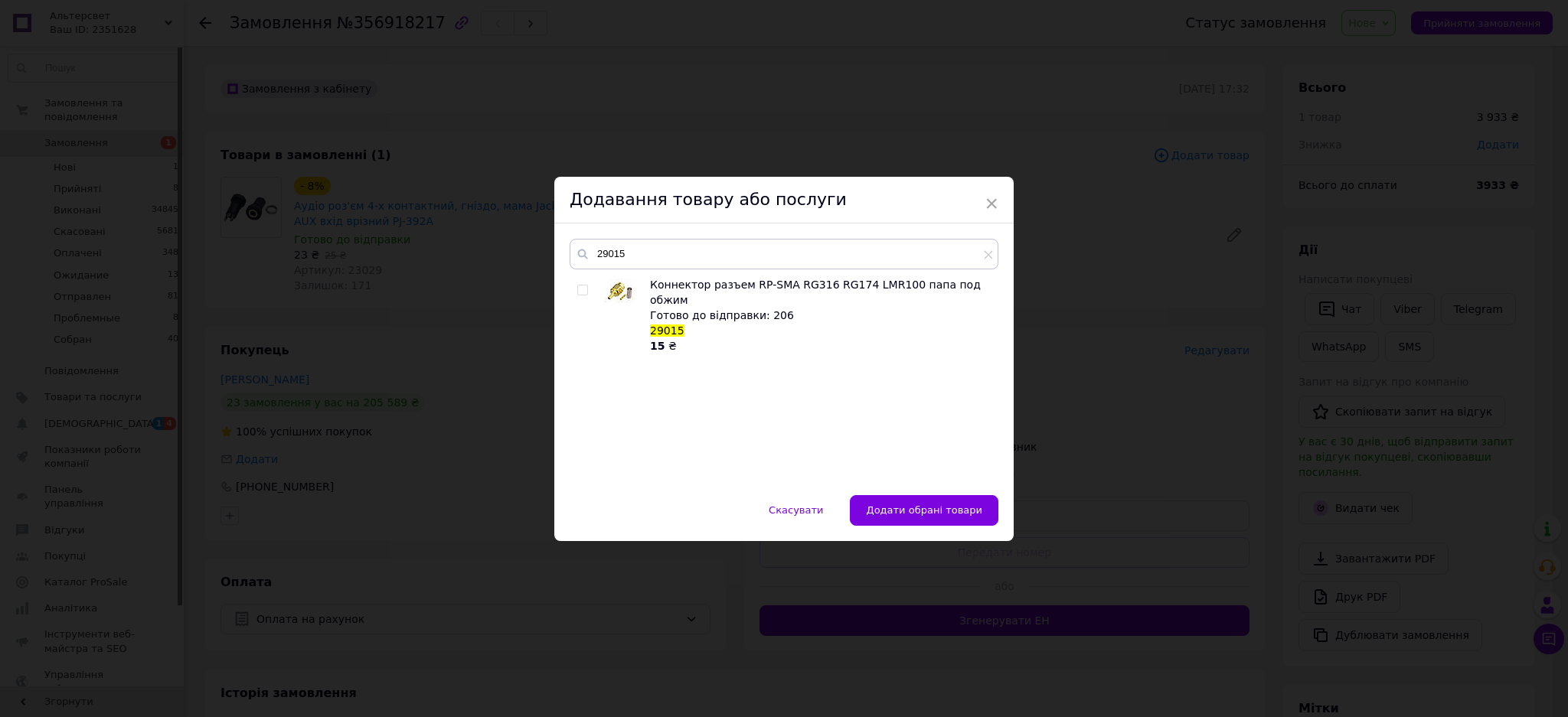
checkbox input "true"
click at [931, 508] on span "Додати обрані товари" at bounding box center [923, 509] width 116 height 12
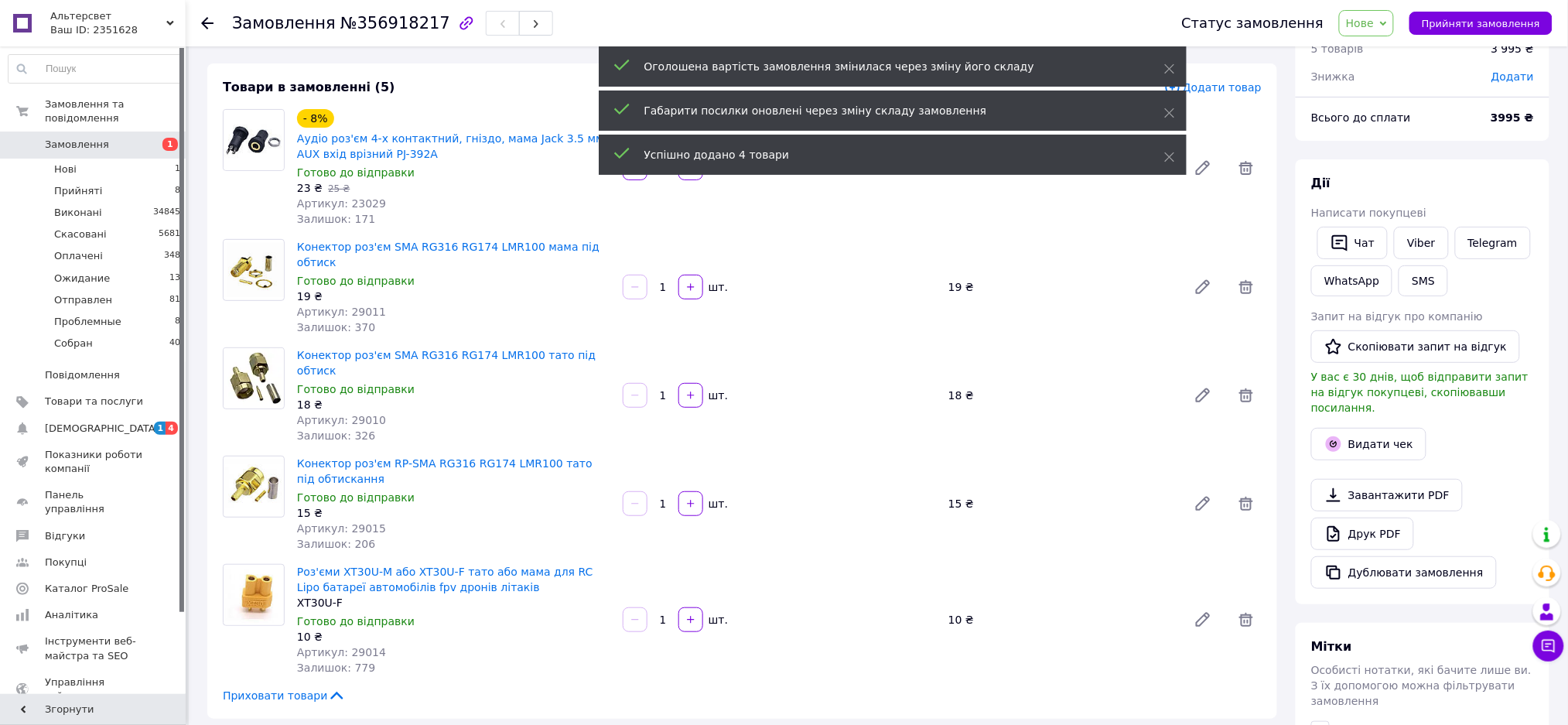
scroll to position [310, 0]
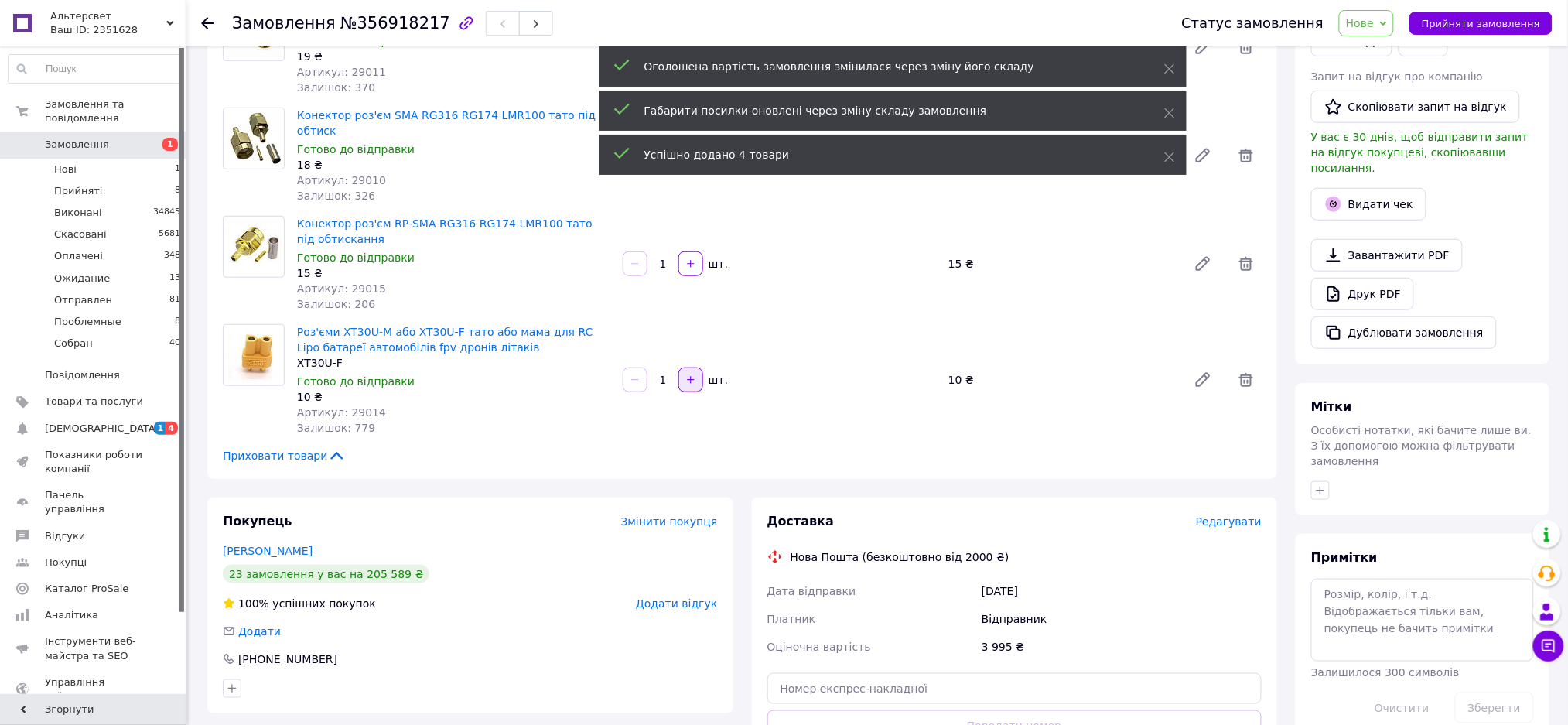
click at [688, 374] on icon "button" at bounding box center [691, 380] width 11 height 11
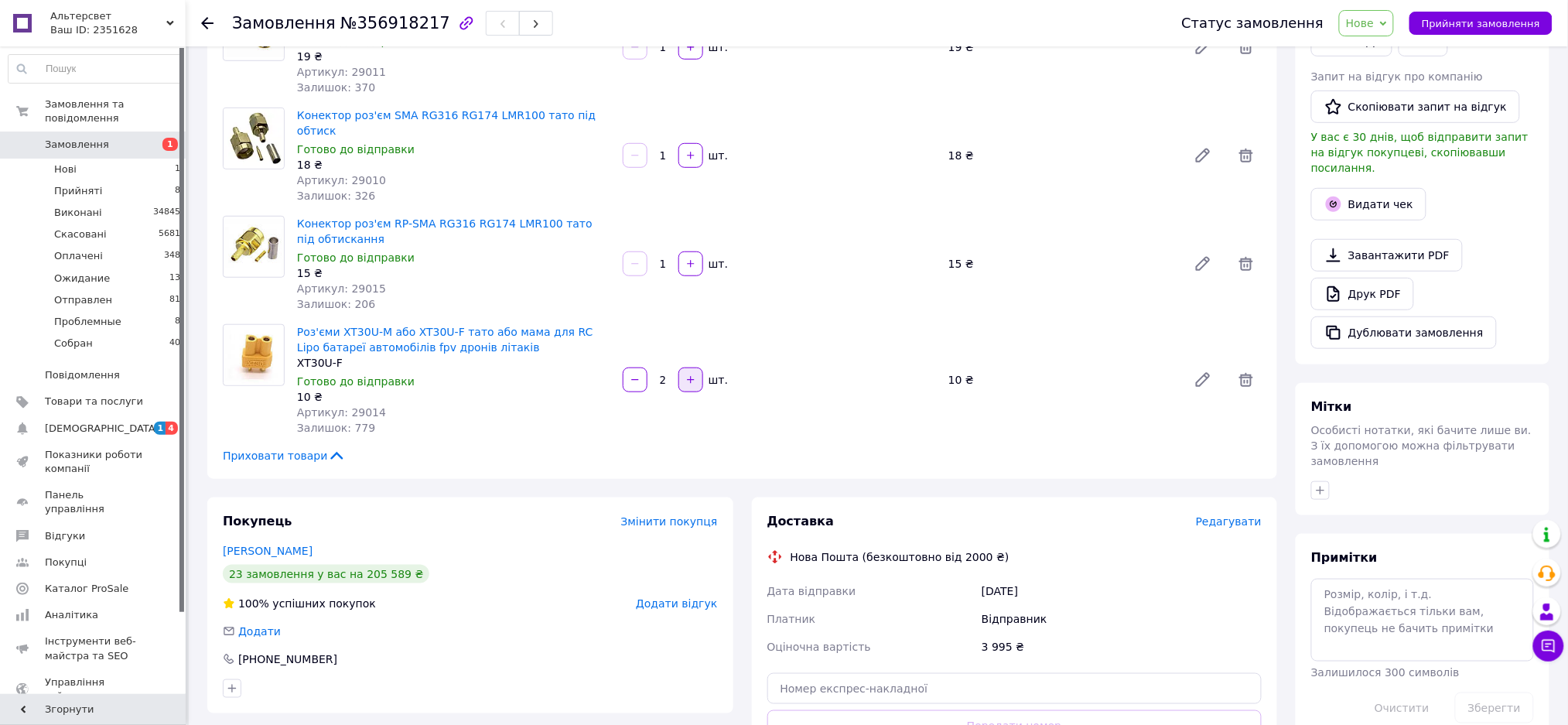
click at [688, 374] on icon "button" at bounding box center [691, 380] width 11 height 11
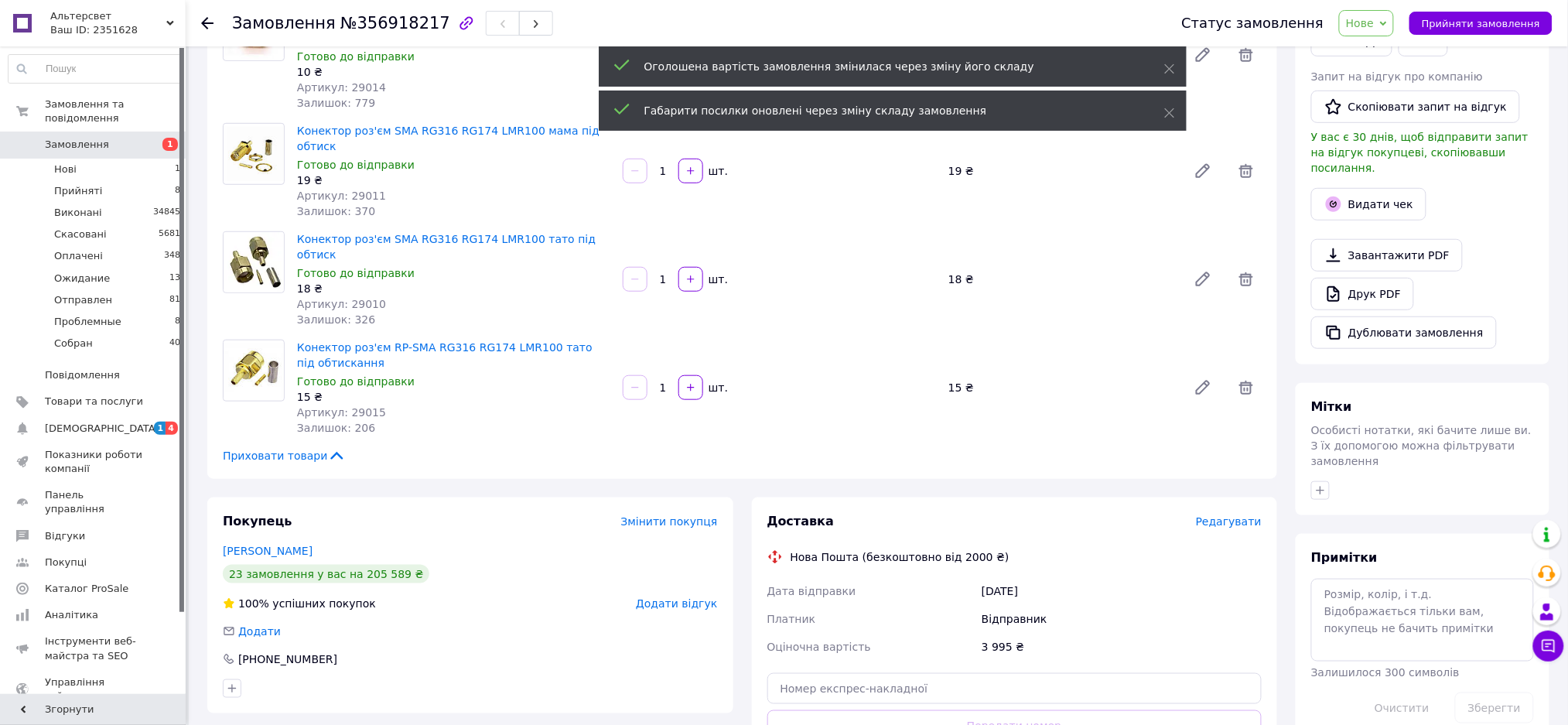
scroll to position [15, 0]
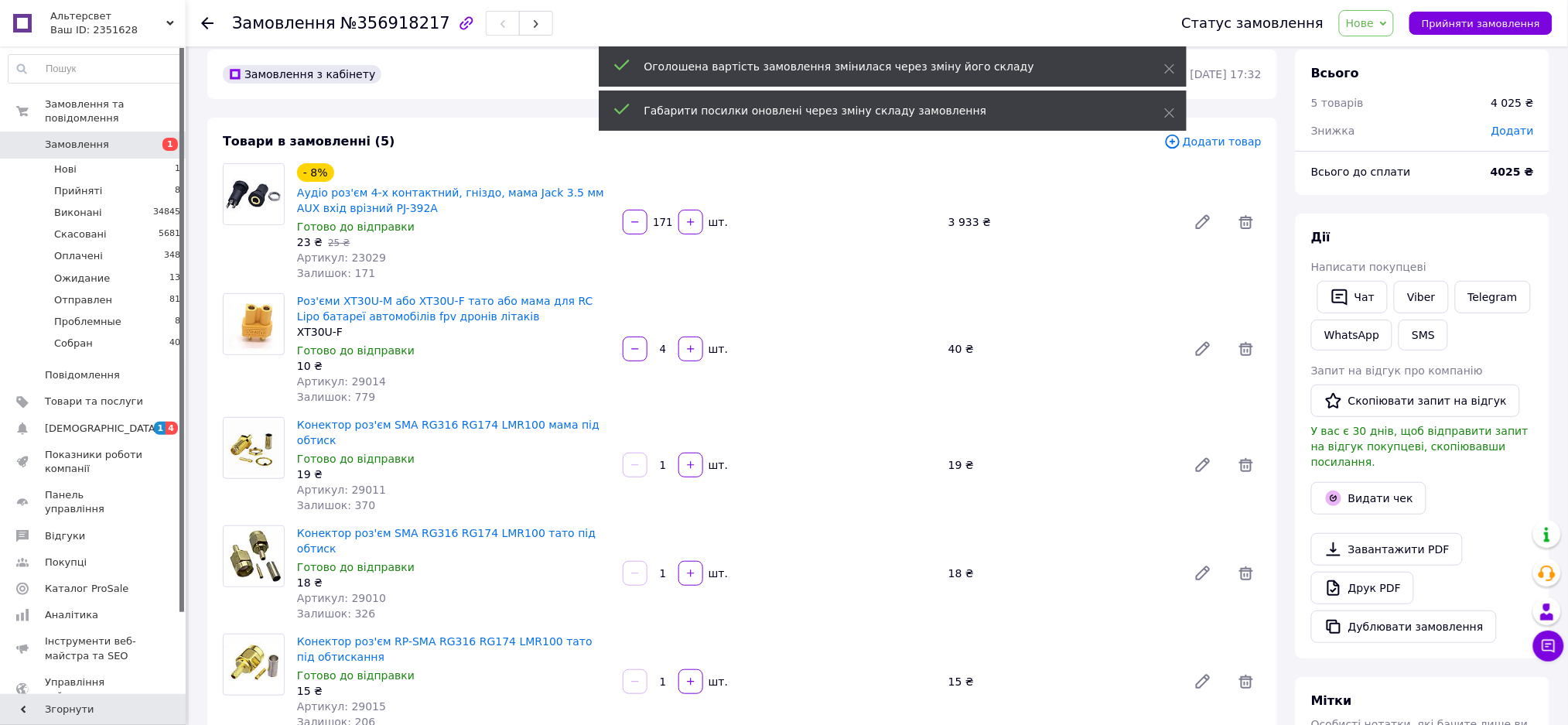
click at [670, 354] on input "4" at bounding box center [663, 349] width 25 height 12
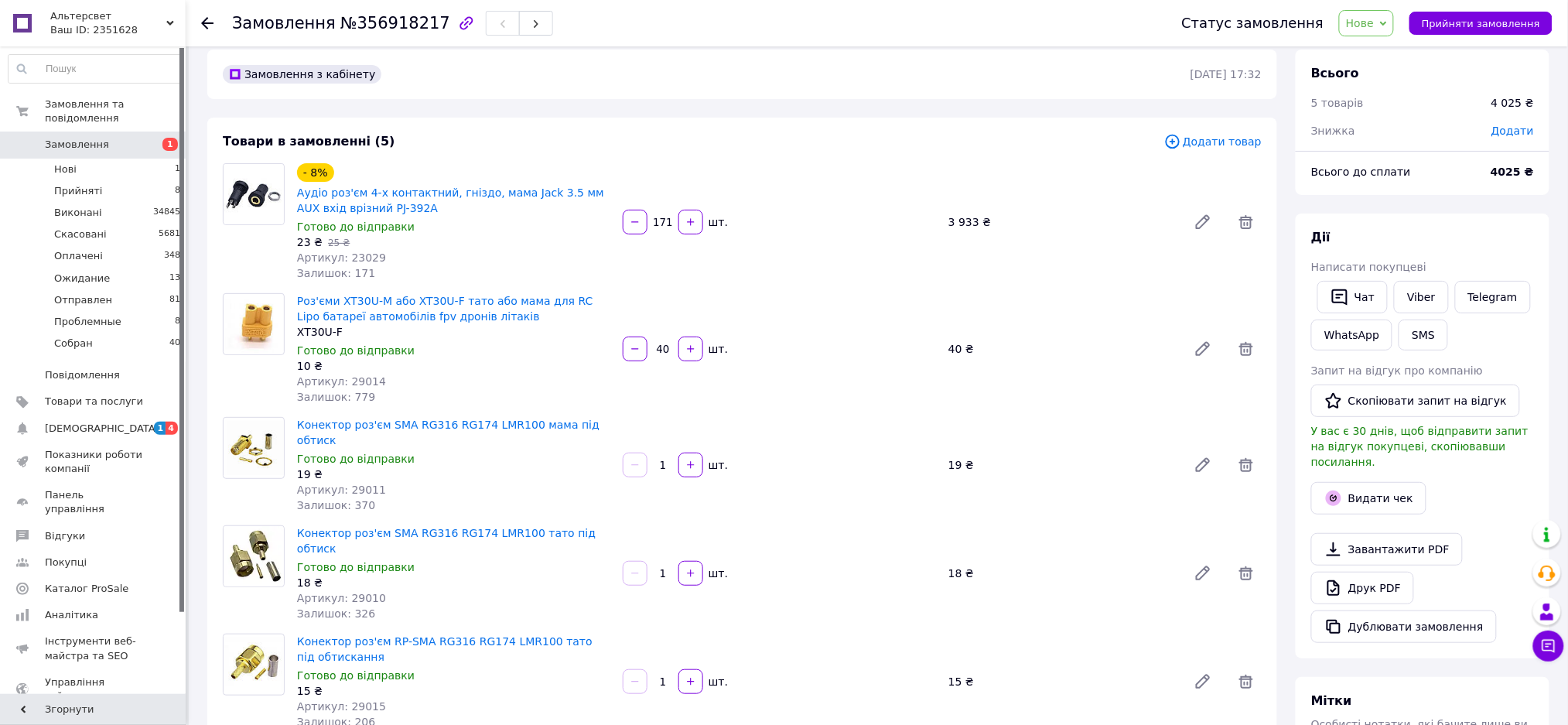
type input "400"
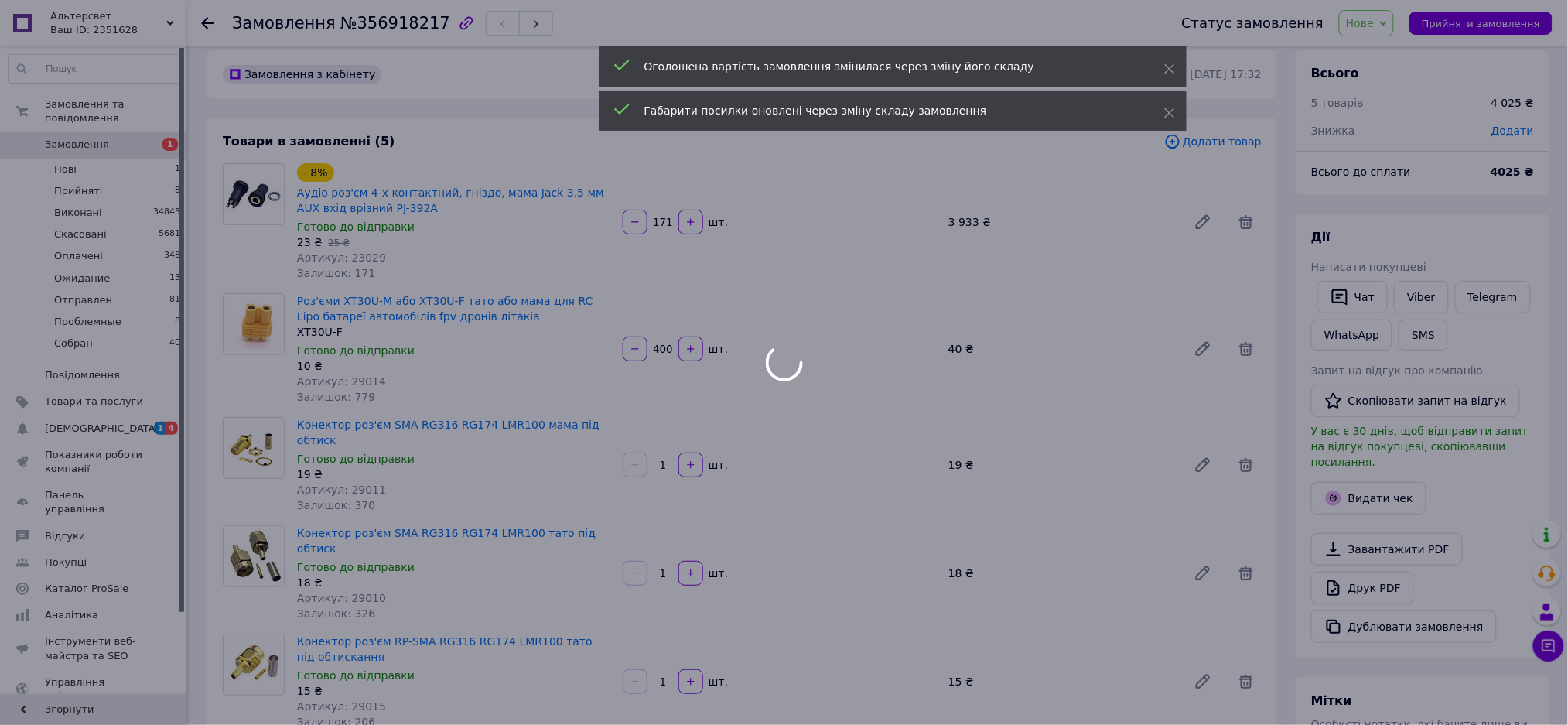
type input "400"
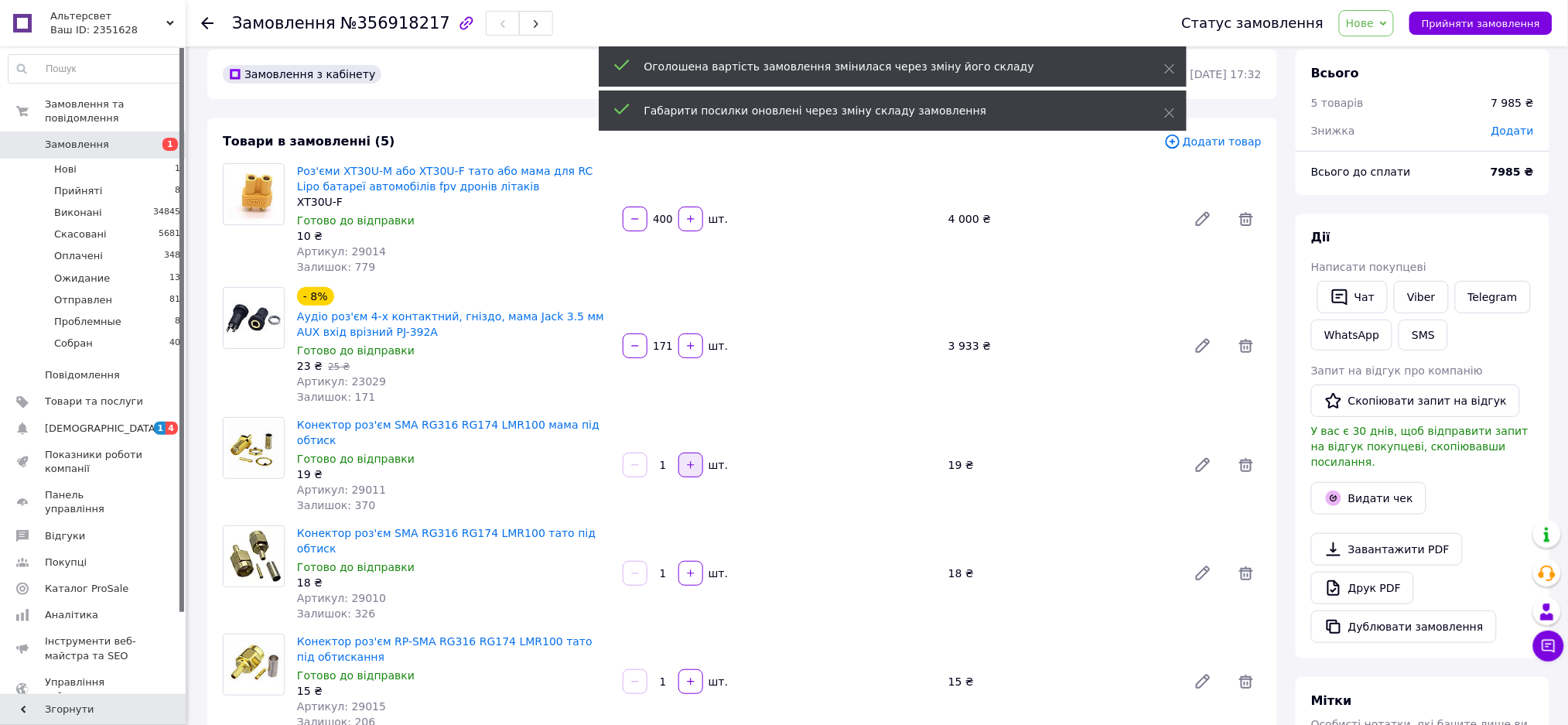
click at [690, 459] on icon "button" at bounding box center [691, 465] width 11 height 11
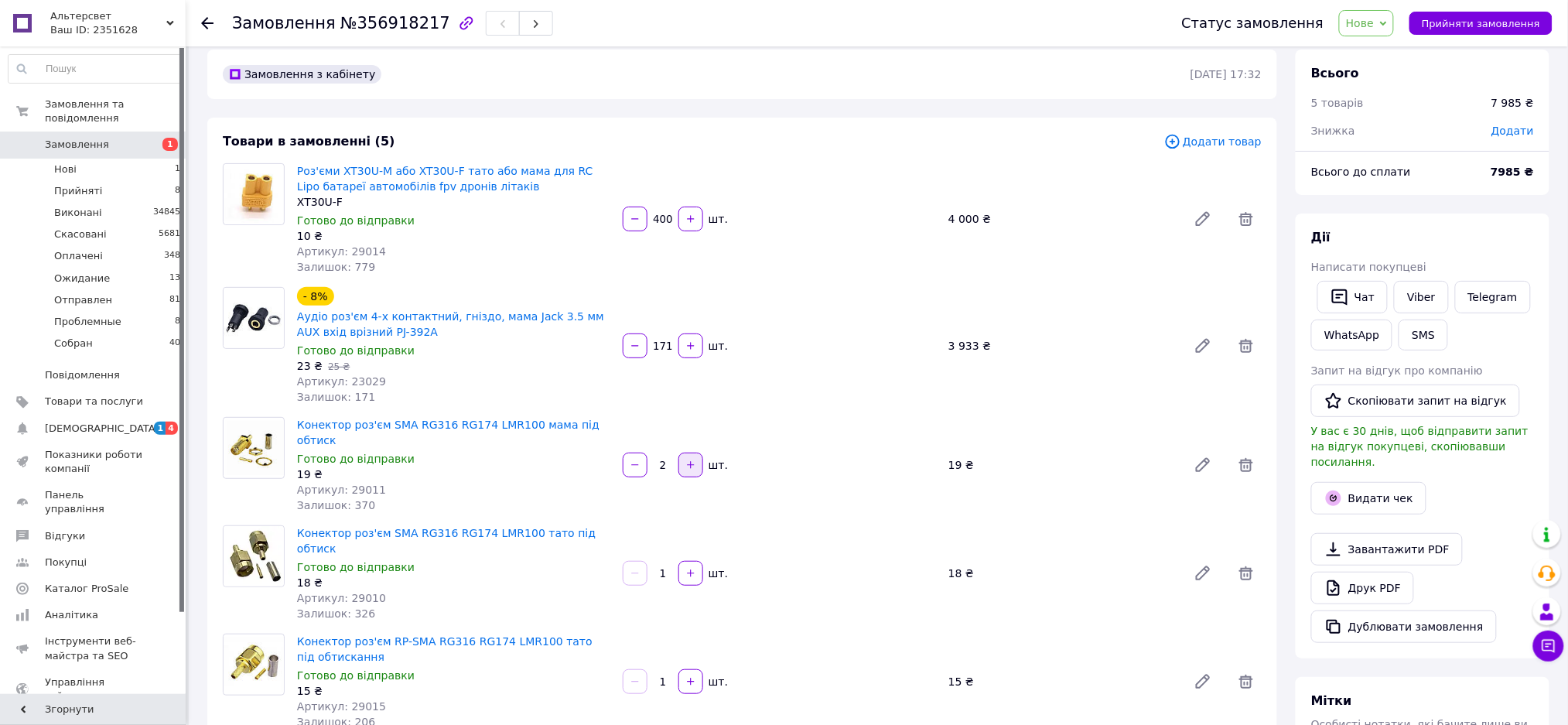
click at [690, 459] on icon "button" at bounding box center [691, 465] width 11 height 11
click at [690, 455] on div at bounding box center [690, 465] width 28 height 25
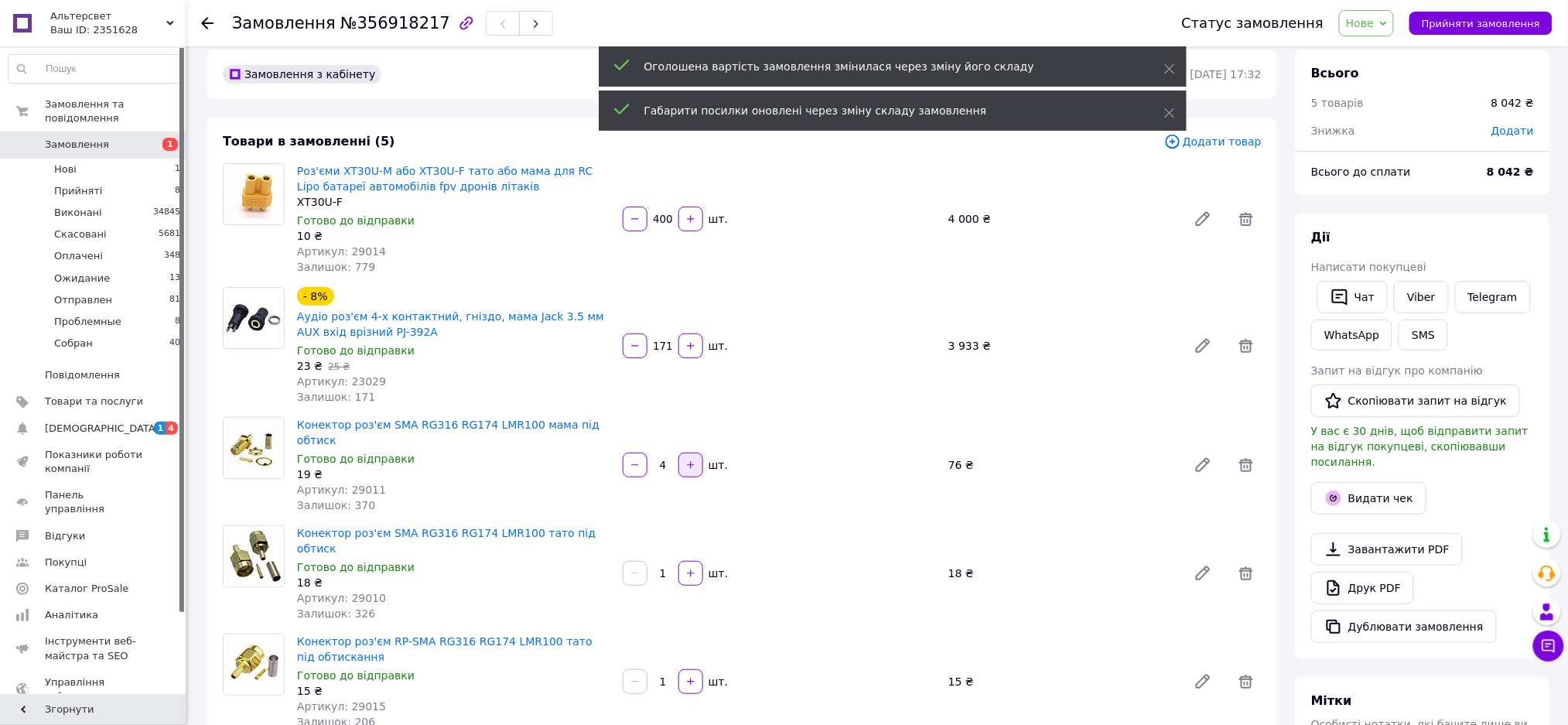
click at [690, 459] on icon "button" at bounding box center [691, 465] width 11 height 11
click at [671, 459] on input "5" at bounding box center [663, 465] width 25 height 12
drag, startPoint x: 659, startPoint y: 457, endPoint x: 666, endPoint y: 458, distance: 7.1
click at [666, 459] on input "50" at bounding box center [663, 465] width 25 height 12
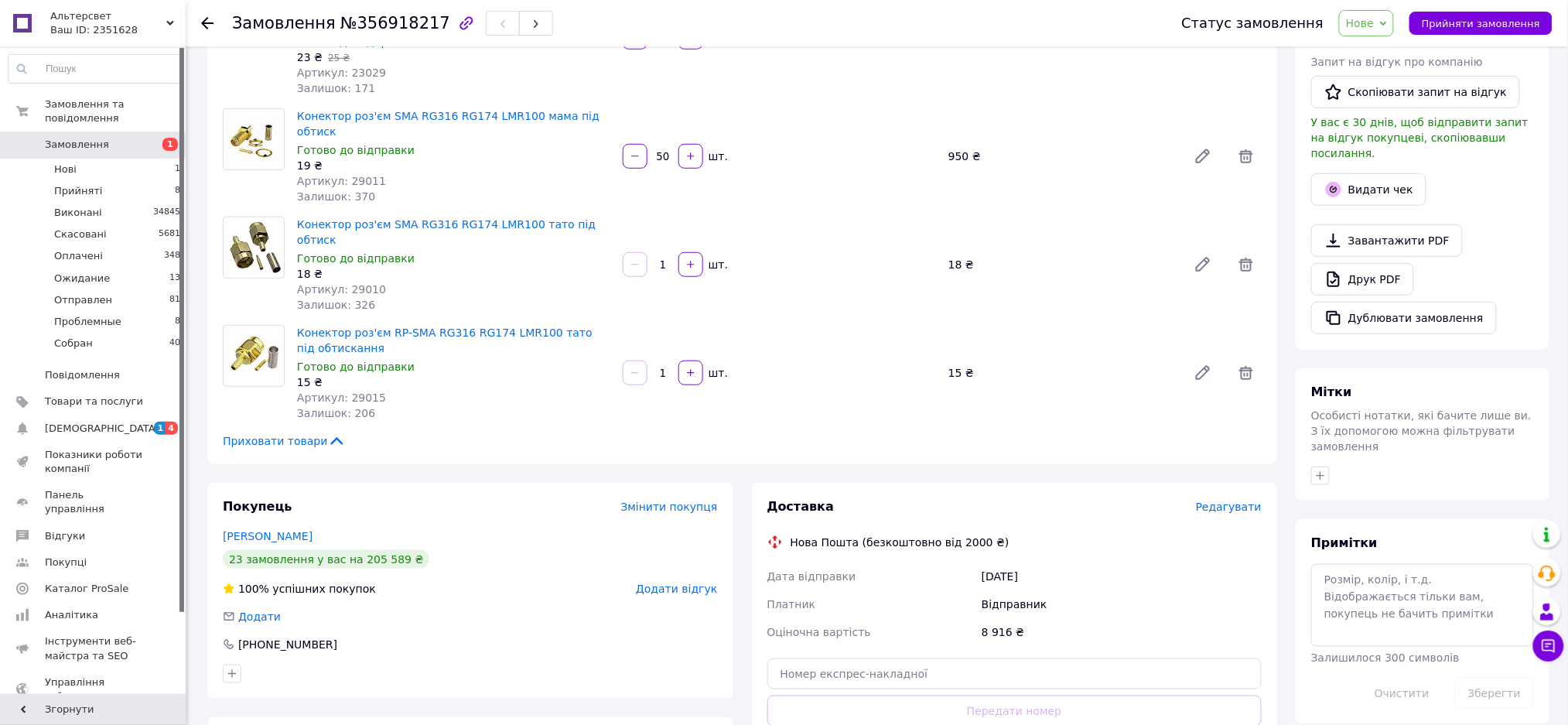
scroll to position [325, 0]
type input "50"
click at [666, 258] on input "1" at bounding box center [663, 264] width 25 height 12
paste input "50"
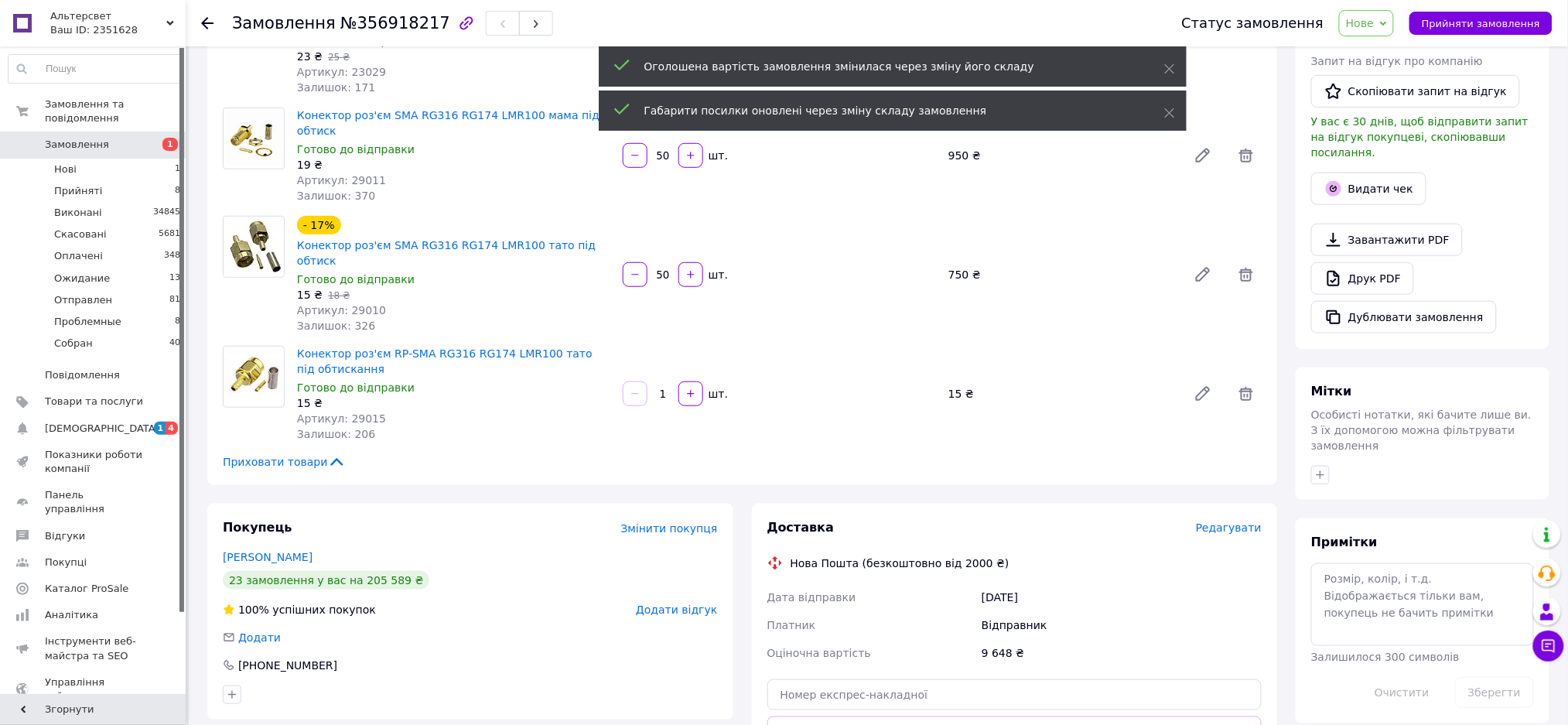
type input "50"
drag, startPoint x: 660, startPoint y: 361, endPoint x: 670, endPoint y: 363, distance: 10.2
click at [670, 389] on input "1" at bounding box center [663, 394] width 25 height 12
paste input "50"
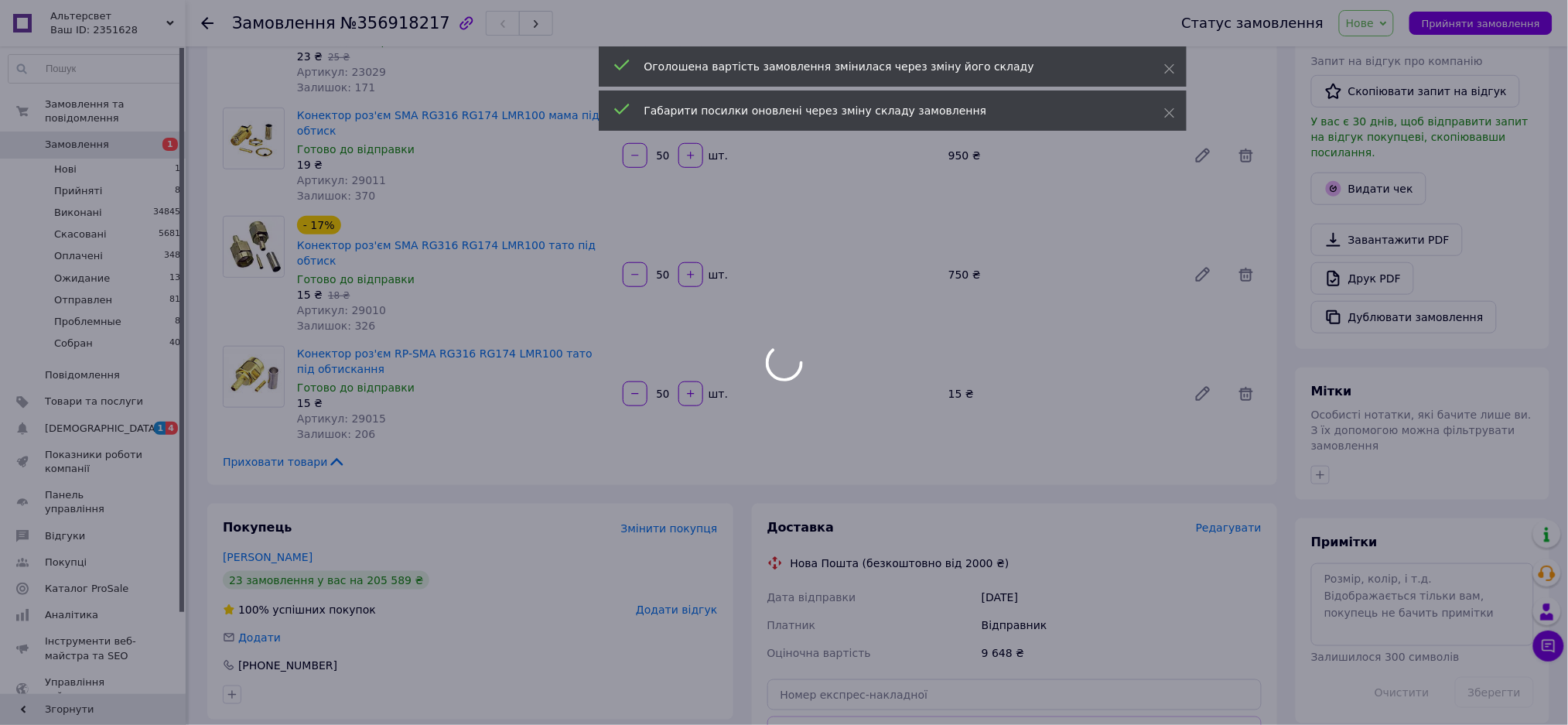
scroll to position [13, 0]
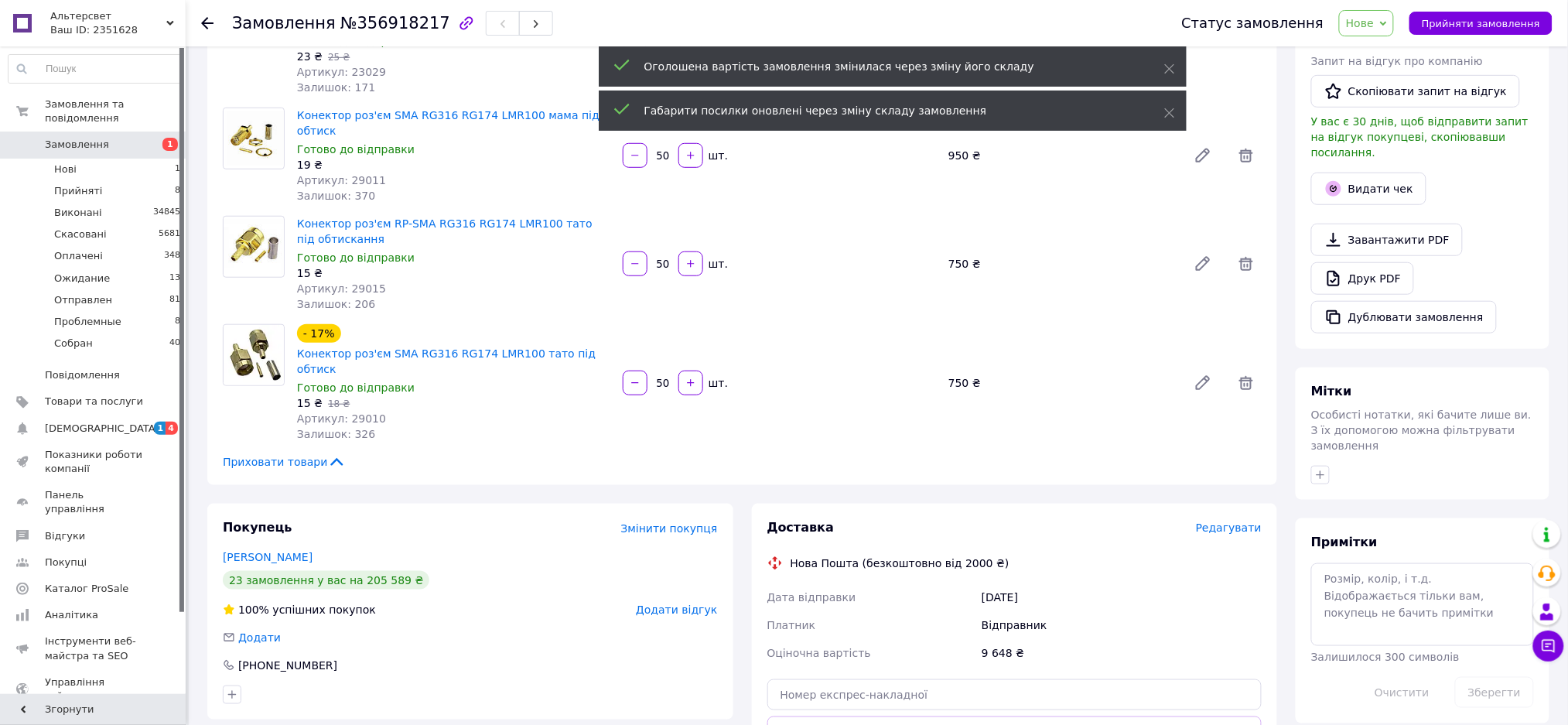
type input "50"
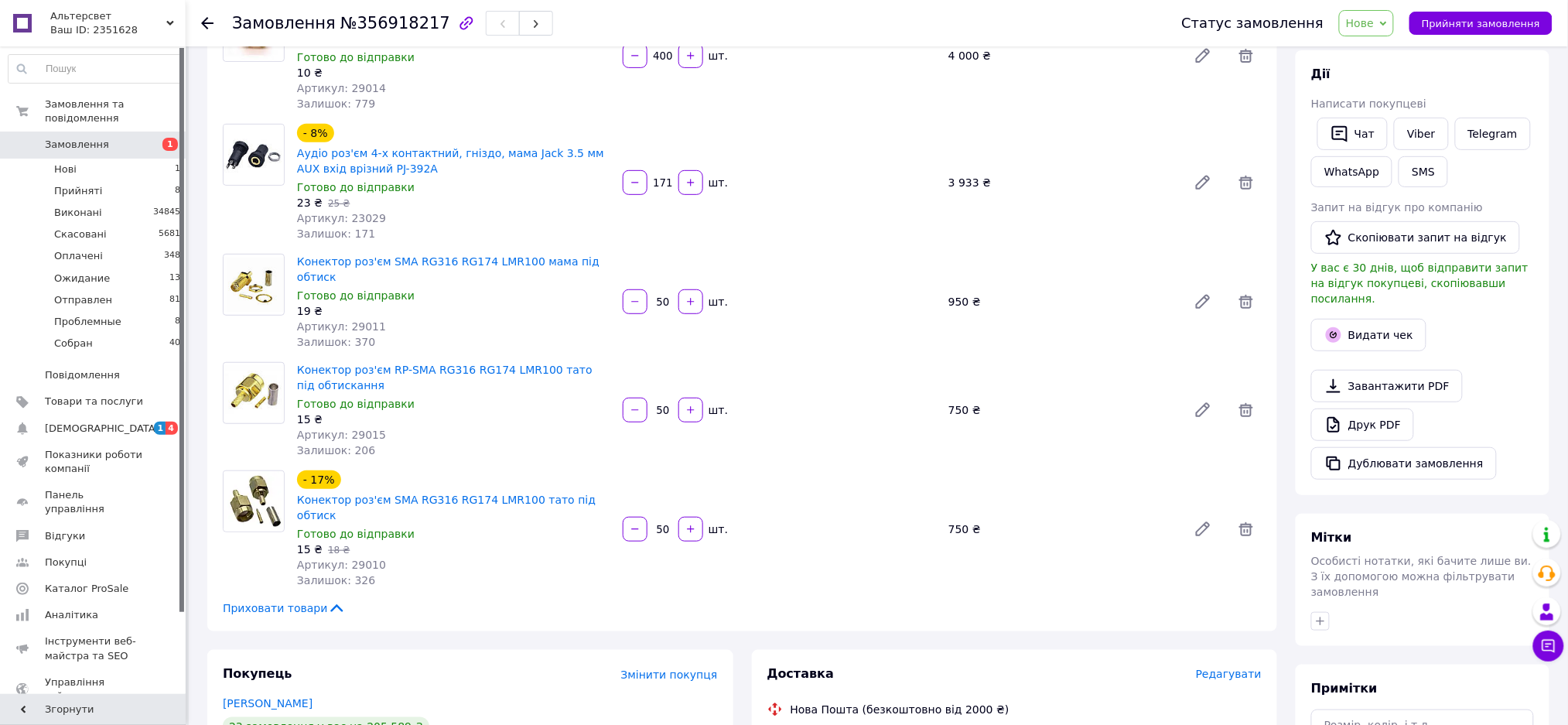
scroll to position [0, 0]
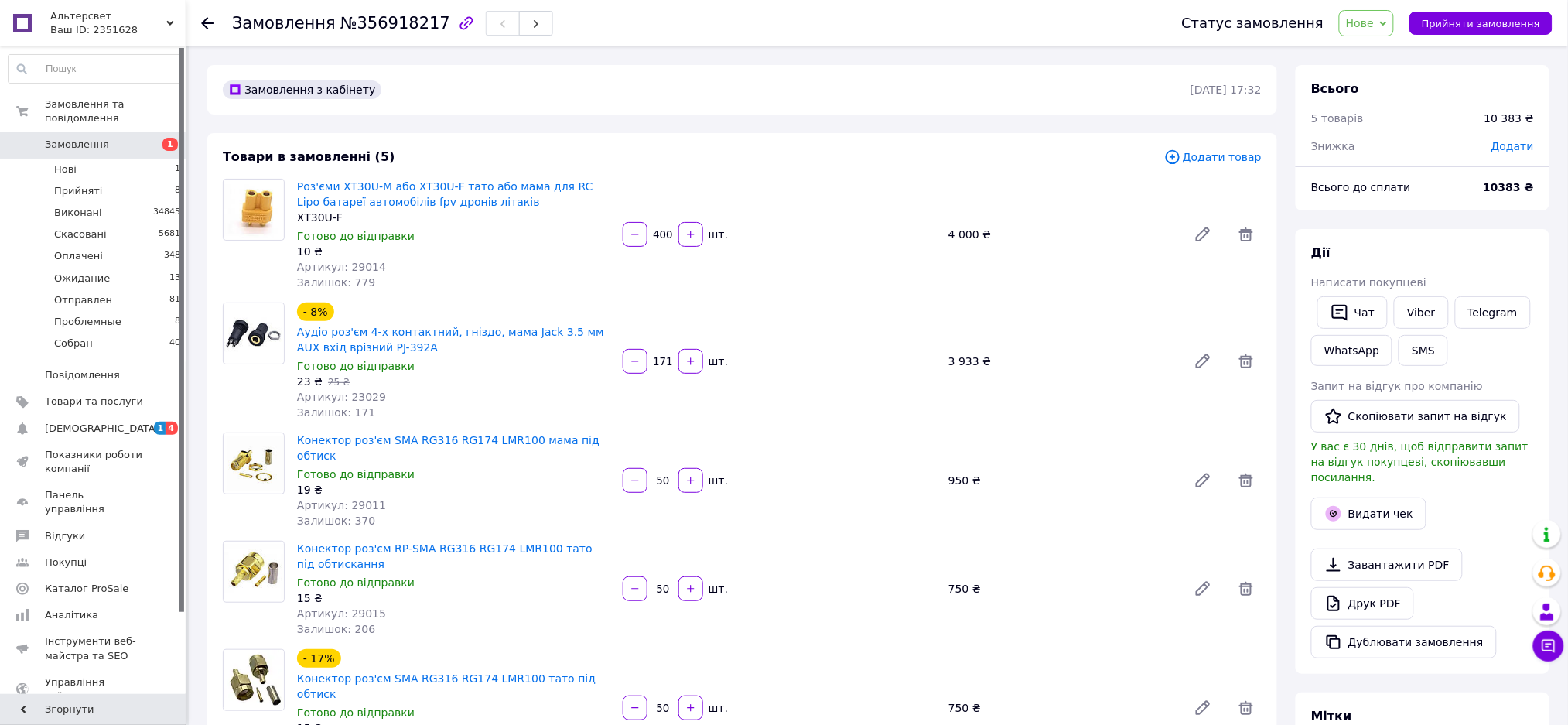
click at [1373, 17] on span "Нове" at bounding box center [1359, 23] width 28 height 13
click at [1389, 144] on li "Ожидание" at bounding box center [1381, 147] width 83 height 23
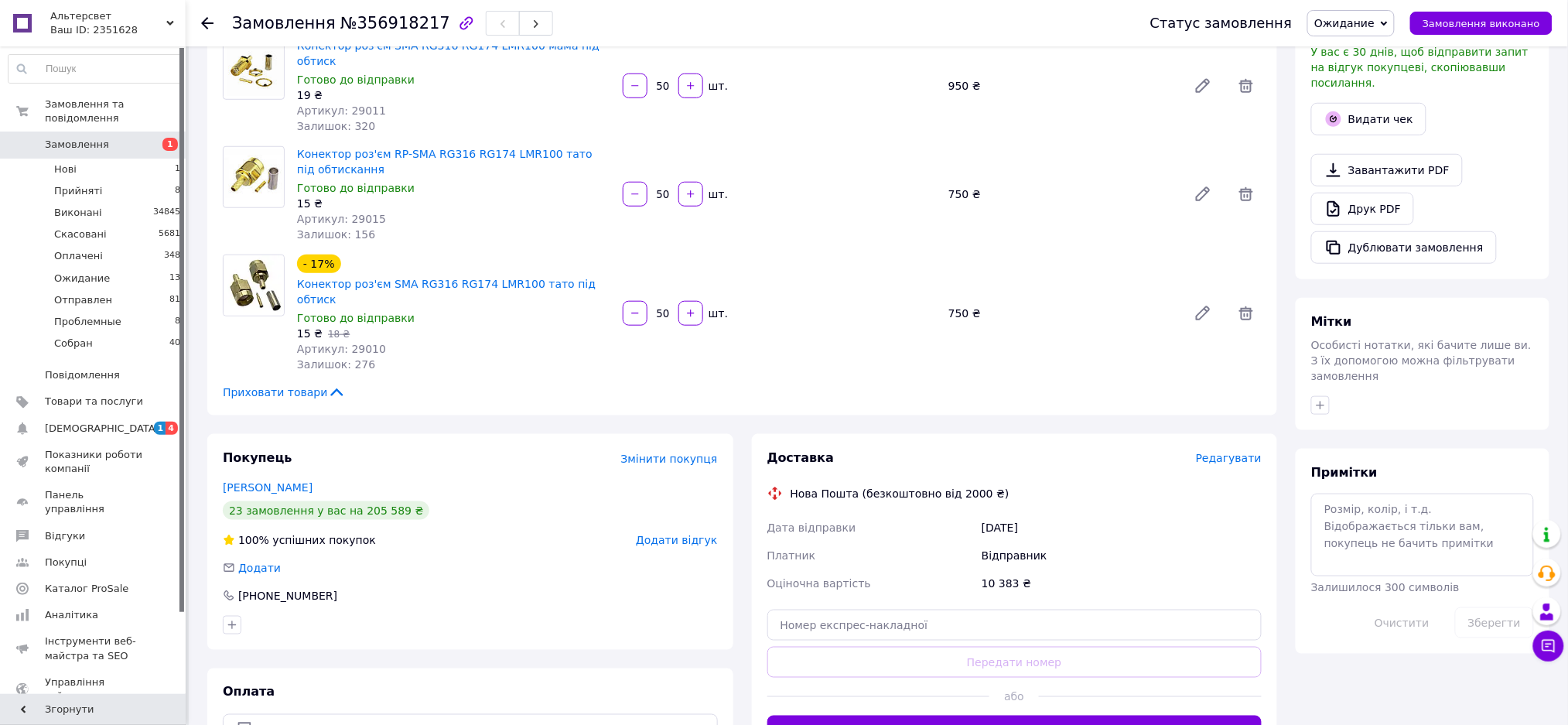
scroll to position [515, 0]
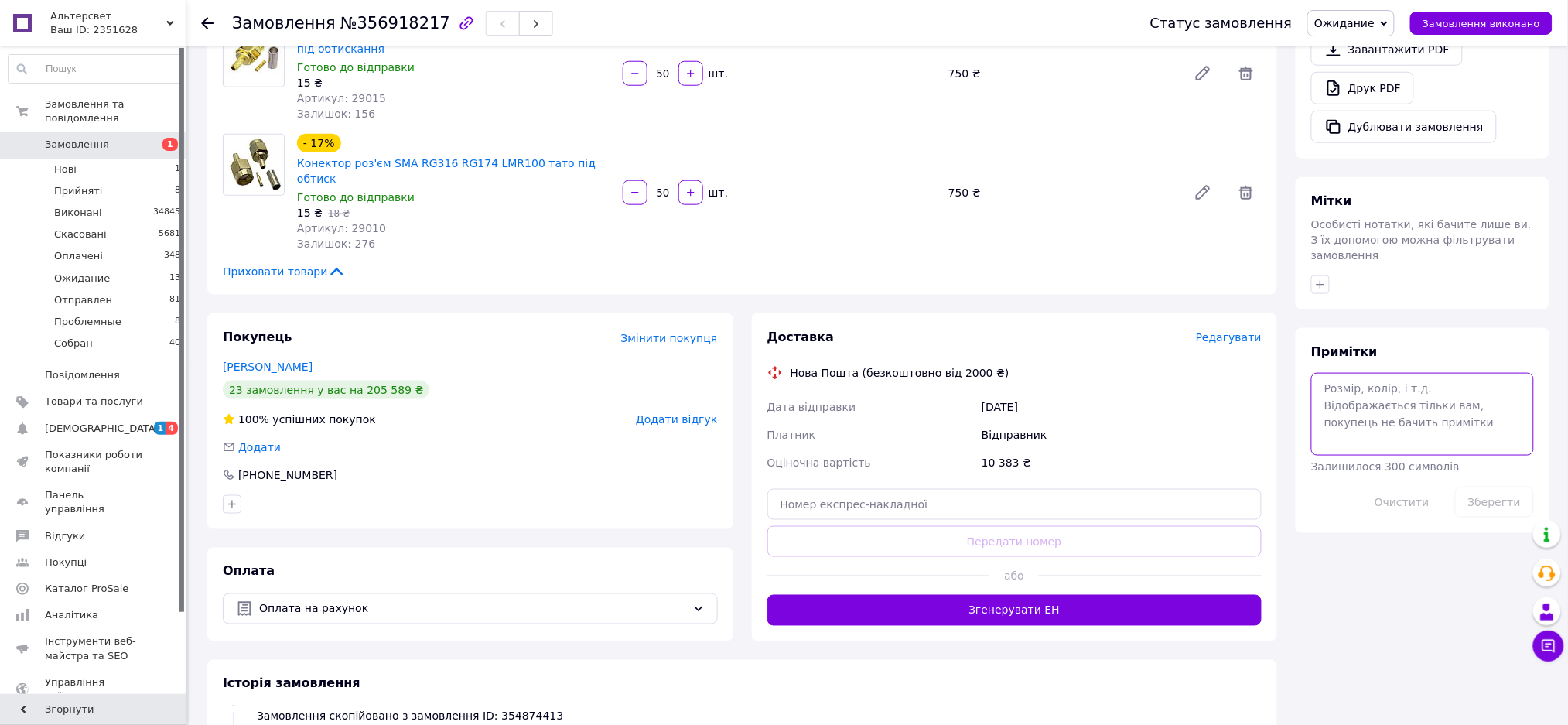
click at [1341, 373] on textarea at bounding box center [1423, 414] width 222 height 82
paste textarea "оплата по безготівці: ТОВ "Корпорація РІЙ" ЄДРПОУ 45001732 Гайдай Святослав 067…"
type textarea "оплата по безготівці: ТОВ "Корпорація РІЙ" ЄДРПОУ 45001732 Гайдай Святослав 067…"
click at [1486, 486] on button "Зберегти" at bounding box center [1494, 502] width 79 height 31
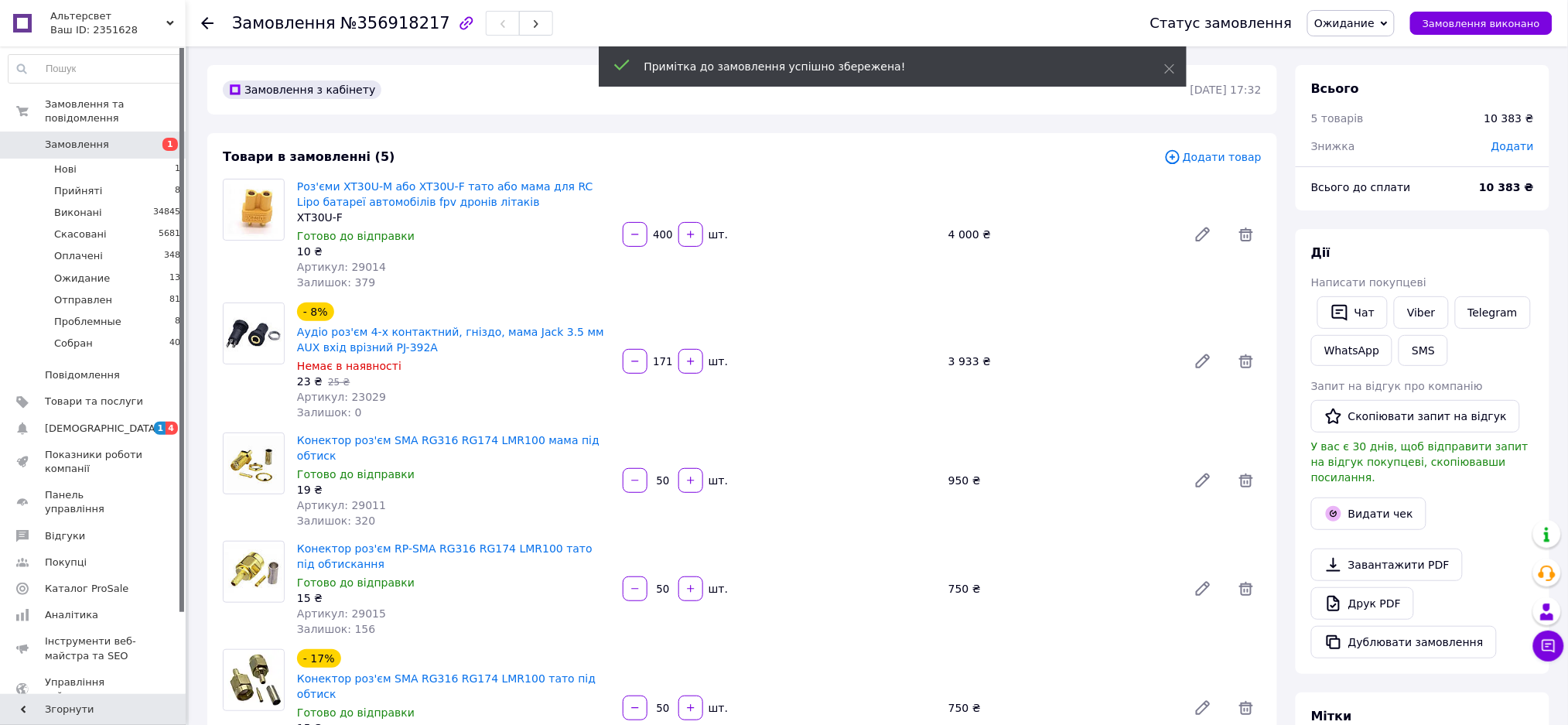
scroll to position [87, 0]
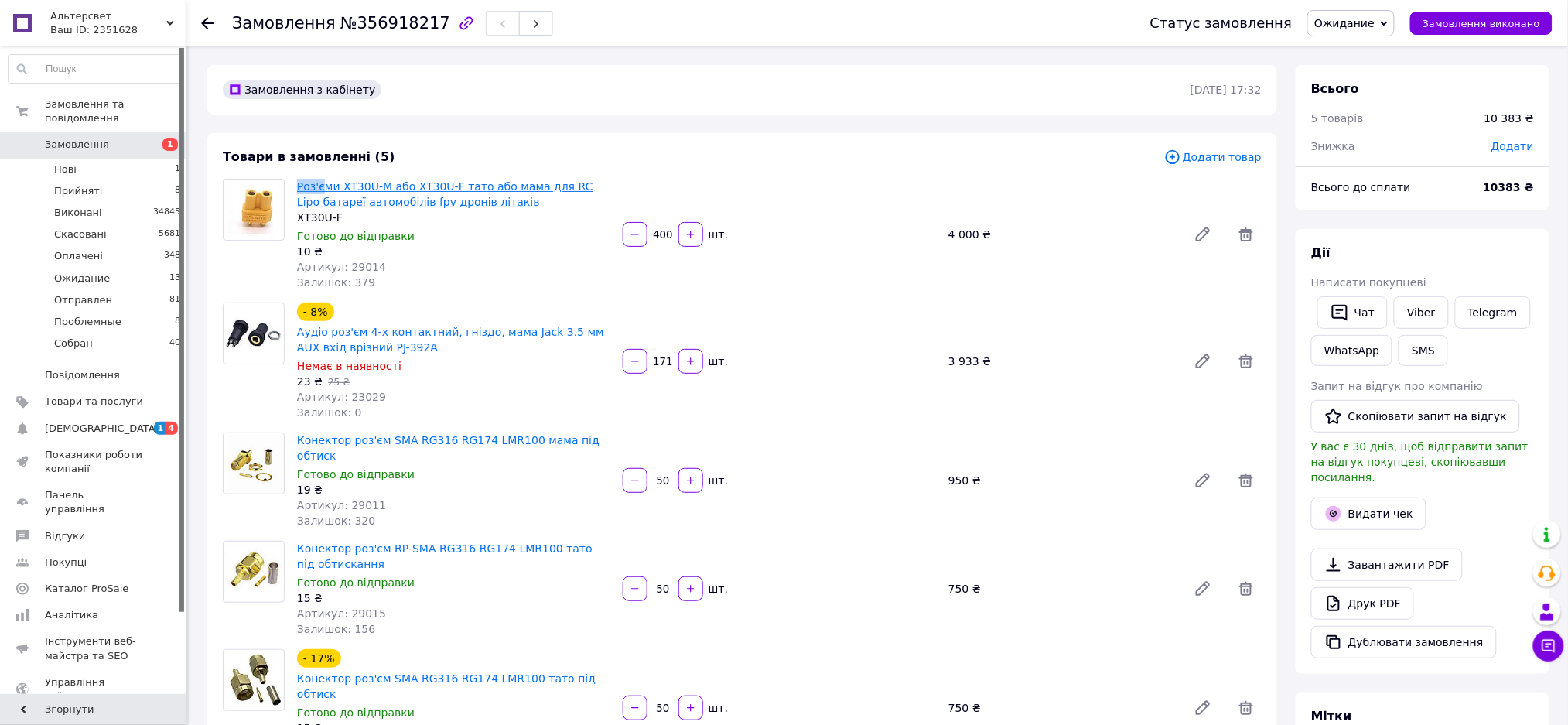
drag, startPoint x: 295, startPoint y: 186, endPoint x: 320, endPoint y: 191, distance: 25.5
click at [320, 191] on div "Роз'єми XT30U-M або XT30U-F тато або мама для RC Lipo батареї автомобілів fpv д…" at bounding box center [453, 234] width 326 height 118
click at [292, 183] on div "Роз'єми XT30U-M або XT30U-F тато або мама для RC Lipo батареї автомобілів fpv д…" at bounding box center [453, 234] width 326 height 118
drag, startPoint x: 292, startPoint y: 183, endPoint x: 472, endPoint y: 205, distance: 181.3
click at [470, 205] on div "Роз'єми XT30U-M або XT30U-F тато або мама для RC Lipo батареї автомобілів fpv д…" at bounding box center [453, 234] width 326 height 118
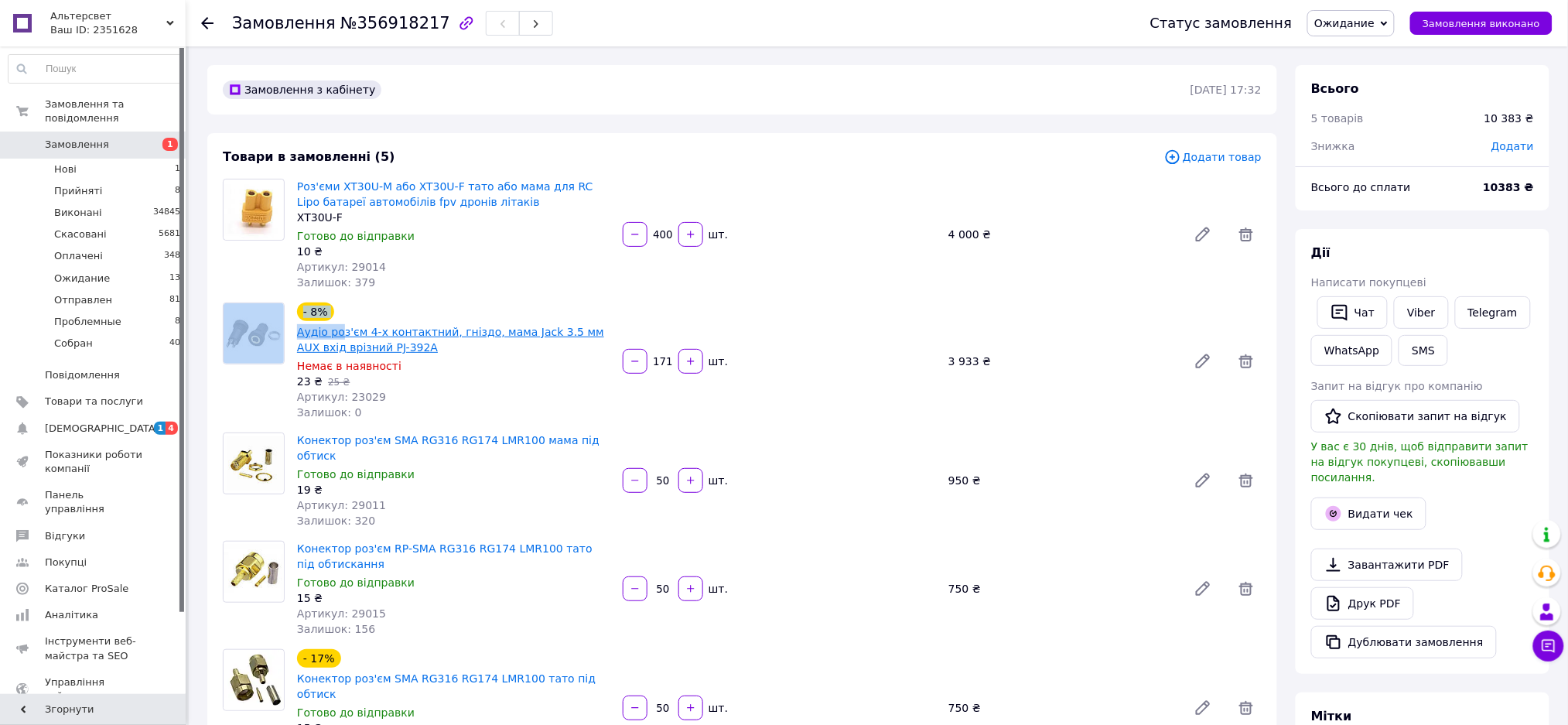
drag, startPoint x: 288, startPoint y: 329, endPoint x: 337, endPoint y: 334, distance: 49.3
click at [337, 334] on div "- 8% Аудіо роз'єм 4-х контактний, гніздо, мама Jack 3.5 мм AUX вхід врізний PJ-…" at bounding box center [742, 361] width 1051 height 118
click at [415, 302] on div "- 8% Аудіо роз'єм 4-х контактний, гніздо, мама Jack 3.5 мм AUX вхід врізний PJ-…" at bounding box center [453, 328] width 317 height 56
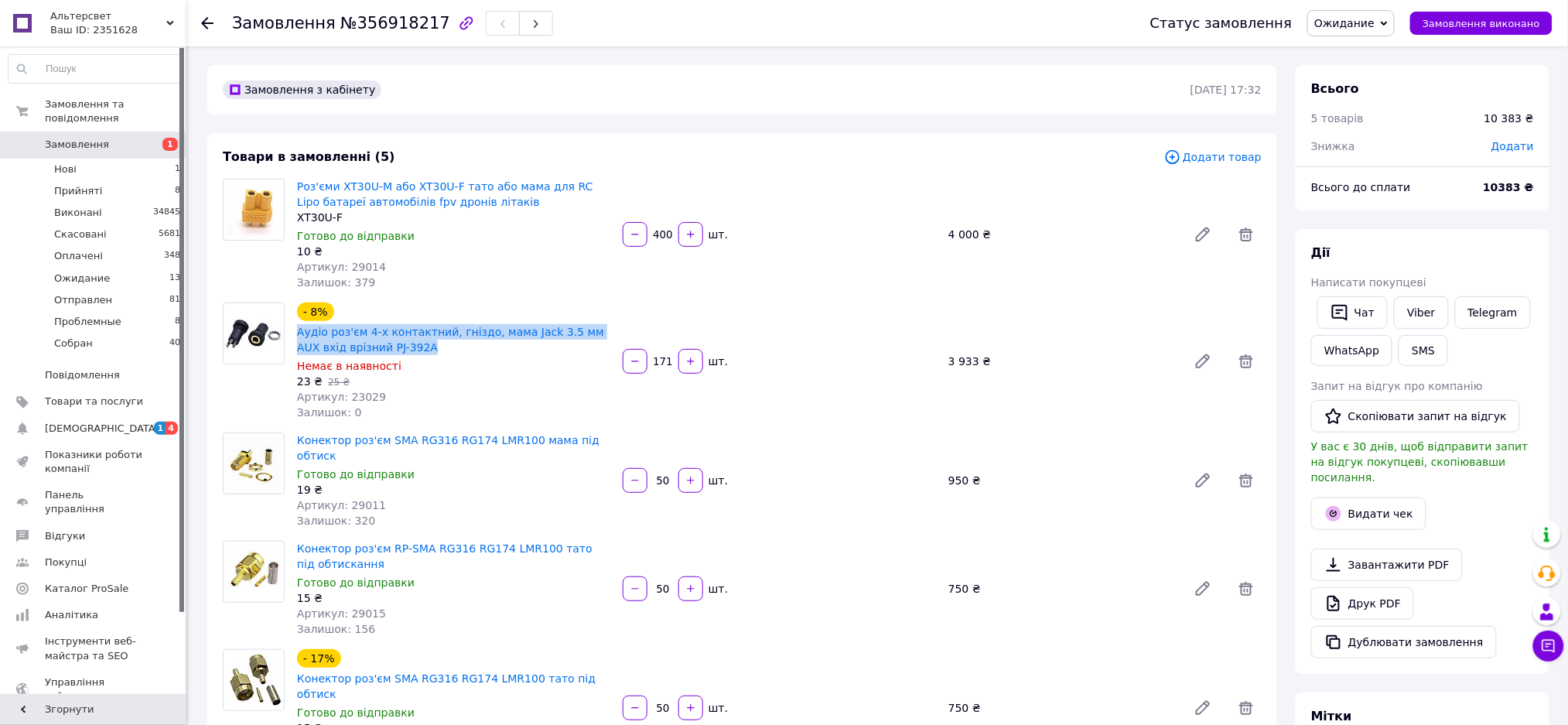
drag, startPoint x: 295, startPoint y: 328, endPoint x: 379, endPoint y: 345, distance: 85.7
click at [379, 345] on div "Аудіо роз'єм 4-х контактний, гніздо, мама Jack 3.5 мм AUX вхід врізний PJ-392A" at bounding box center [453, 340] width 317 height 34
copy link "Аудіо роз'єм 4-х контактний, гніздо, мама Jack 3.5 мм AUX вхід врізний PJ-392A"
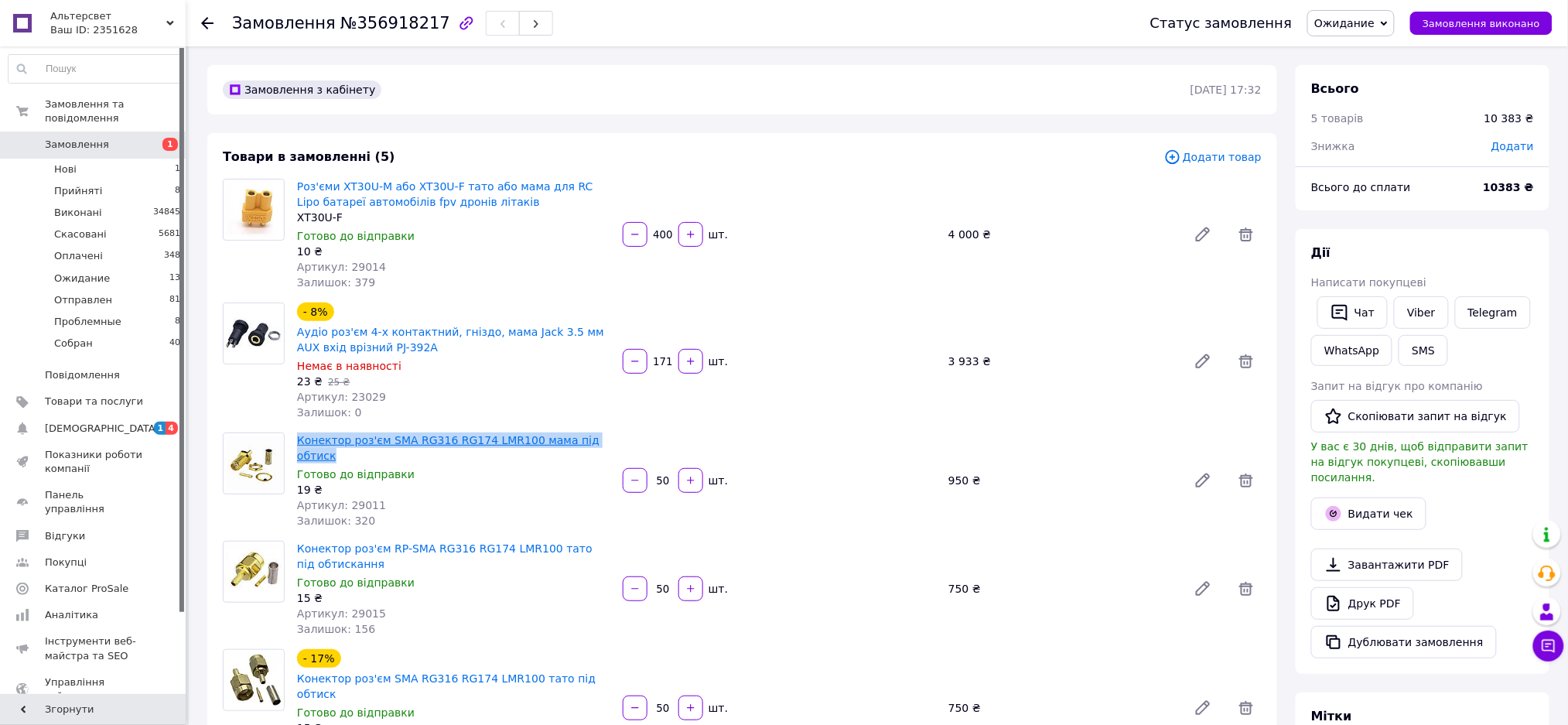
drag, startPoint x: 294, startPoint y: 442, endPoint x: 598, endPoint y: 443, distance: 304.0
click at [598, 443] on div "Конектор роз'єм SMA RG316 RG174 LMR100 мама під обтиск Готово до відправки 19 ₴…" at bounding box center [453, 481] width 326 height 102
copy link "Конектор роз'єм SMA RG316 RG174 LMR100 мама під обтиск"
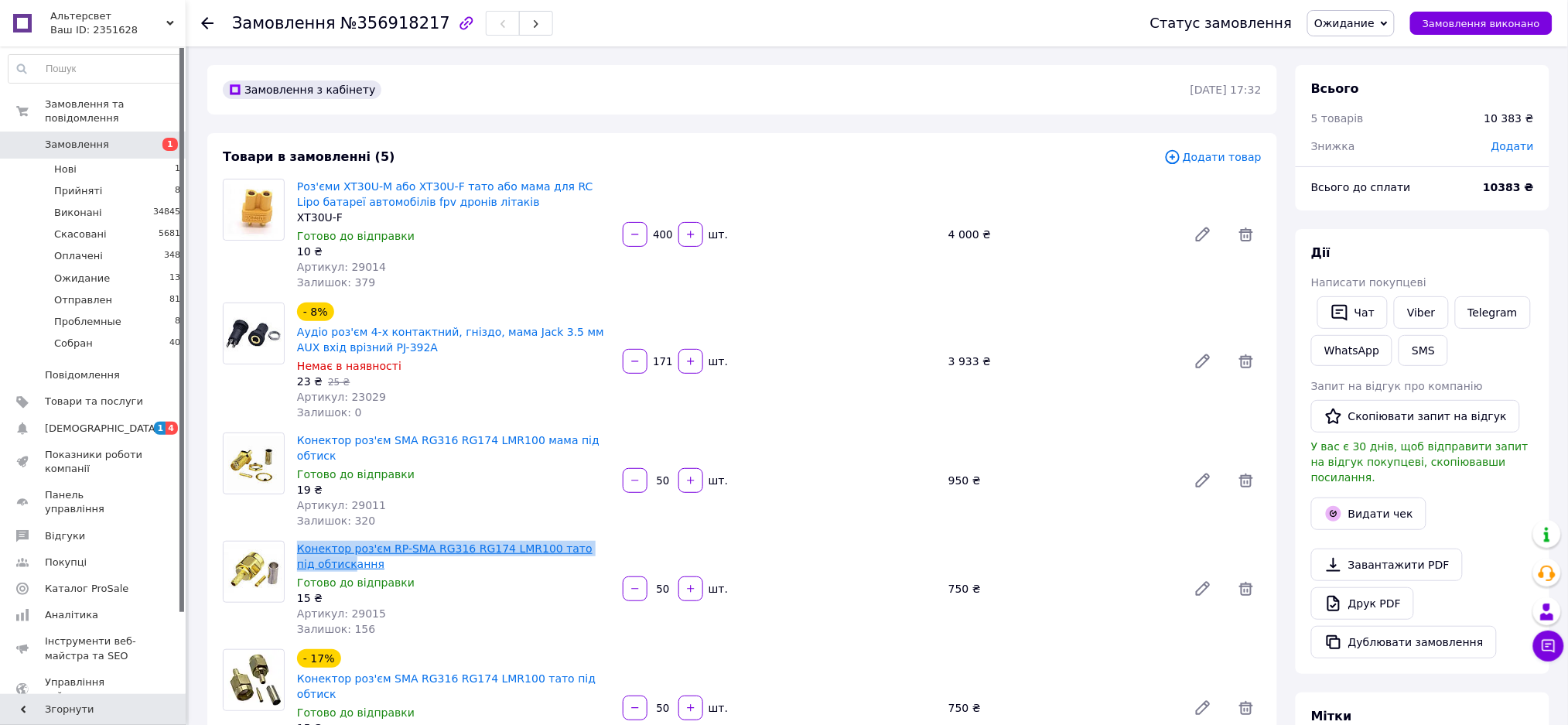
drag, startPoint x: 294, startPoint y: 531, endPoint x: 333, endPoint y: 546, distance: 41.8
click at [333, 546] on div "Конектор роз'єм RP-SMA RG316 RG174 LMR100 тато під обтискання Готово до відправ…" at bounding box center [453, 589] width 326 height 102
copy link "Конектор роз'єм RP-SMA RG316 RG174 LMR100 тато під обтиск"
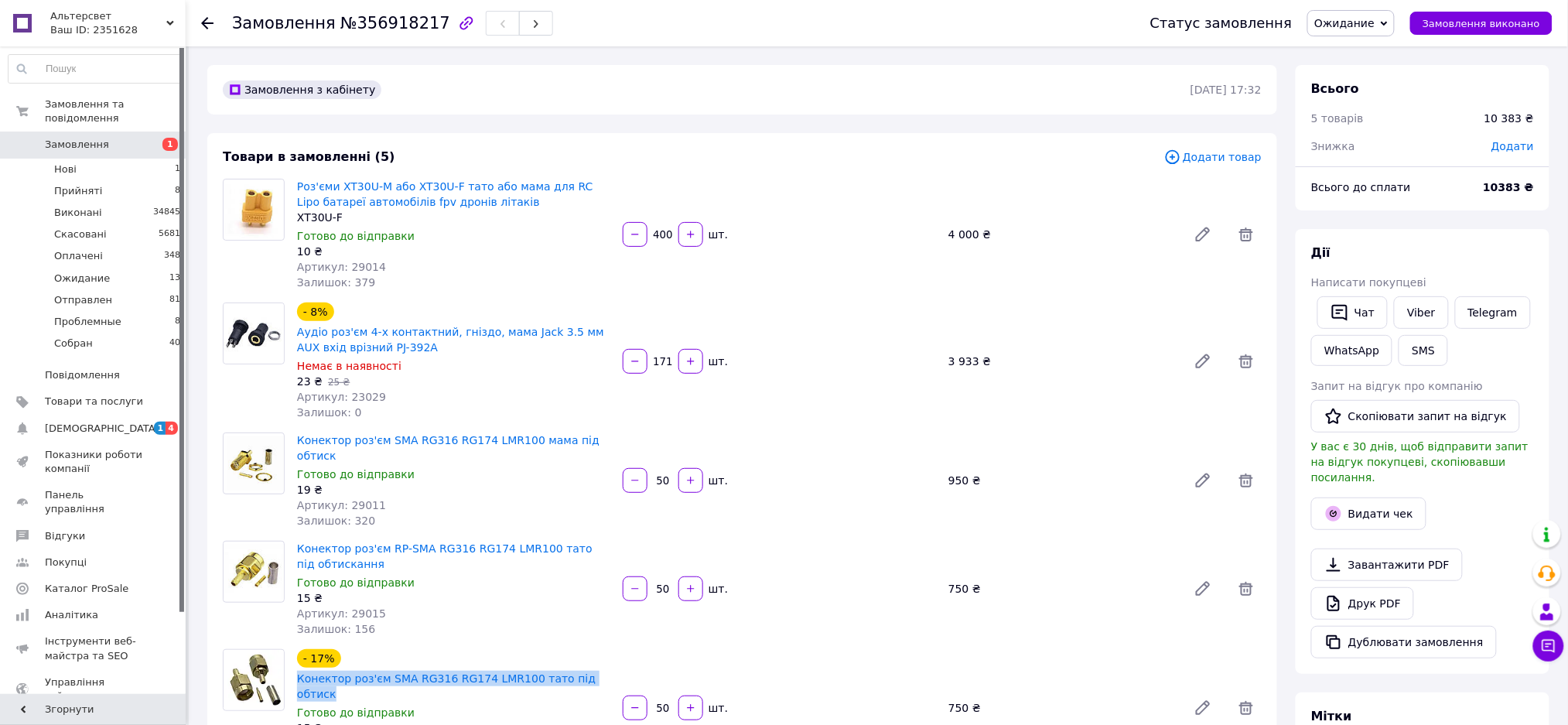
drag, startPoint x: 291, startPoint y: 665, endPoint x: 592, endPoint y: 671, distance: 301.1
click at [592, 671] on div "- 17% Конектор роз'єм SMA RG316 RG174 LMR100 тато під обтиск Готово до відправк…" at bounding box center [453, 708] width 326 height 124
copy link "Конектор роз'єм SMA RG316 RG174 LMR100 тато під обтиск"
click at [384, 19] on span "№356918217" at bounding box center [395, 23] width 109 height 19
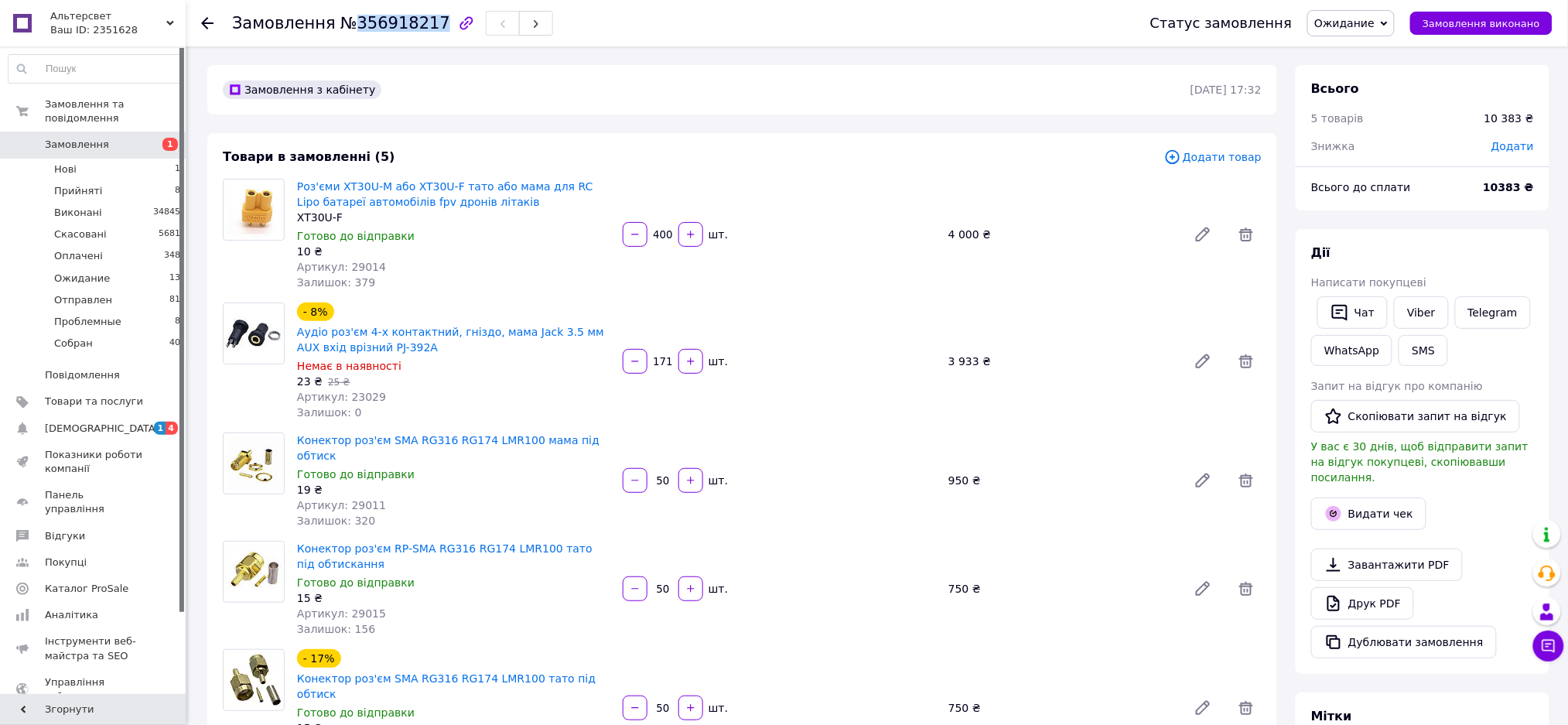
copy span "356918217"
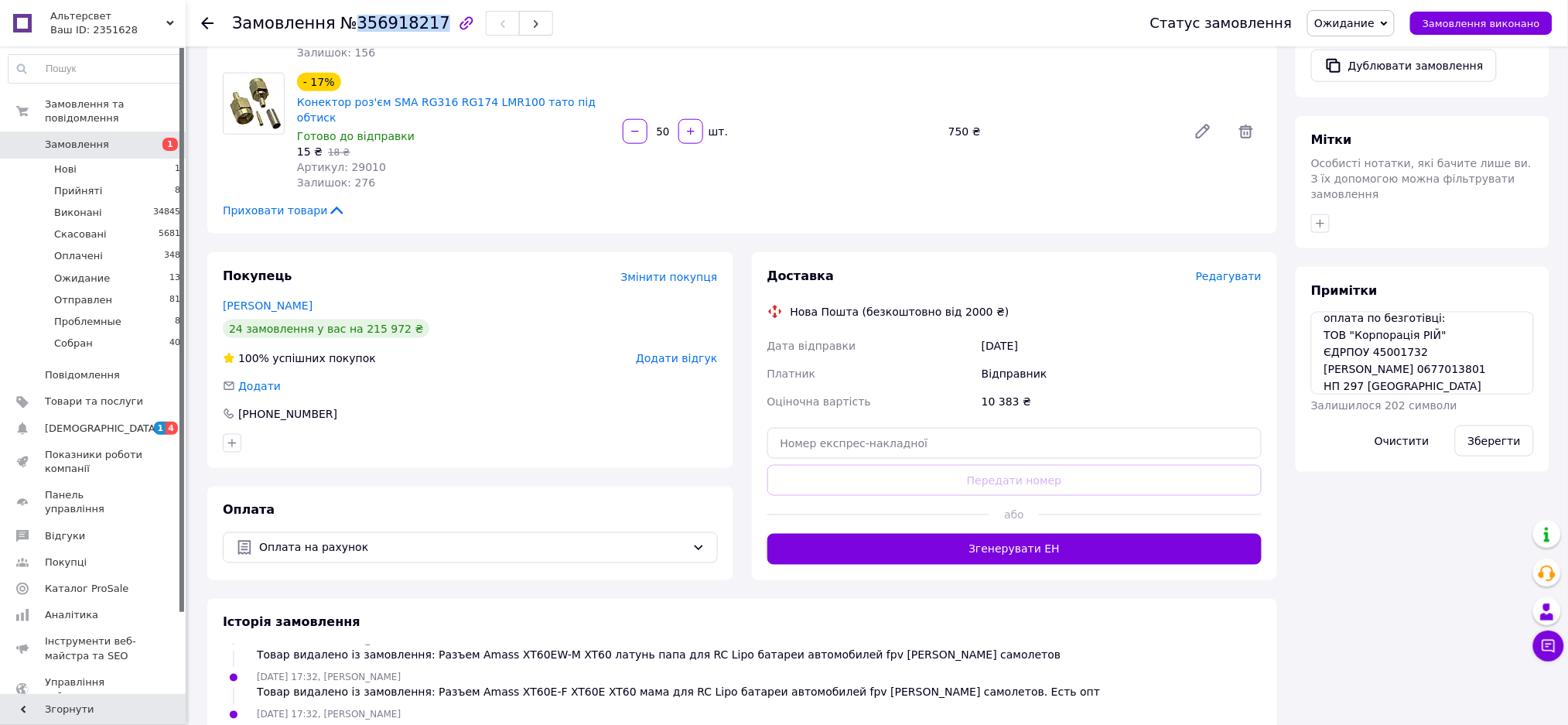
scroll to position [619, 0]
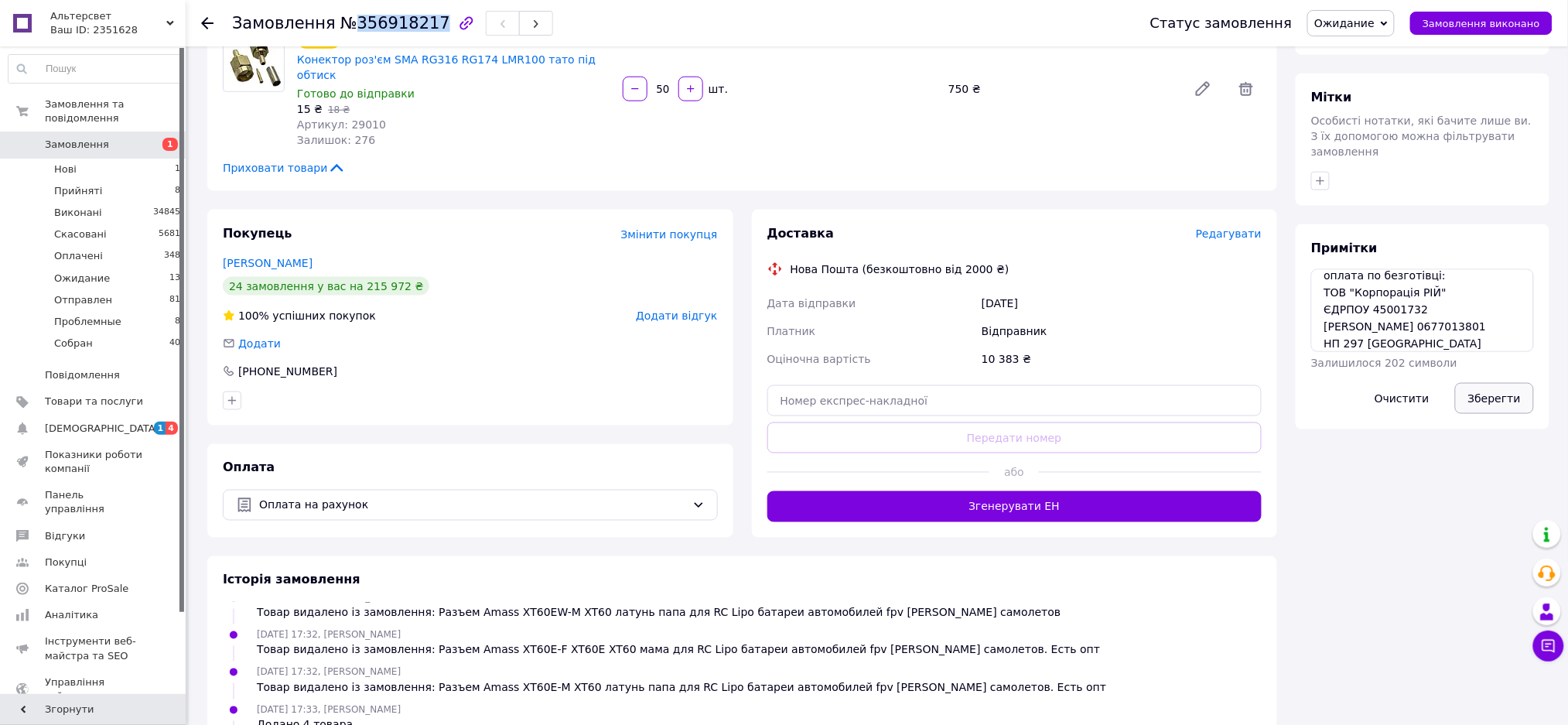
click at [1494, 383] on button "Зберегти" at bounding box center [1494, 398] width 79 height 31
drag, startPoint x: 1356, startPoint y: 264, endPoint x: 1426, endPoint y: 273, distance: 70.6
click at [1431, 270] on textarea "оплата по безготівці: ТОВ "Корпорація РІЙ" ЄДРПОУ 45001732 Гайдай Святослав 067…" at bounding box center [1423, 310] width 222 height 82
click at [1396, 283] on textarea "оплата по безготівці: ТОВ "Корпорація РІЙ" ЄДРПОУ 45001732 Гайдай Святослав 067…" at bounding box center [1423, 310] width 222 height 82
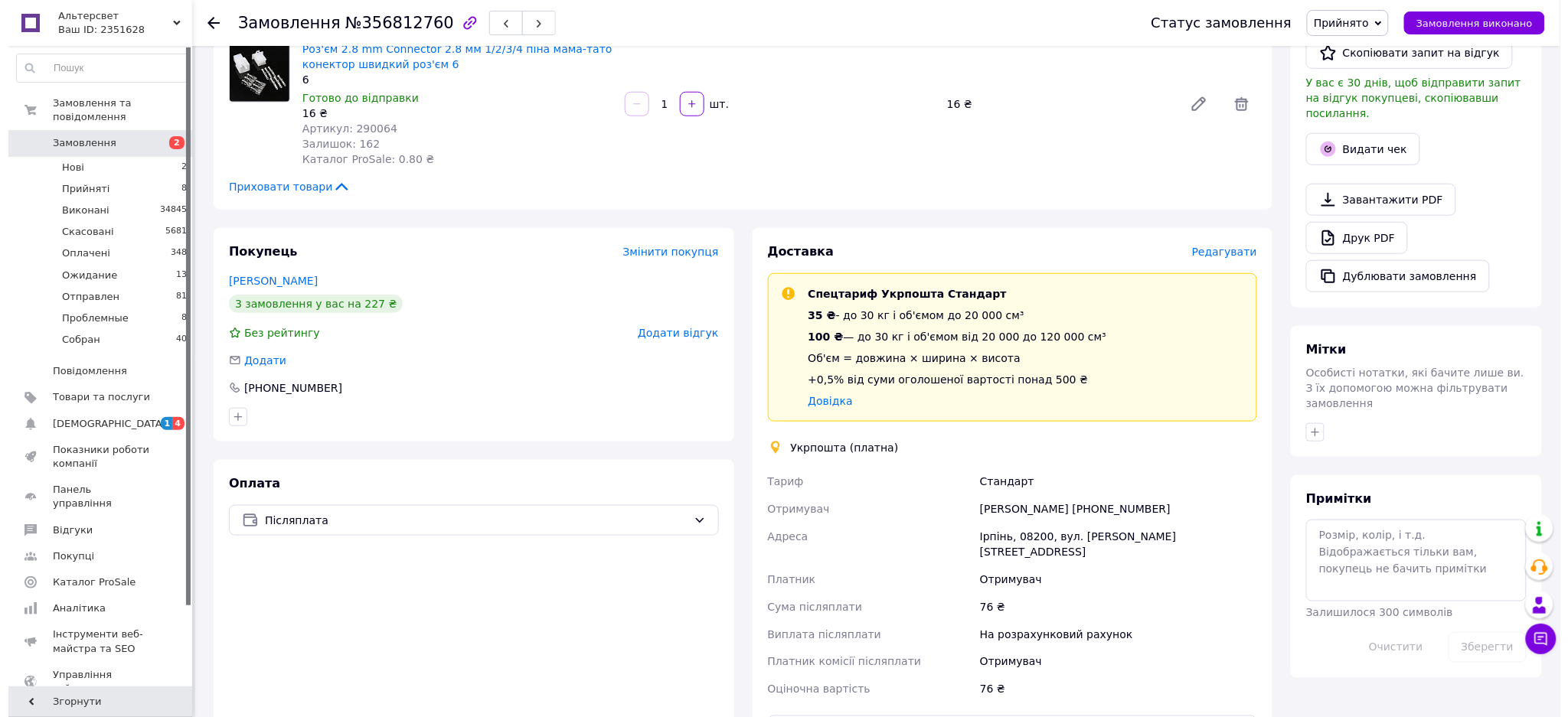
scroll to position [408, 0]
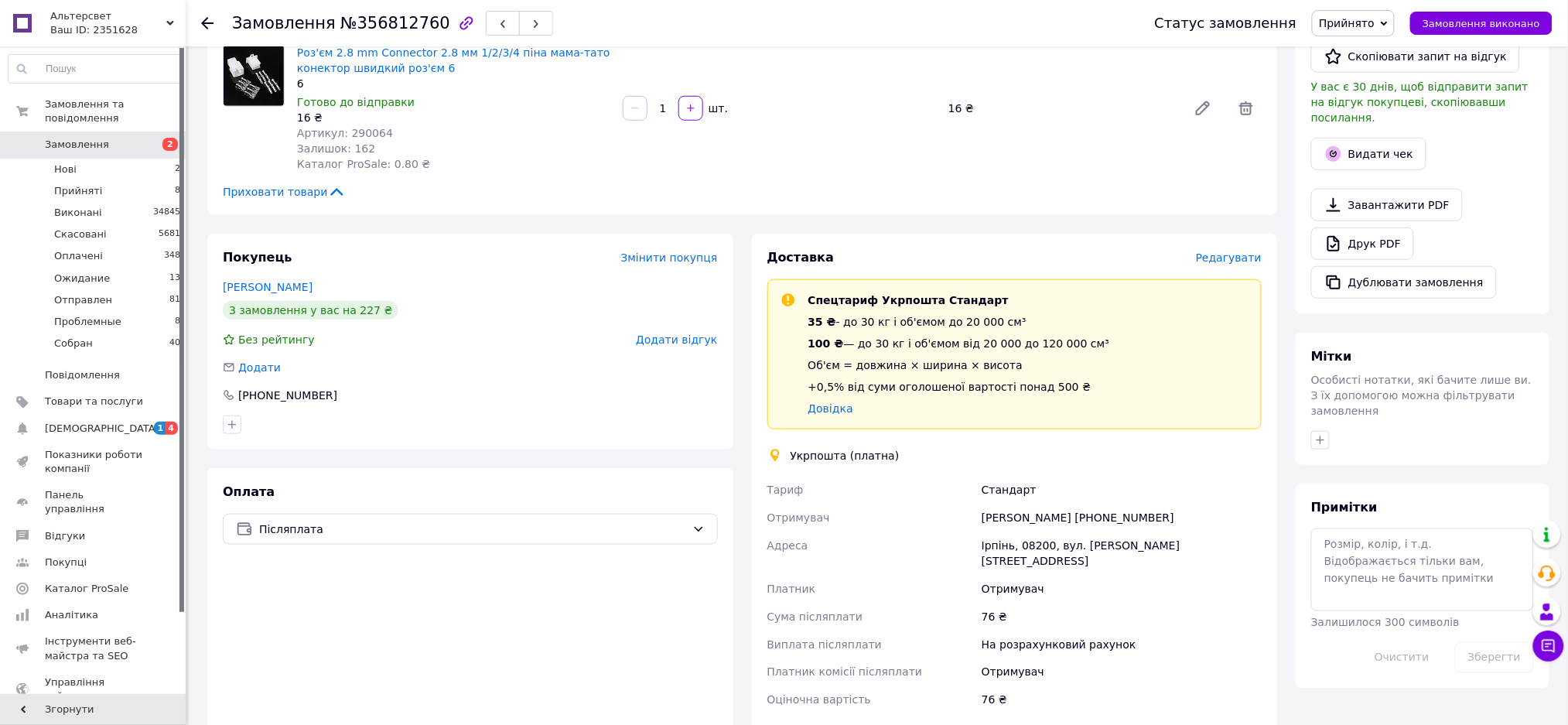
click at [1233, 253] on span "Редагувати" at bounding box center [1228, 258] width 65 height 13
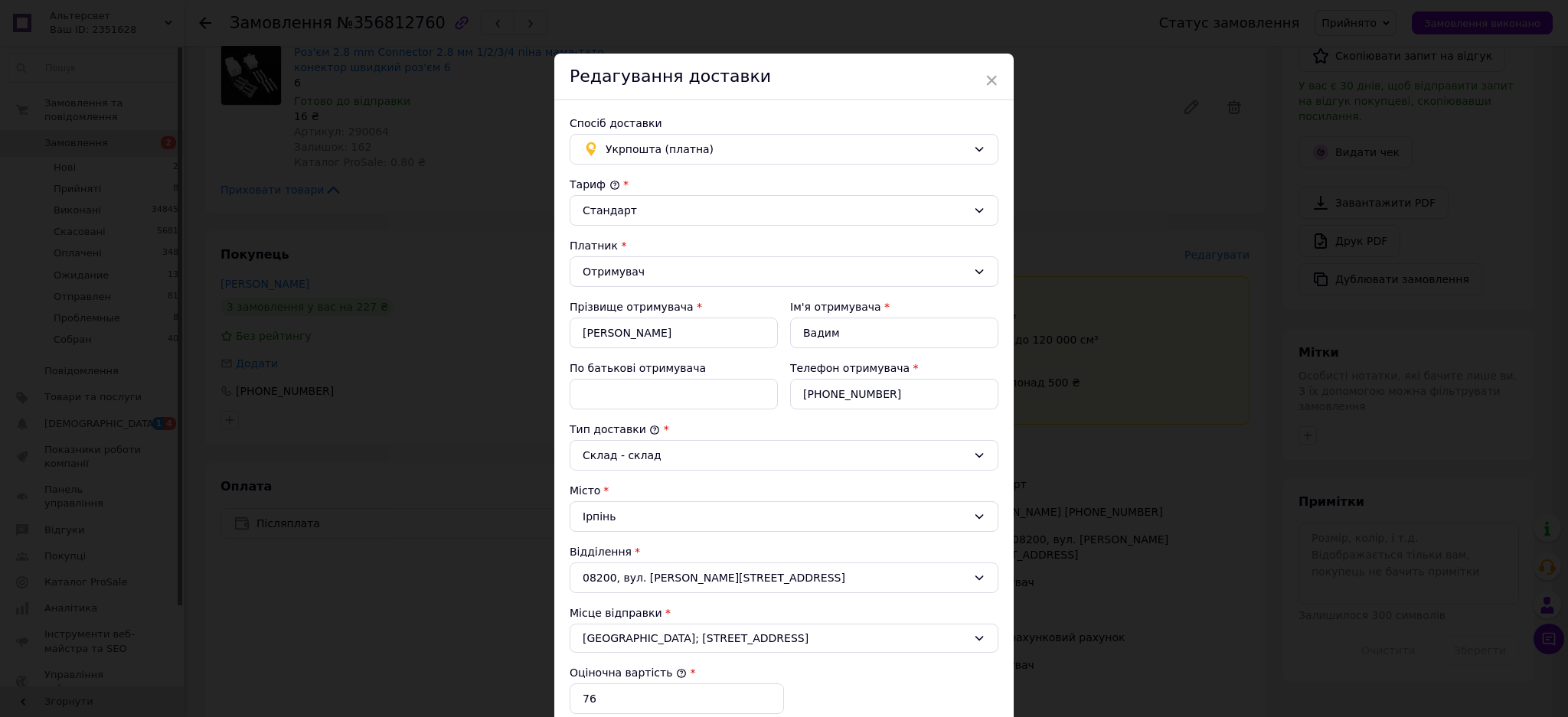
drag, startPoint x: 576, startPoint y: 516, endPoint x: 610, endPoint y: 514, distance: 34.1
click at [610, 514] on div "Ірпінь" at bounding box center [784, 516] width 429 height 30
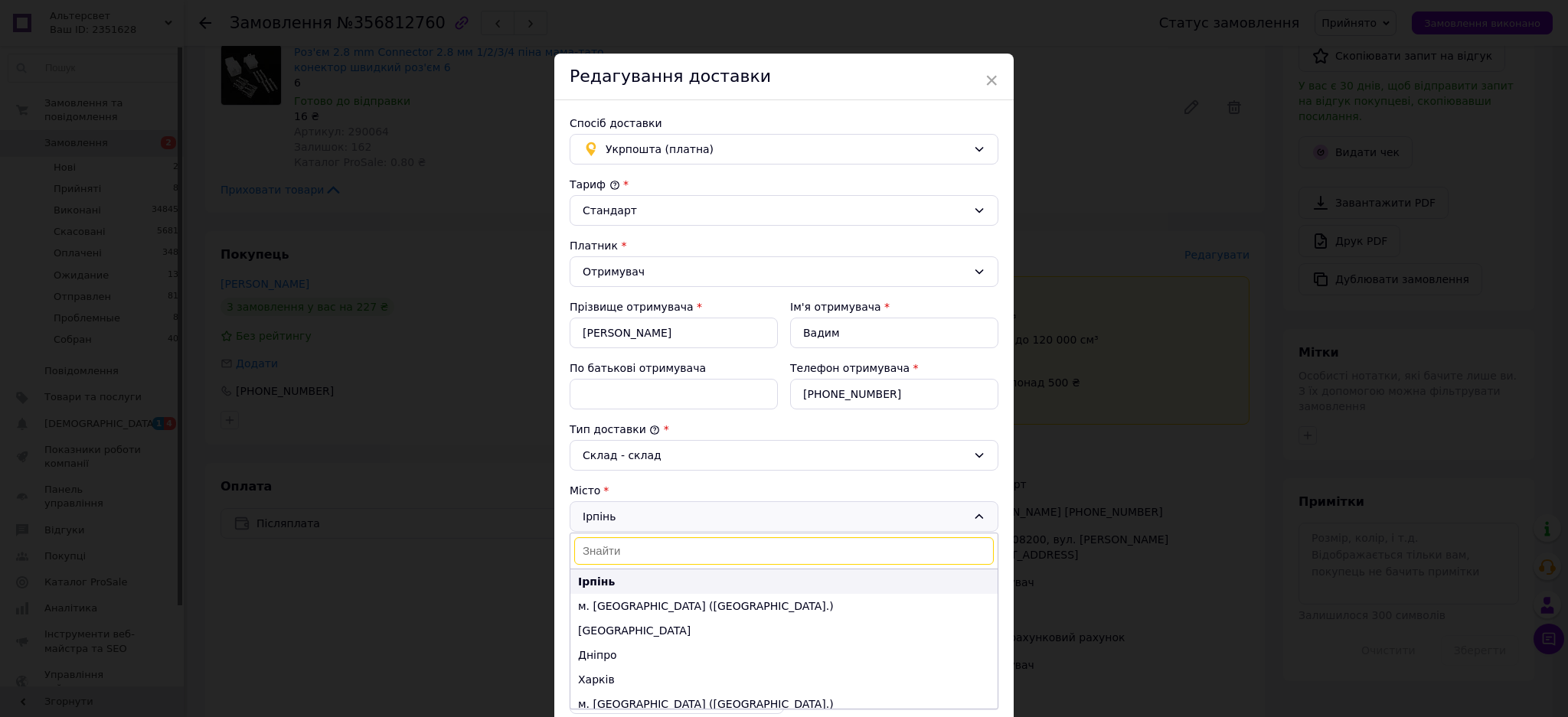
click at [588, 576] on b "Ірпінь" at bounding box center [596, 581] width 36 height 12
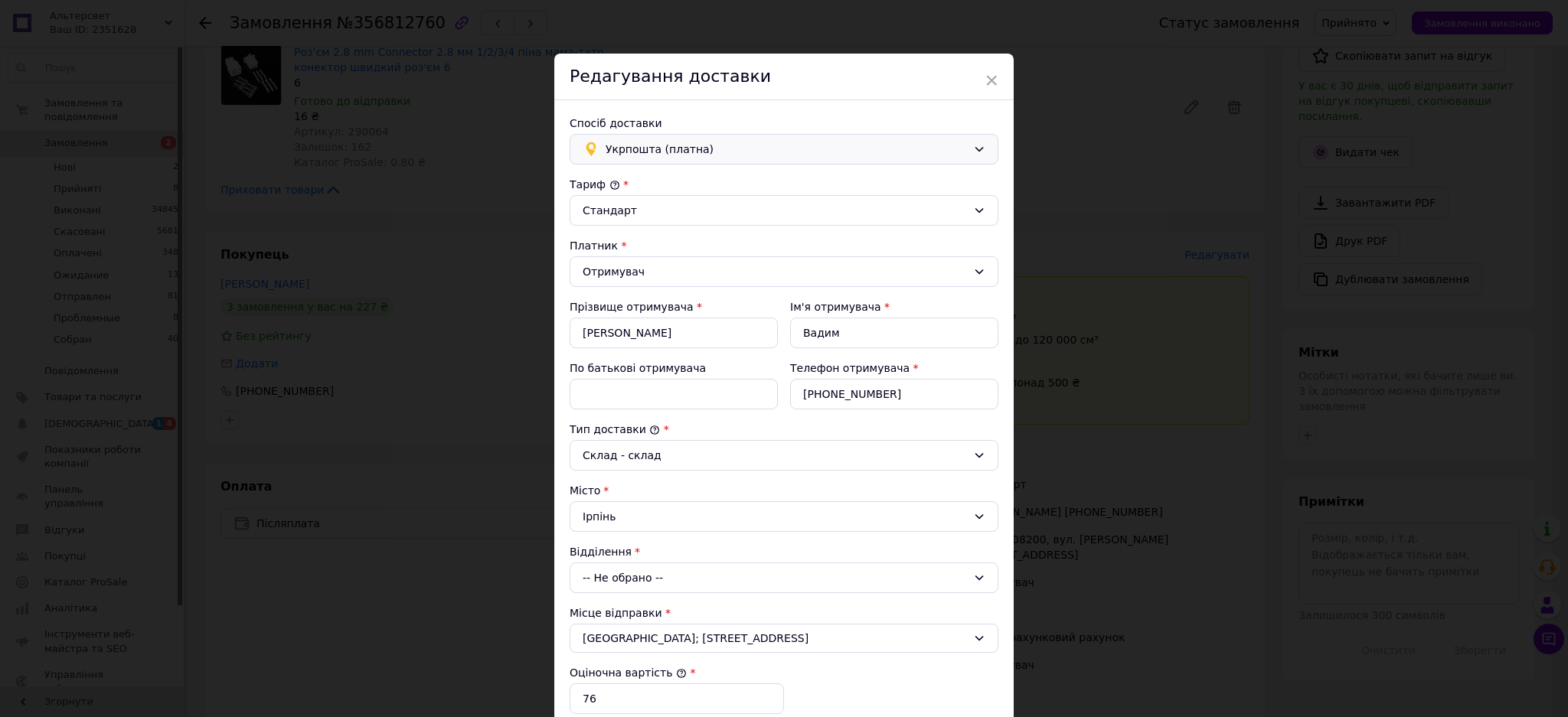
click at [615, 144] on span "Укрпошта (платна)" at bounding box center [786, 149] width 361 height 17
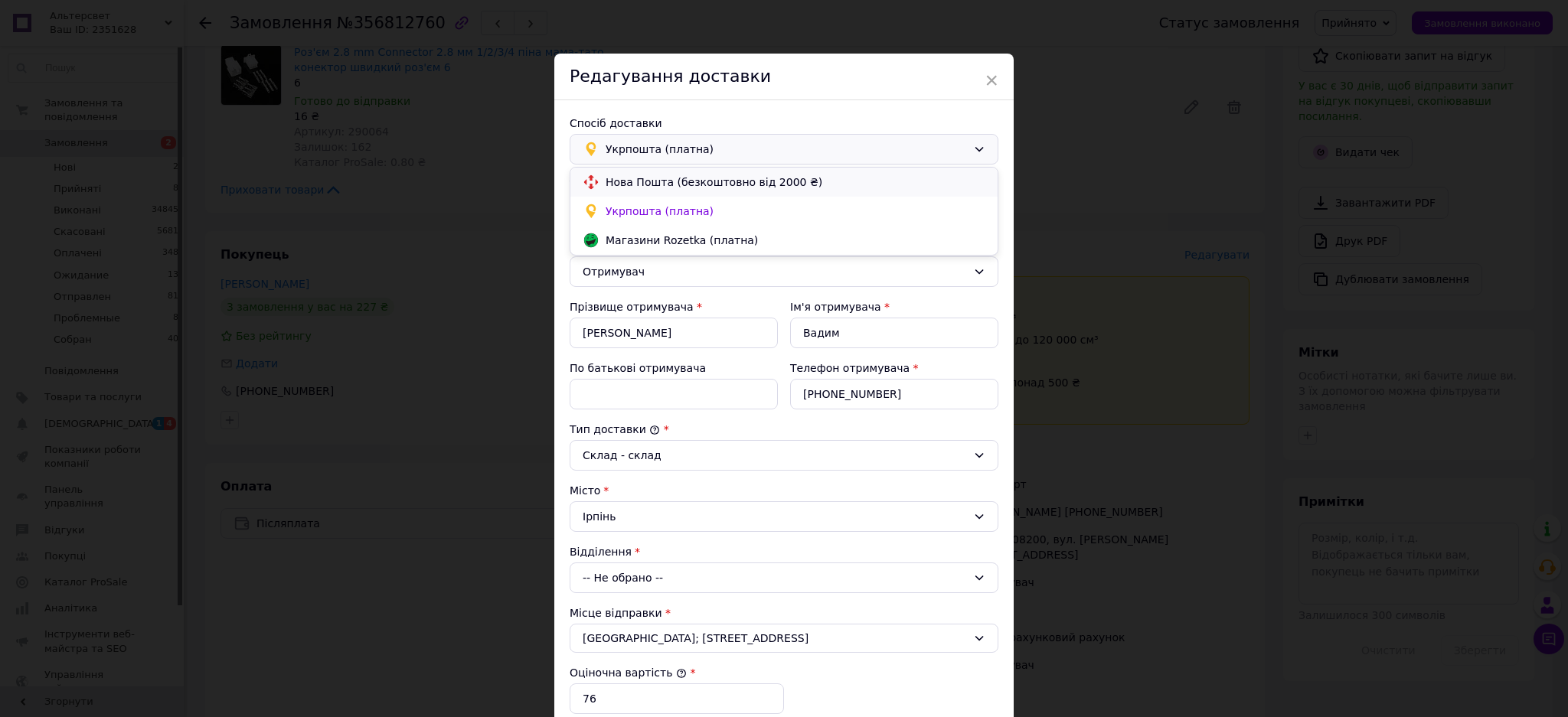
click at [620, 177] on span "Нова Пошта (безкоштовно від 2000 ₴)" at bounding box center [796, 182] width 380 height 15
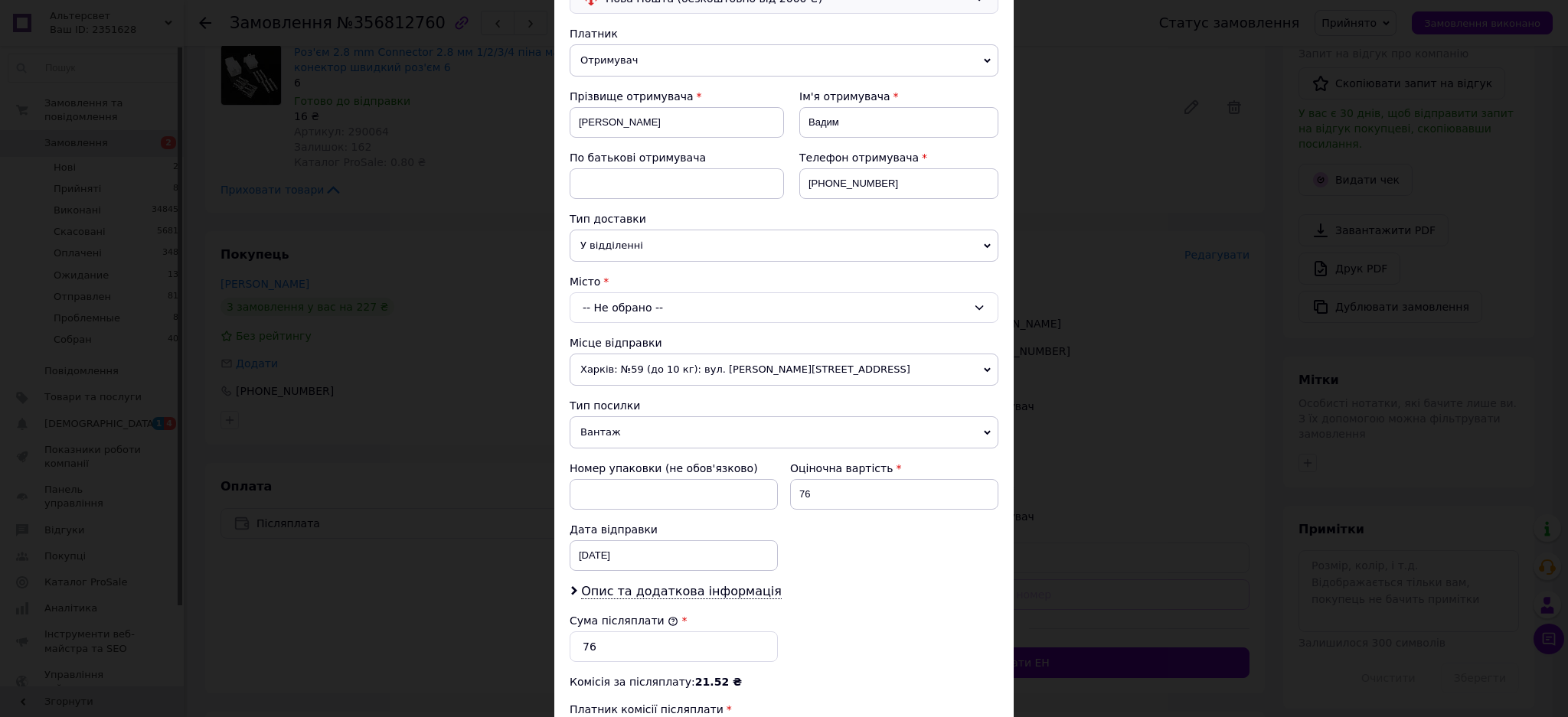
scroll to position [203, 0]
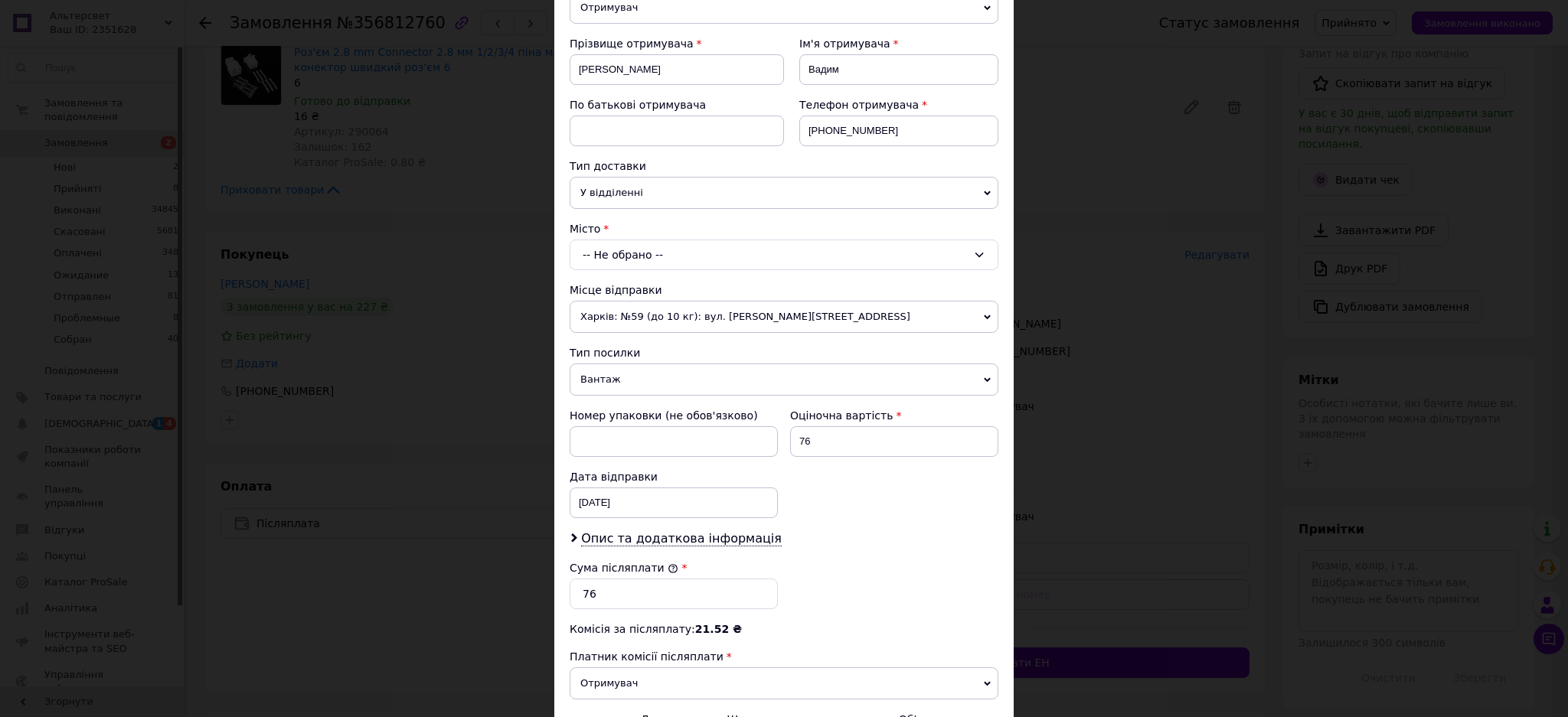
click at [592, 253] on div "-- Не обрано --" at bounding box center [784, 255] width 429 height 30
type input "ірп"
click at [625, 319] on li "Ірп інь" at bounding box center [783, 320] width 427 height 25
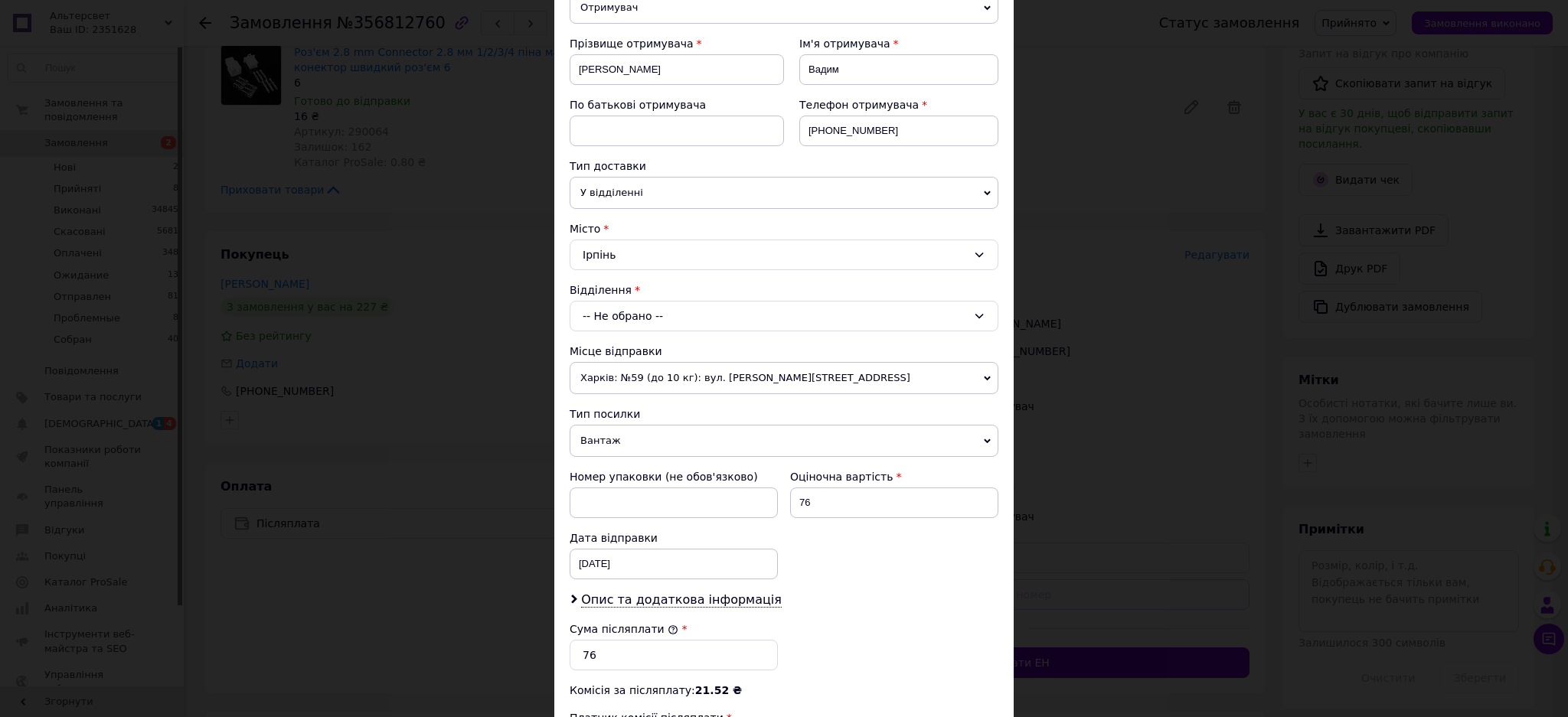
click at [625, 319] on div "-- Не обрано --" at bounding box center [784, 316] width 429 height 30
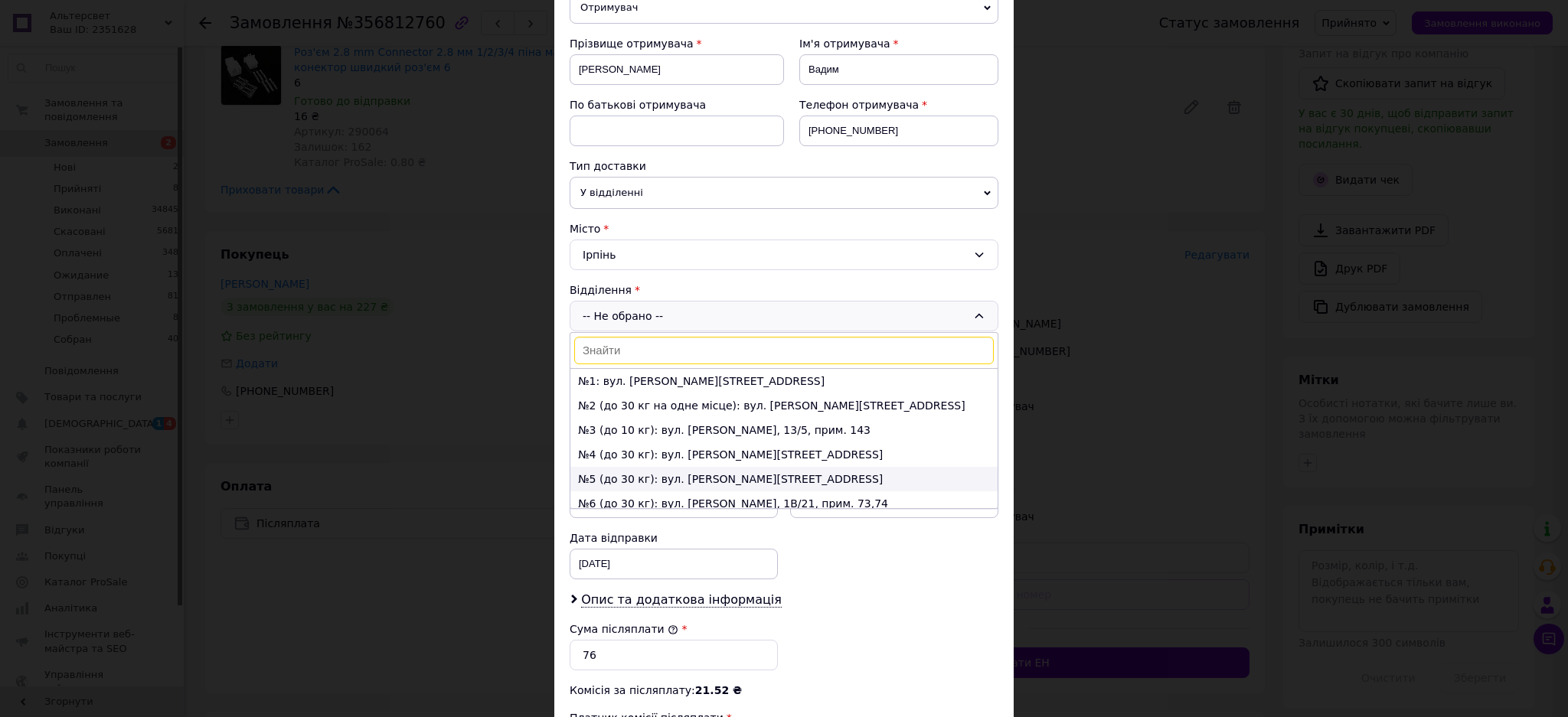
click at [622, 472] on li "№5 (до 30 кг): вул. [PERSON_NAME][STREET_ADDRESS]" at bounding box center [783, 479] width 427 height 25
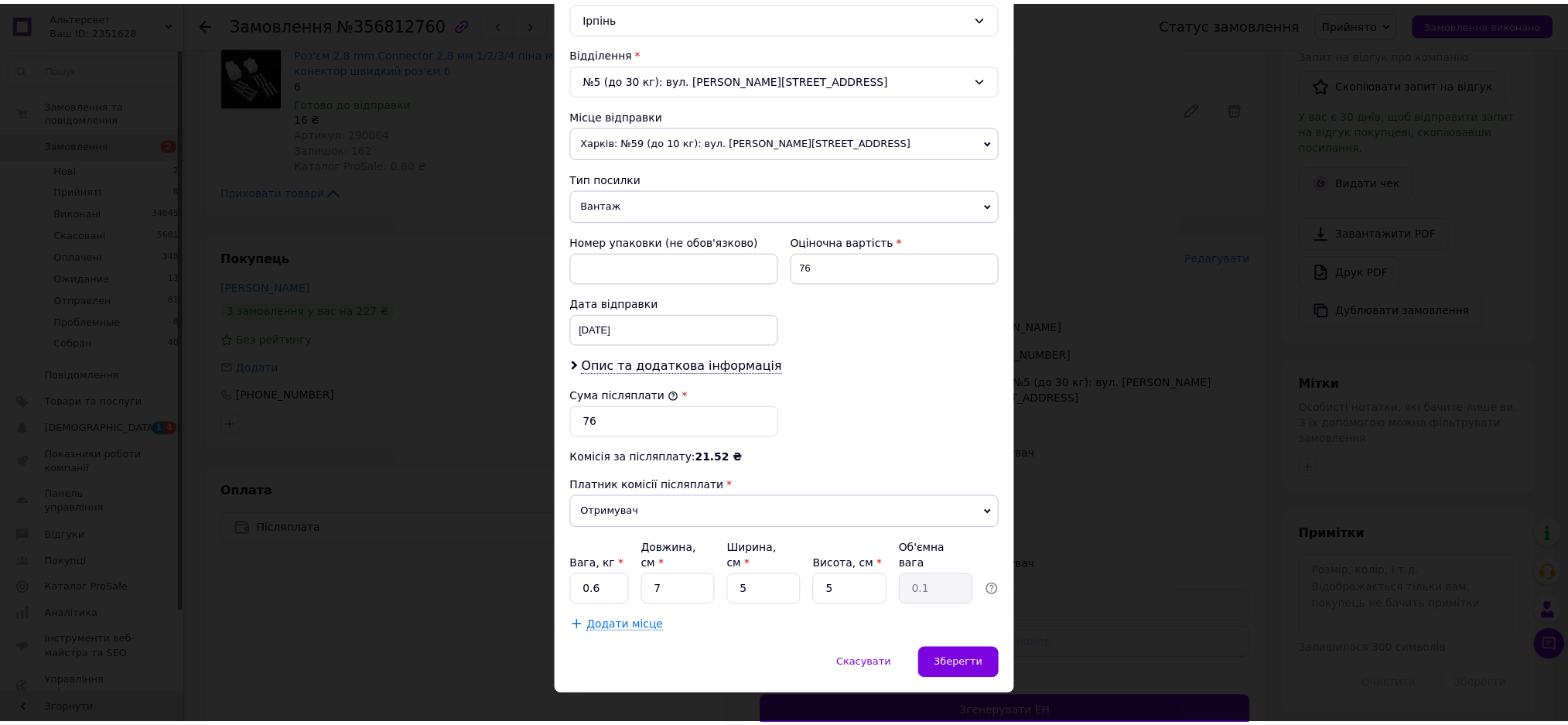
scroll to position [456, 0]
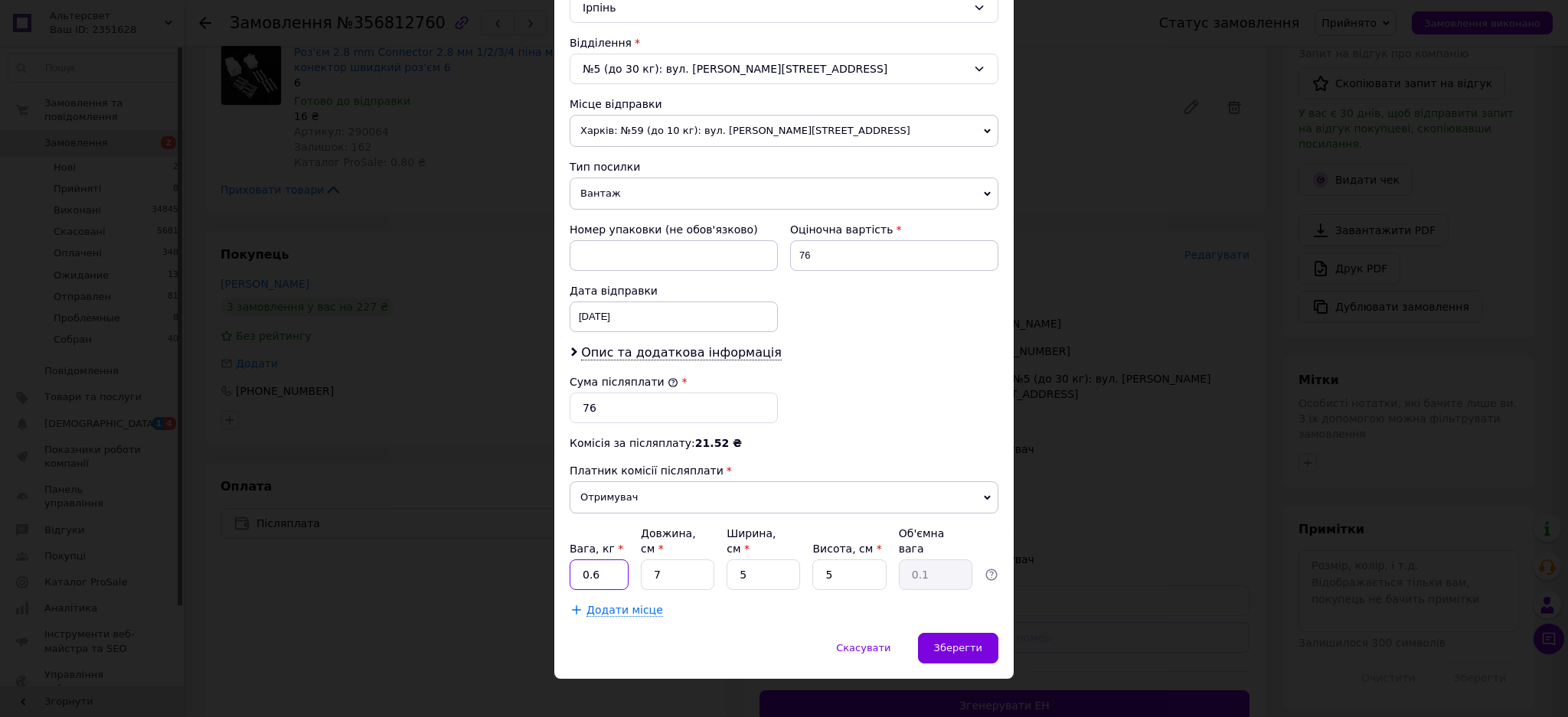
click at [614, 559] on input "0.6" at bounding box center [599, 574] width 59 height 30
type input "0.1"
click at [954, 642] on span "Зберегти" at bounding box center [958, 647] width 48 height 12
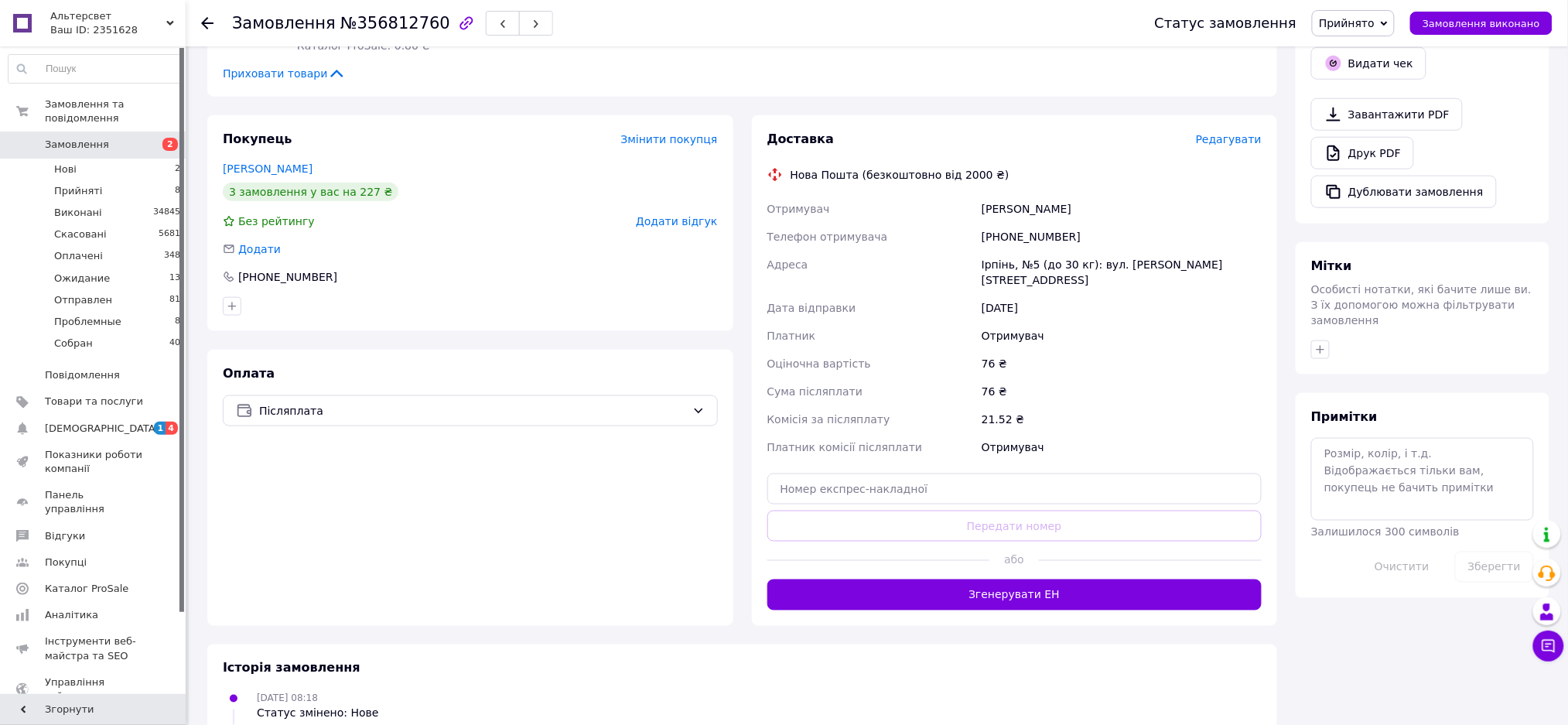
scroll to position [601, 0]
